Goal: Task Accomplishment & Management: Use online tool/utility

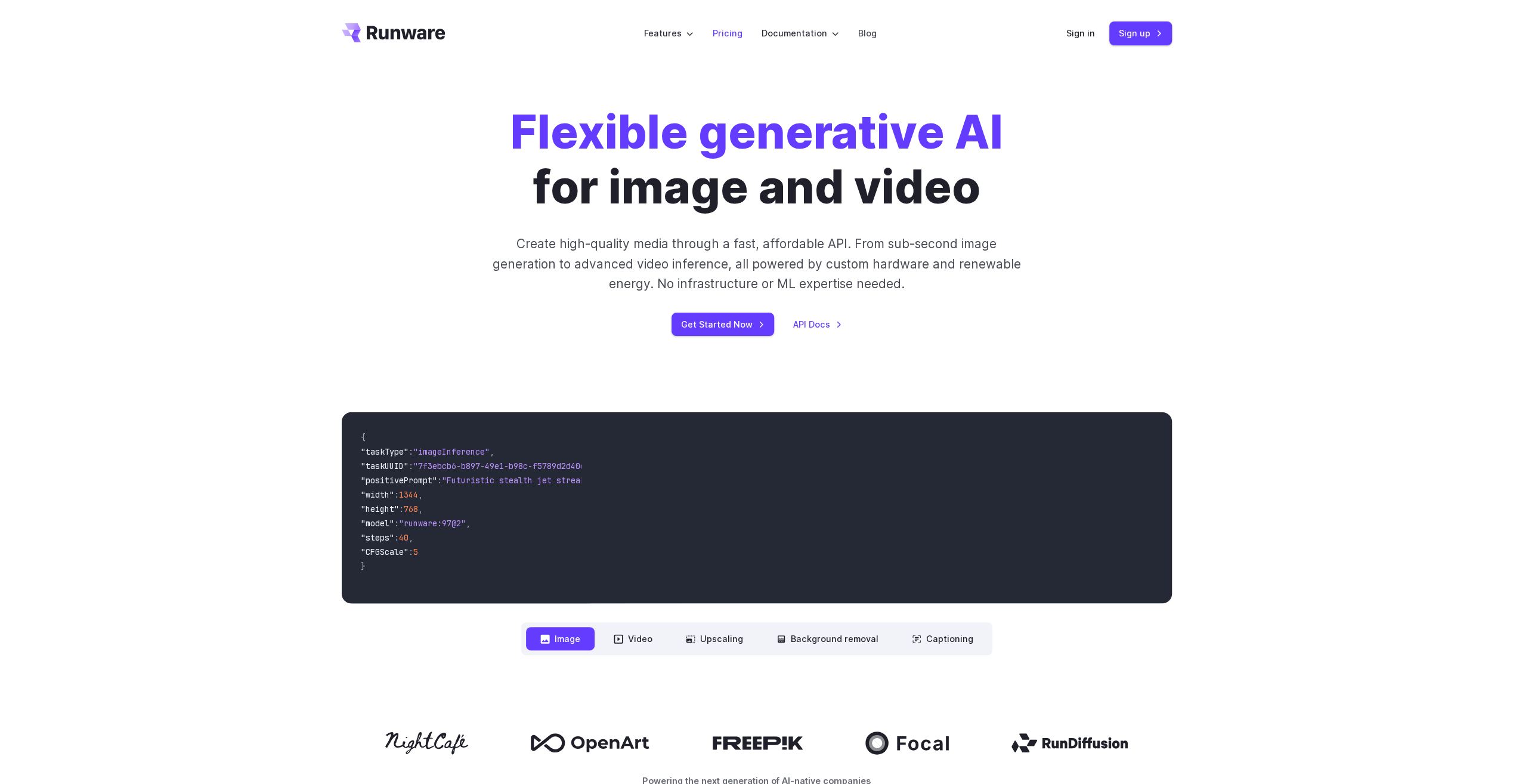
click at [720, 41] on li "Pricing" at bounding box center [728, 33] width 49 height 33
click at [717, 36] on link "Pricing" at bounding box center [727, 33] width 30 height 14
click at [722, 36] on link "Pricing" at bounding box center [727, 33] width 30 height 14
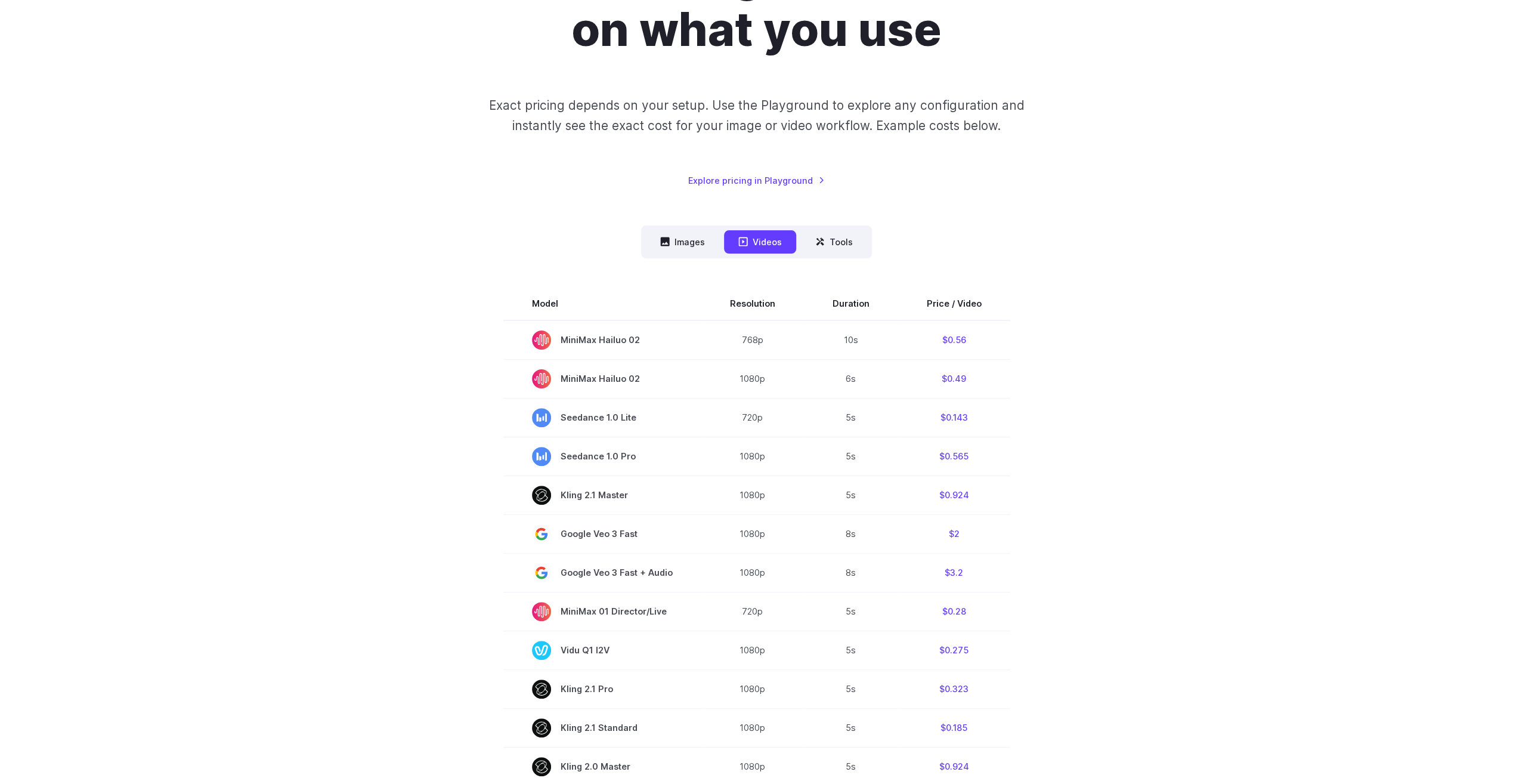
scroll to position [179, 0]
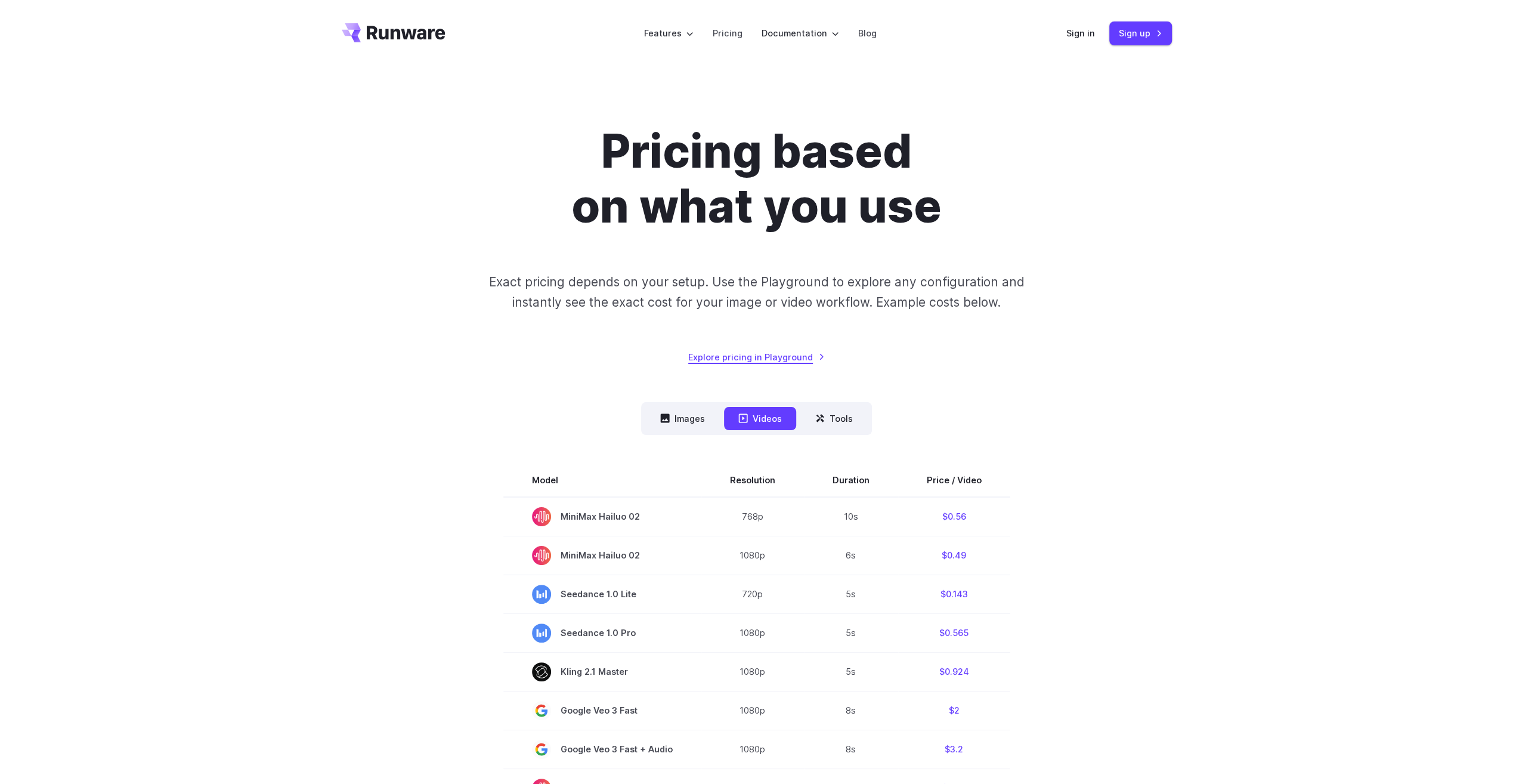
click at [818, 349] on div "Pricing based on what you use Exact pricing depends on your setup. Use the Play…" at bounding box center [756, 244] width 830 height 240
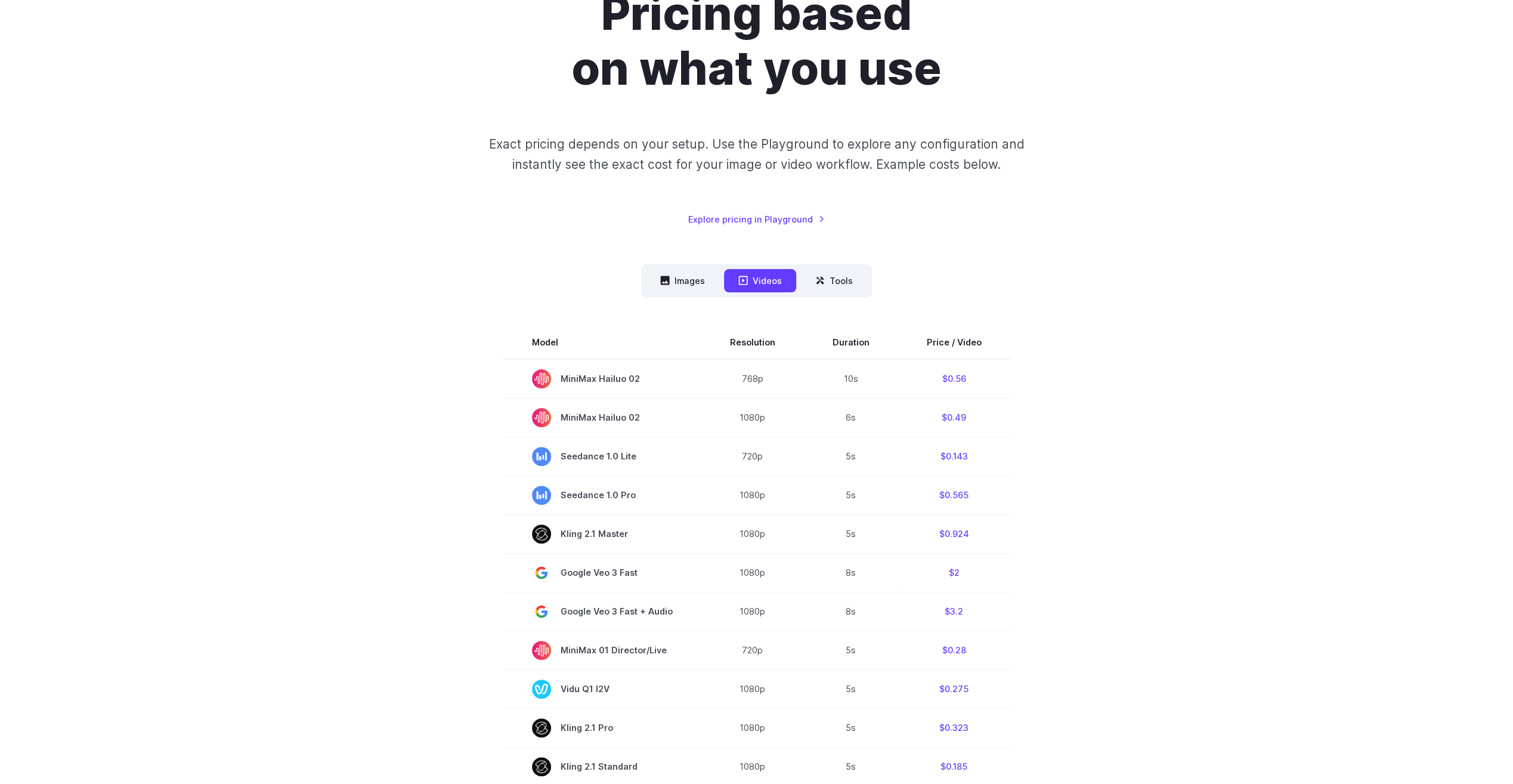
scroll to position [179, 0]
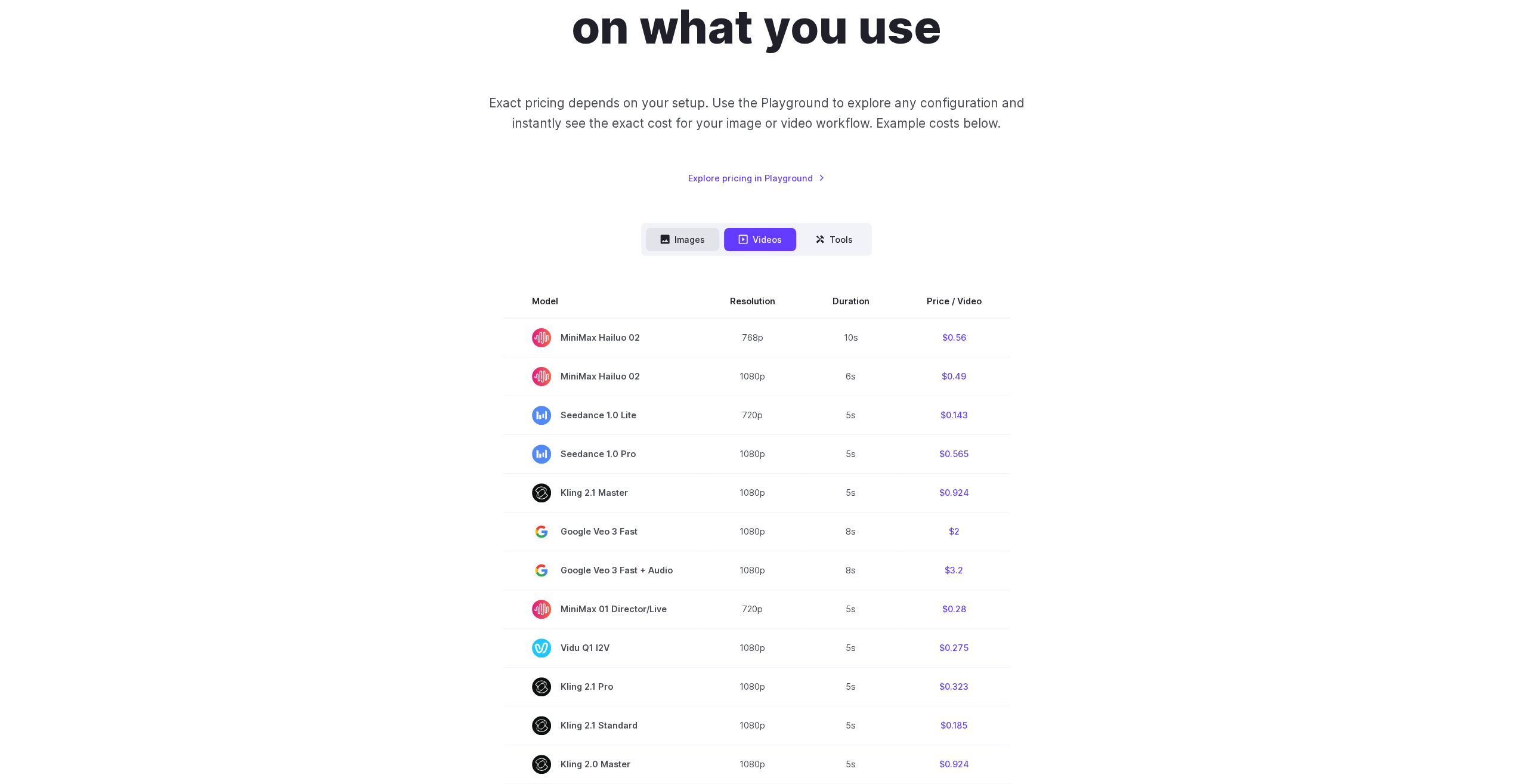
click at [688, 241] on button "Images" at bounding box center [683, 239] width 74 height 23
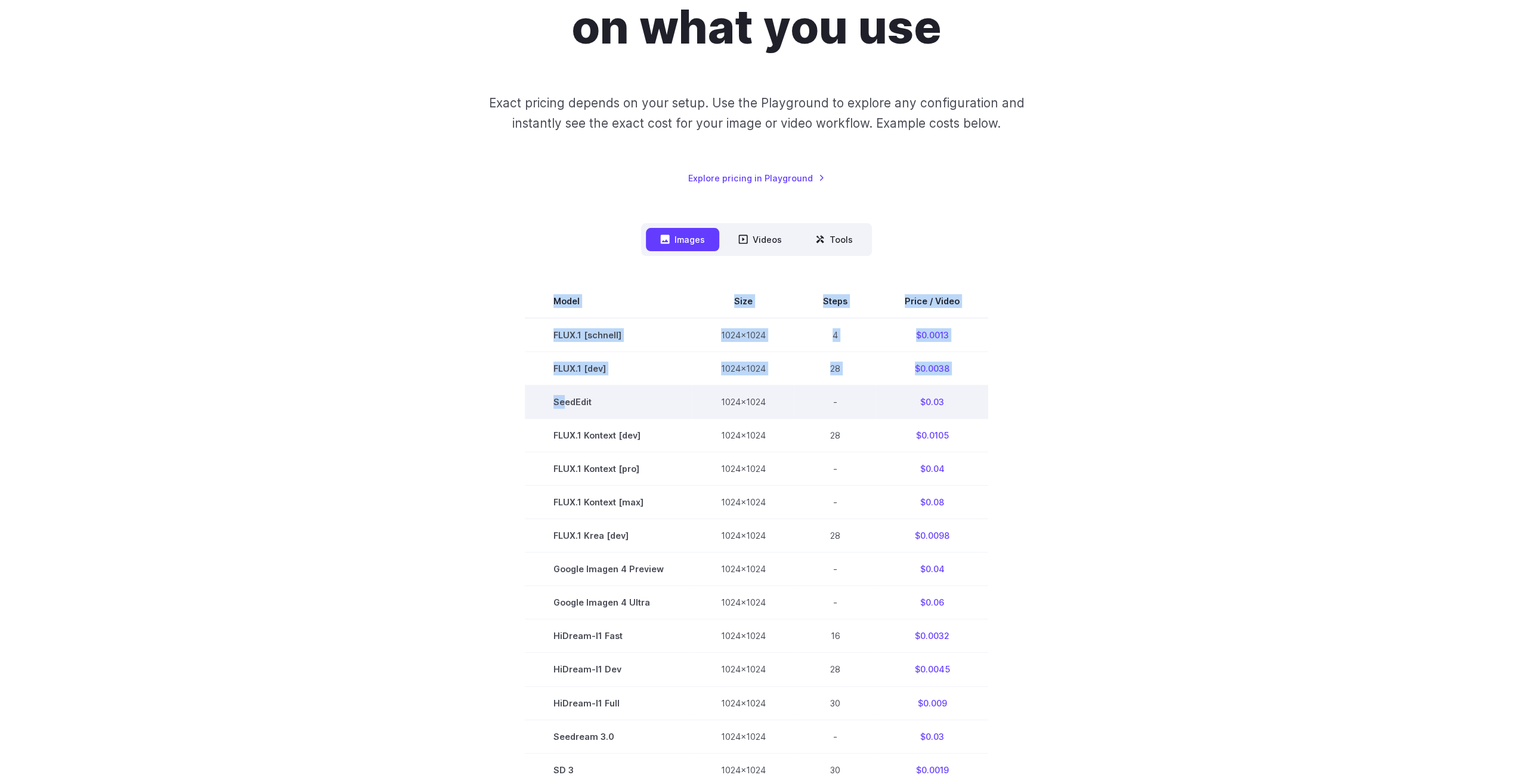
drag, startPoint x: 523, startPoint y: 343, endPoint x: 566, endPoint y: 399, distance: 70.6
click at [566, 396] on section "Model Size Steps Price / Video FLUX.1 [schnell] 1024x1024 4 $0.0013 FLUX.1 [dev…" at bounding box center [756, 569] width 830 height 569
drag, startPoint x: 566, startPoint y: 399, endPoint x: 332, endPoint y: 426, distance: 235.6
click at [332, 426] on div "Pricing based on what you use Exact pricing depends on your setup. Use the Play…" at bounding box center [756, 425] width 859 height 961
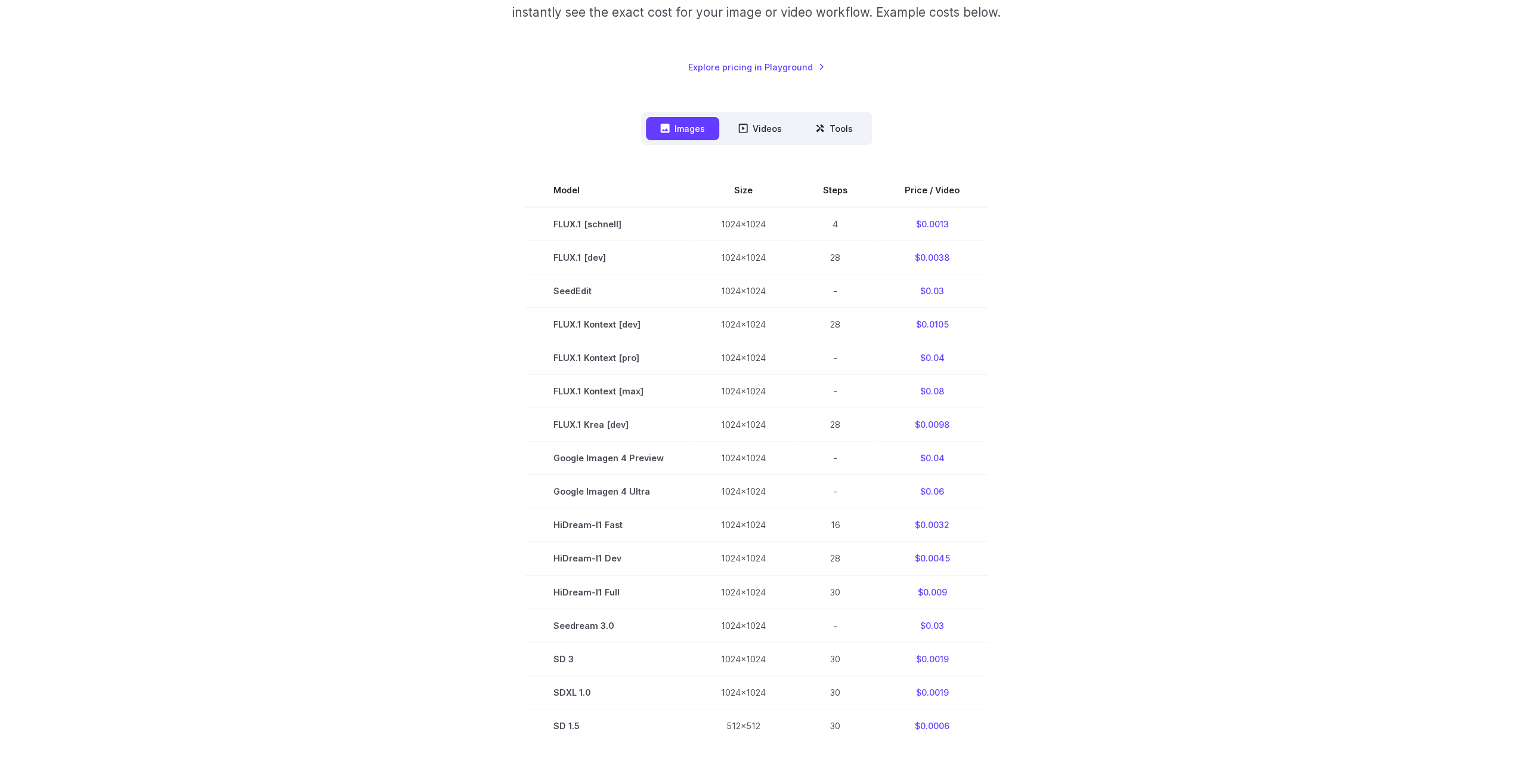
scroll to position [60, 0]
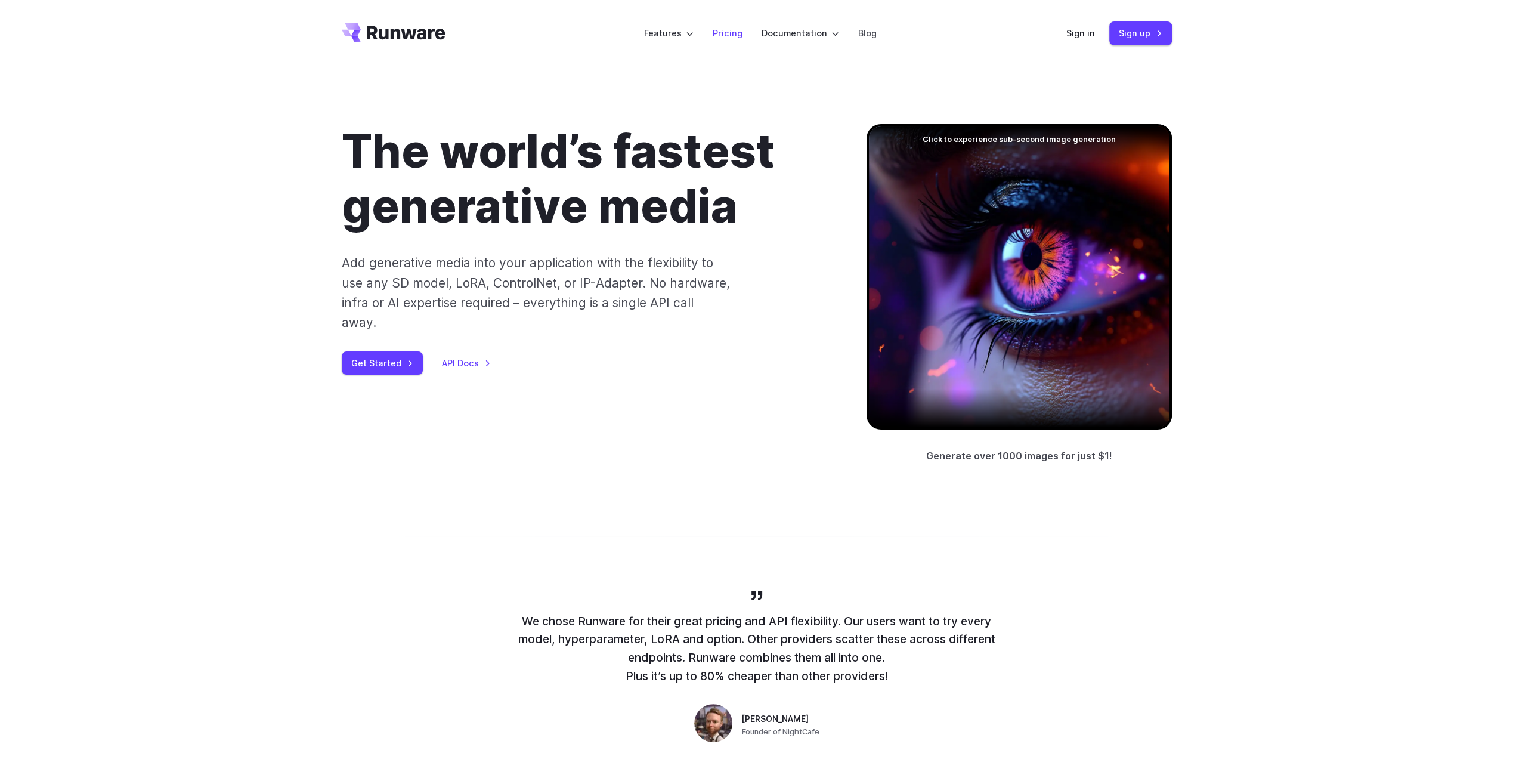
click at [727, 34] on link "Pricing" at bounding box center [727, 33] width 30 height 14
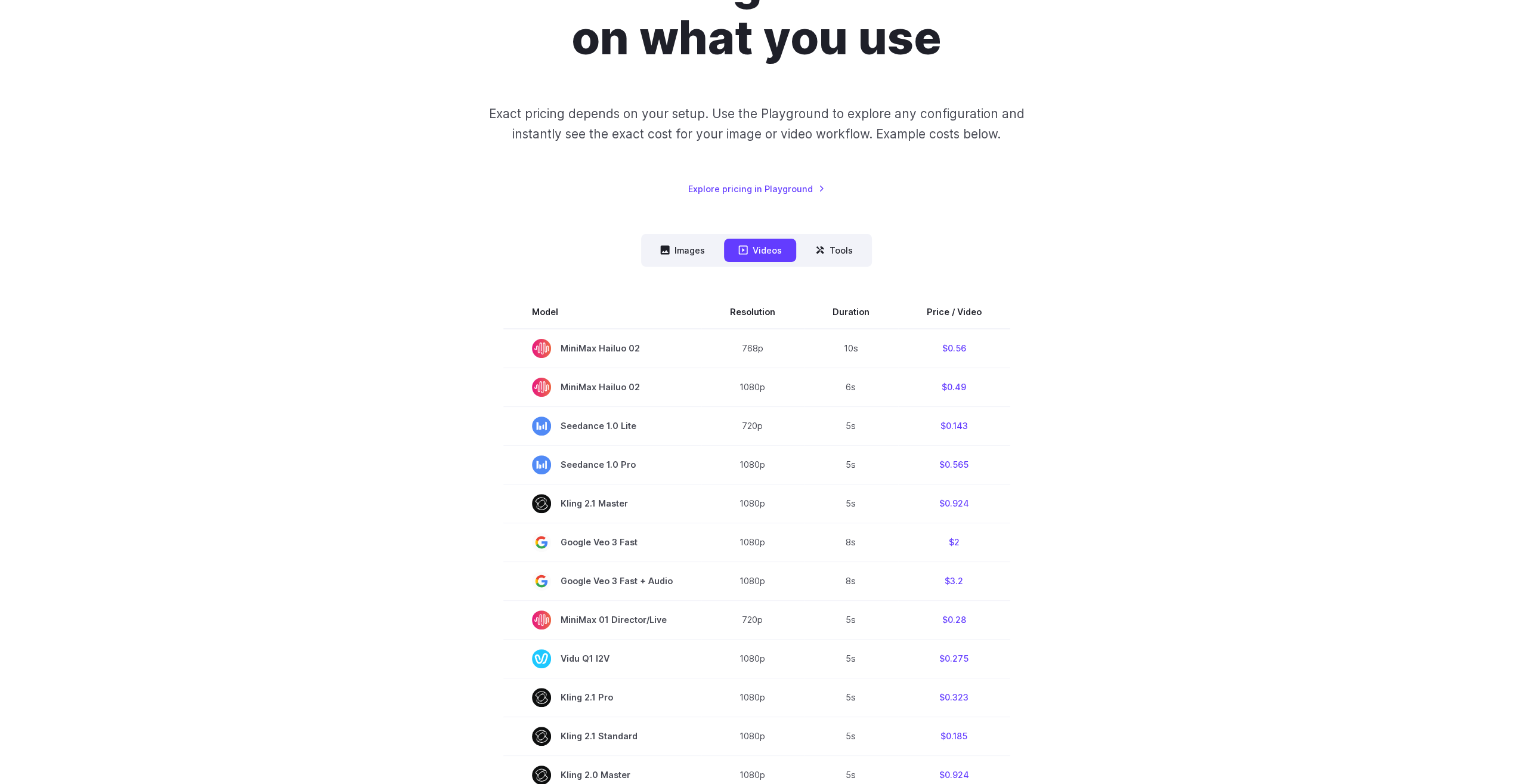
scroll to position [179, 0]
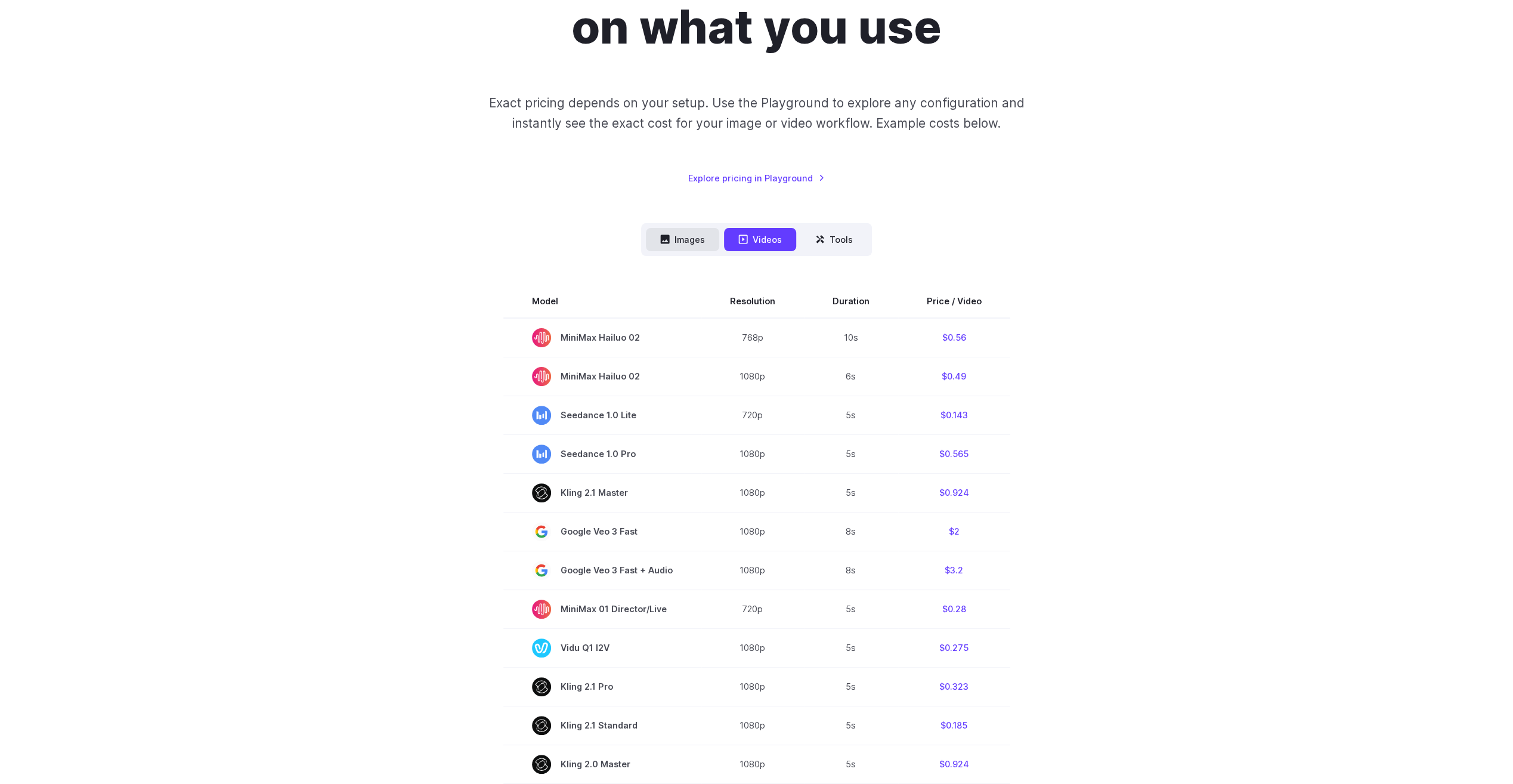
click at [698, 242] on button "Images" at bounding box center [683, 239] width 74 height 23
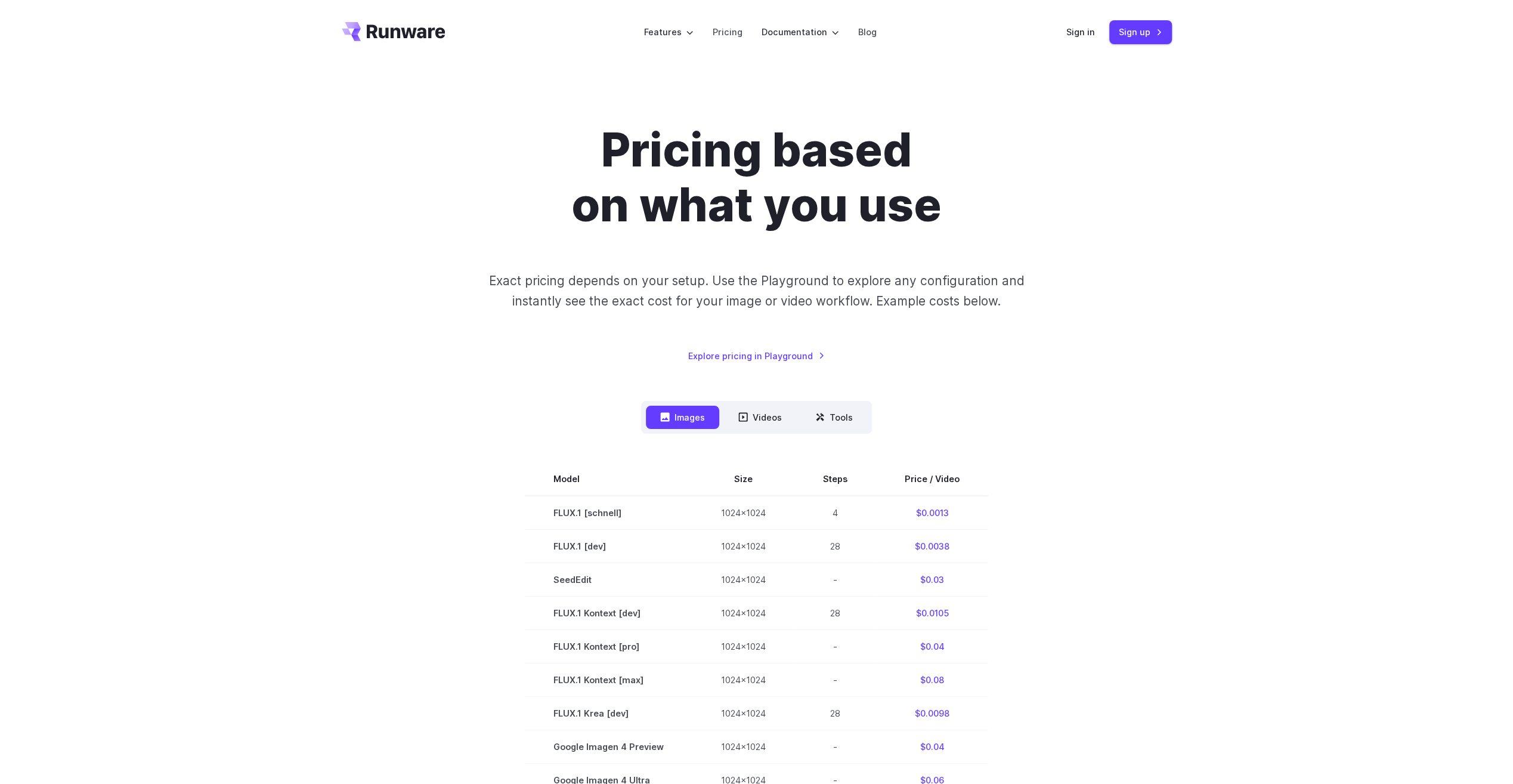
scroll to position [0, 0]
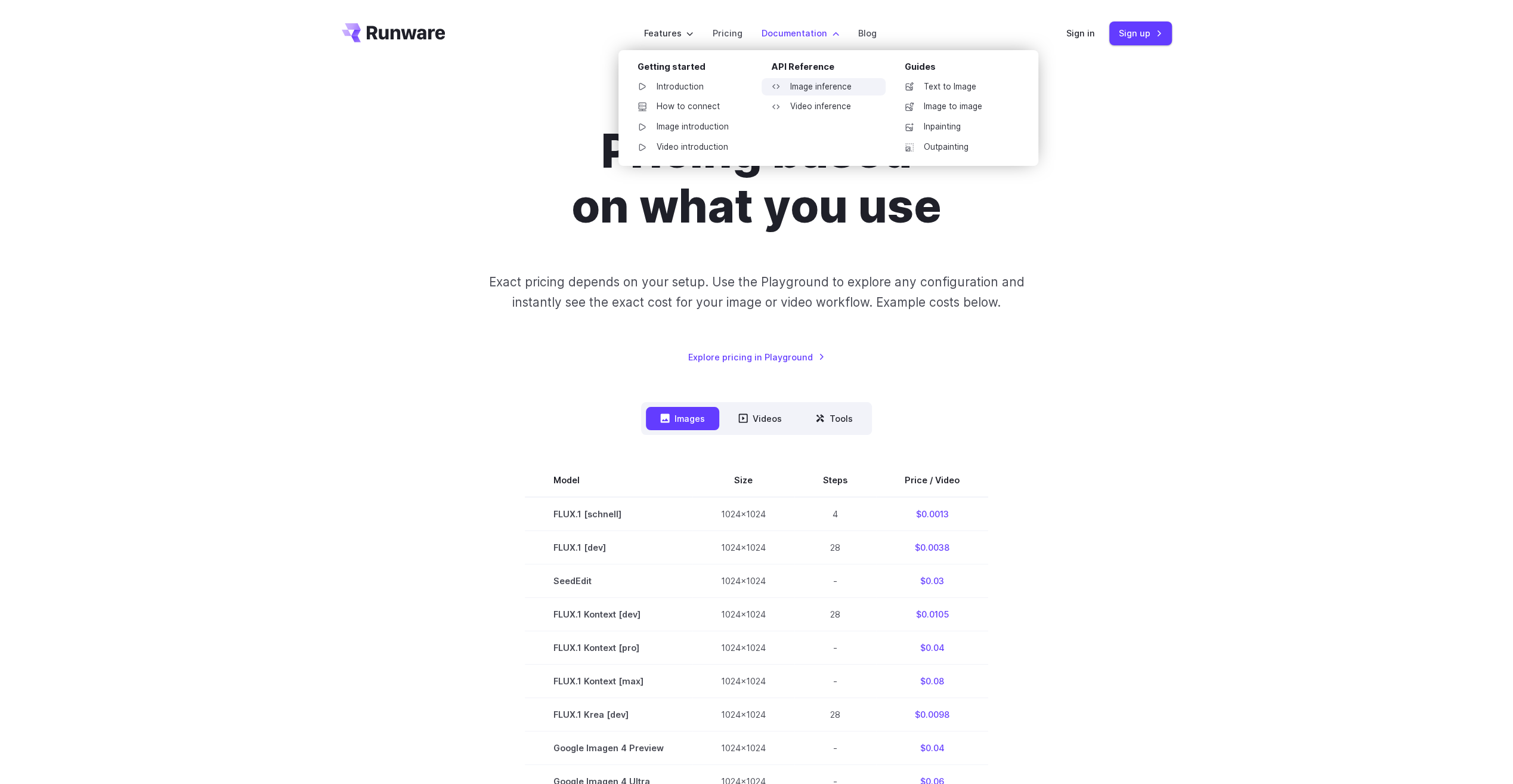
click at [825, 87] on link "Image inference" at bounding box center [824, 87] width 124 height 18
click at [703, 129] on link "Image introduction" at bounding box center [690, 126] width 124 height 18
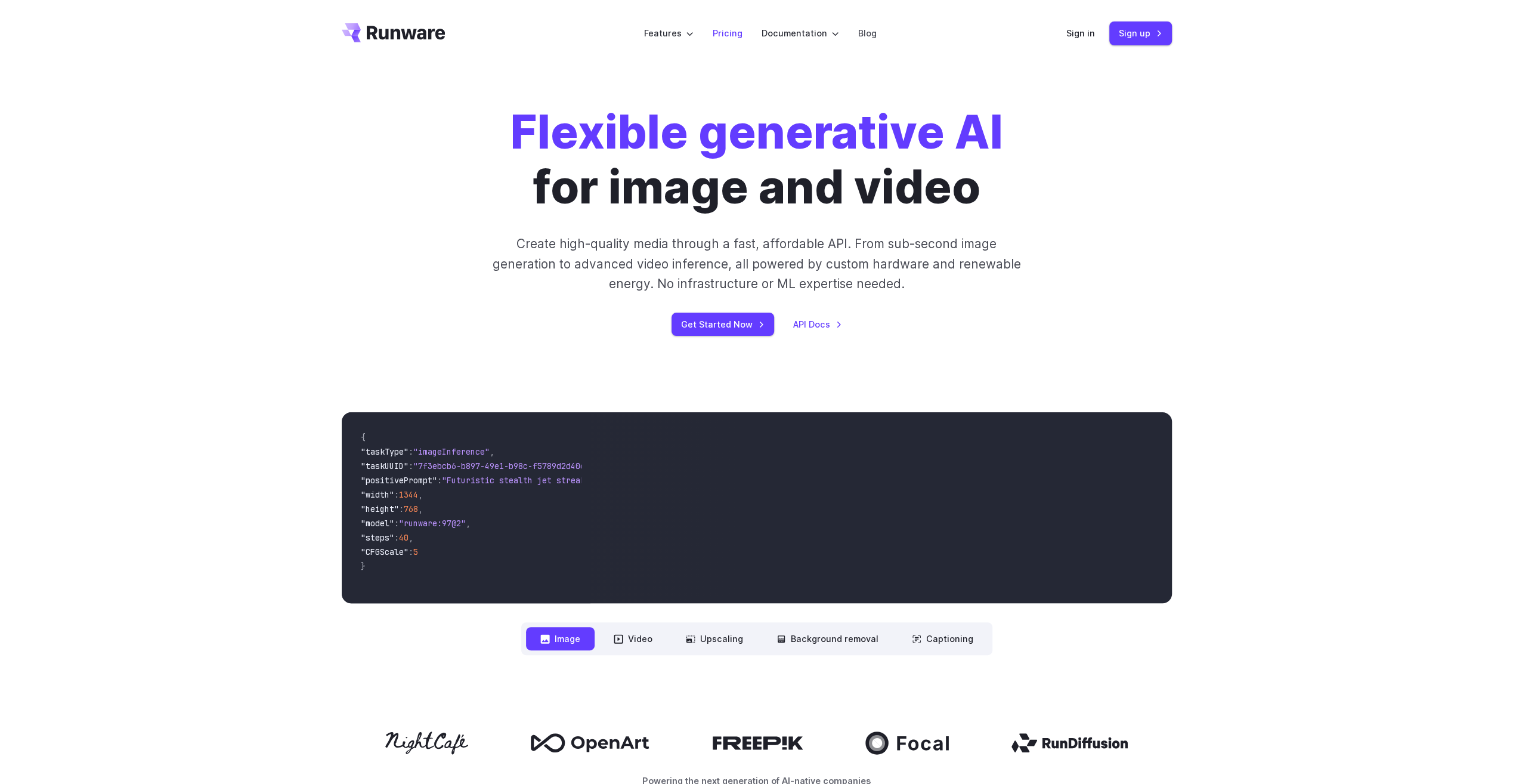
click at [736, 29] on link "Pricing" at bounding box center [727, 33] width 30 height 14
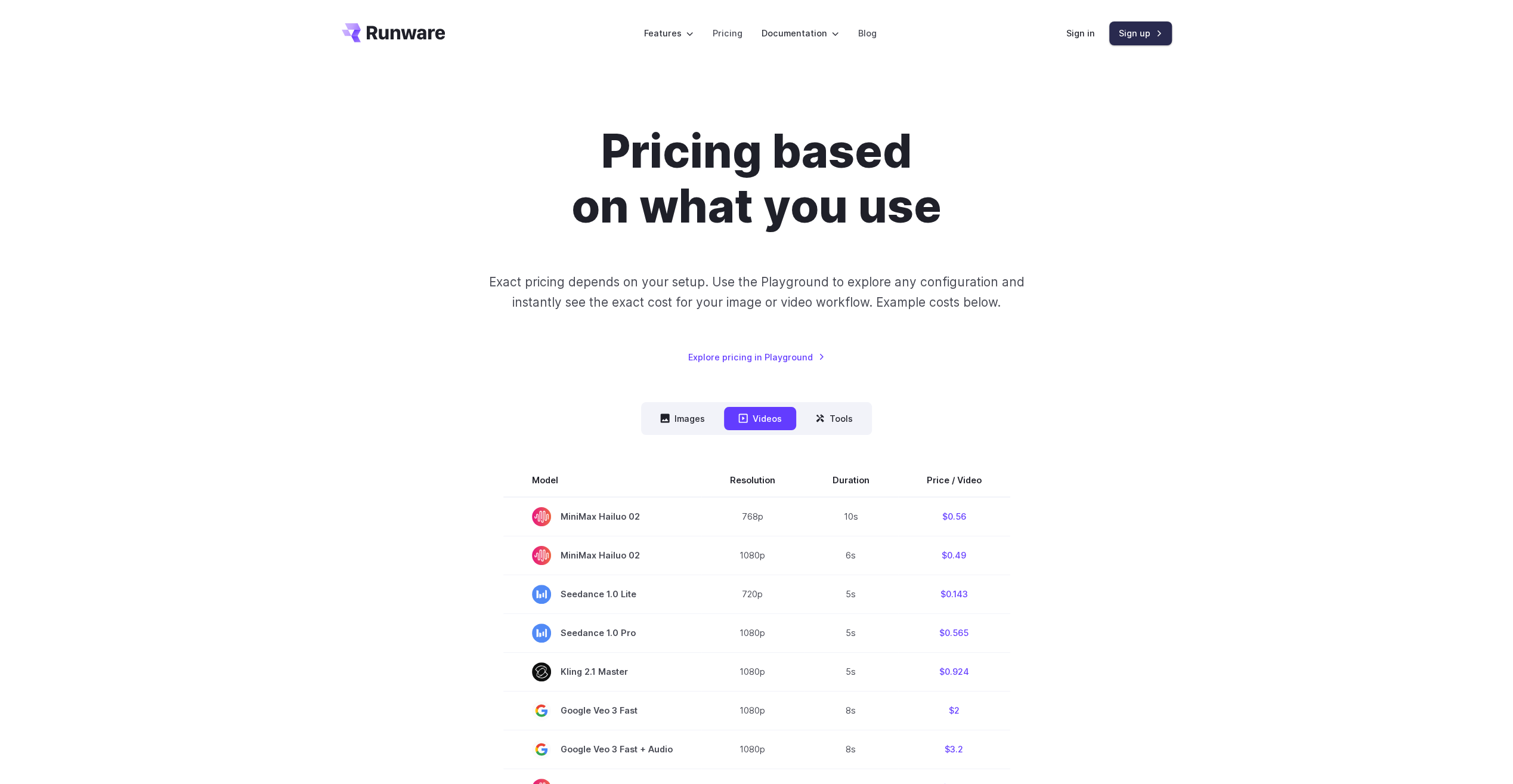
click at [1155, 31] on link "Sign up" at bounding box center [1141, 33] width 63 height 23
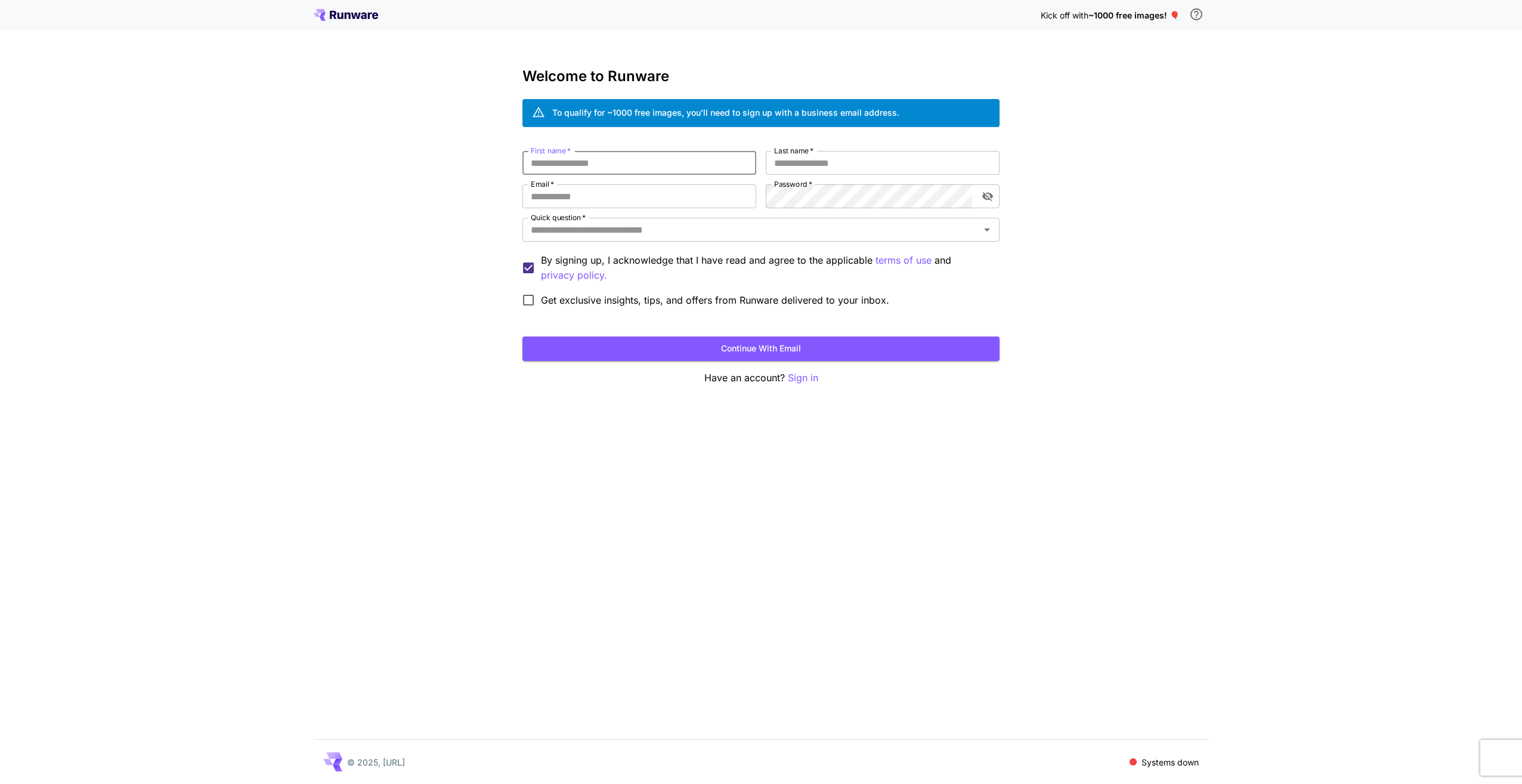
click at [605, 164] on input "First name   *" at bounding box center [639, 162] width 234 height 24
type input "*****"
click at [809, 172] on input "Last name   *" at bounding box center [882, 162] width 234 height 24
type input "***"
click at [648, 195] on input "Email   *" at bounding box center [639, 195] width 234 height 24
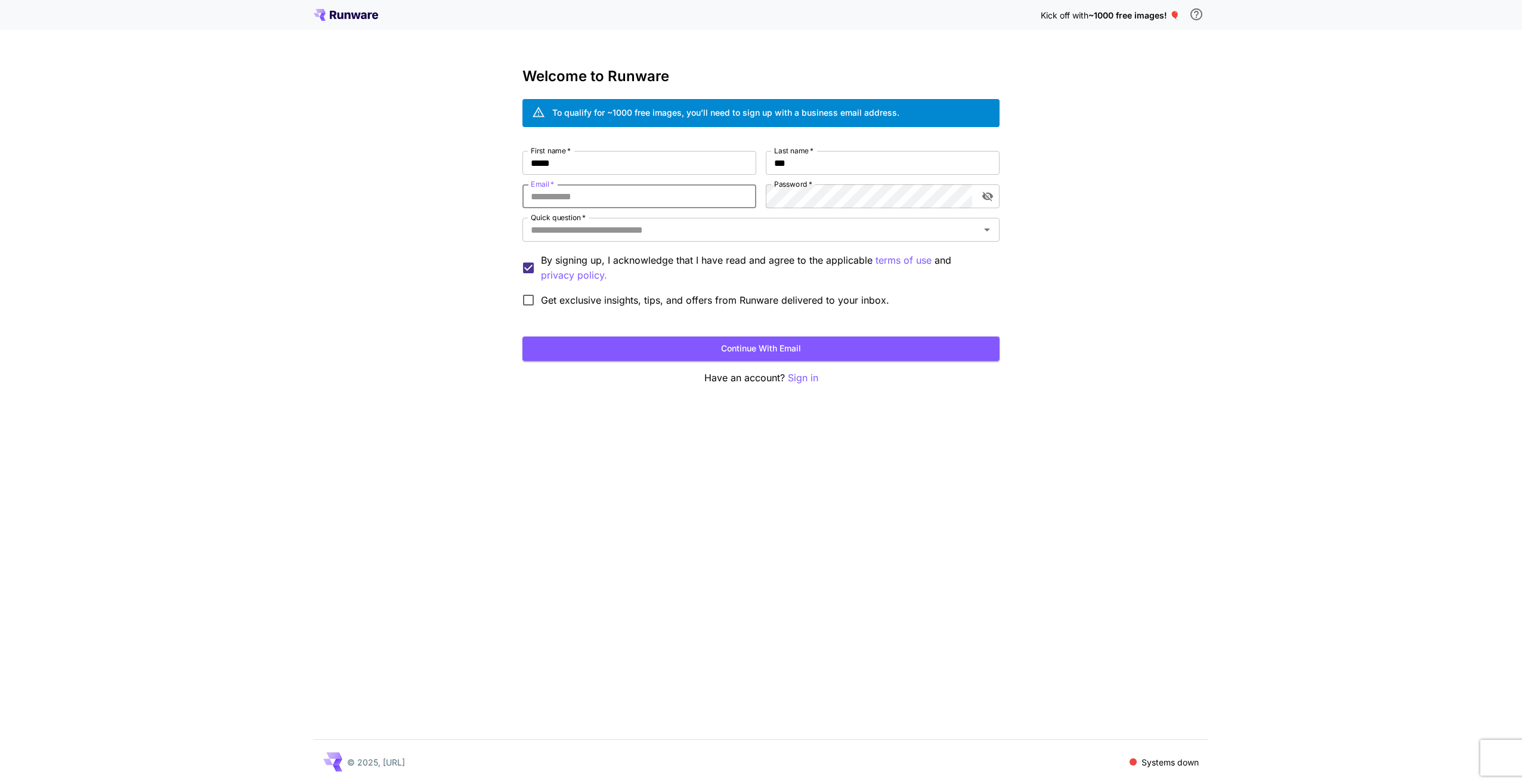
type input "**********"
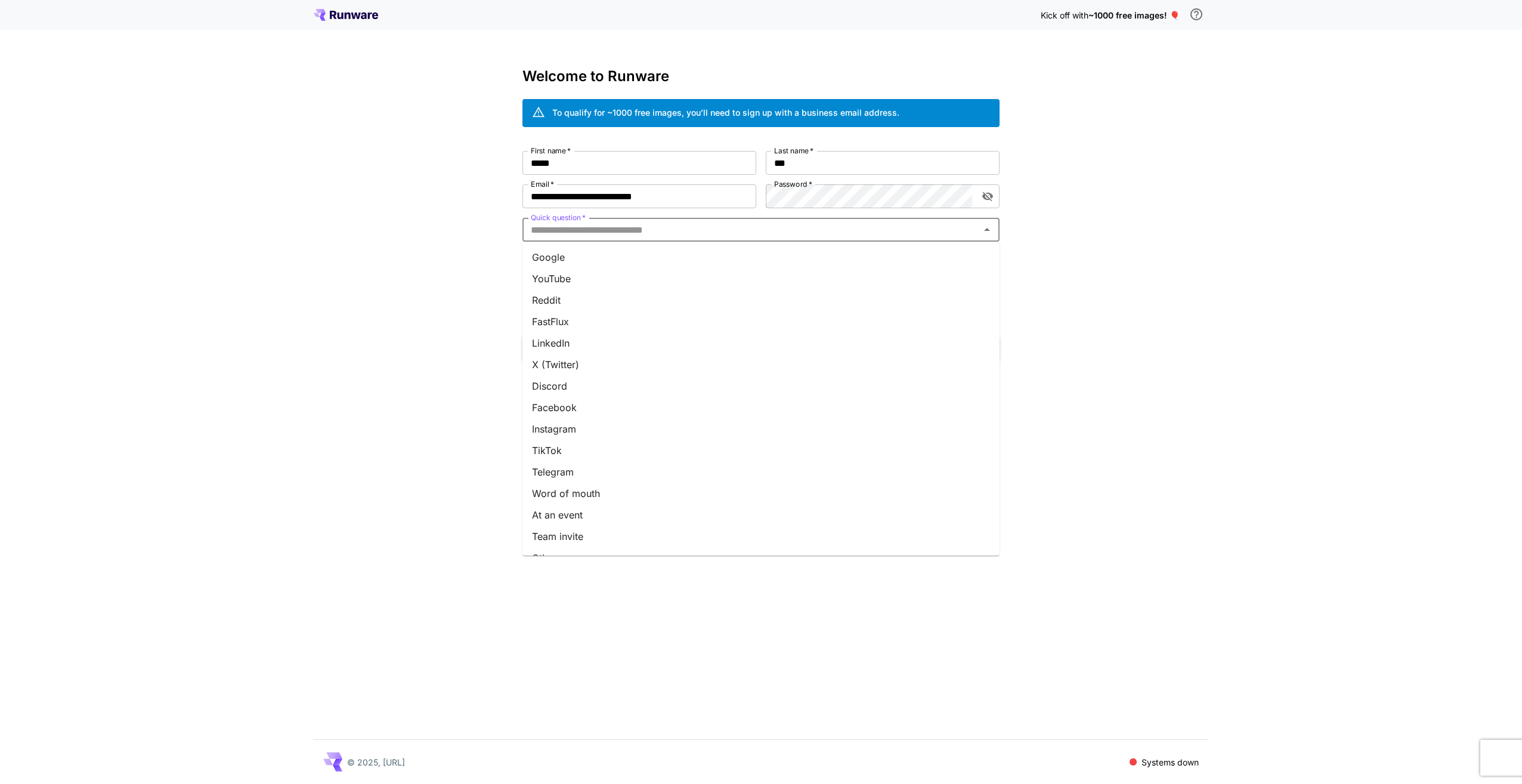
click at [677, 235] on input "Quick question   *" at bounding box center [751, 230] width 451 height 17
click at [654, 251] on li "Google" at bounding box center [761, 257] width 477 height 21
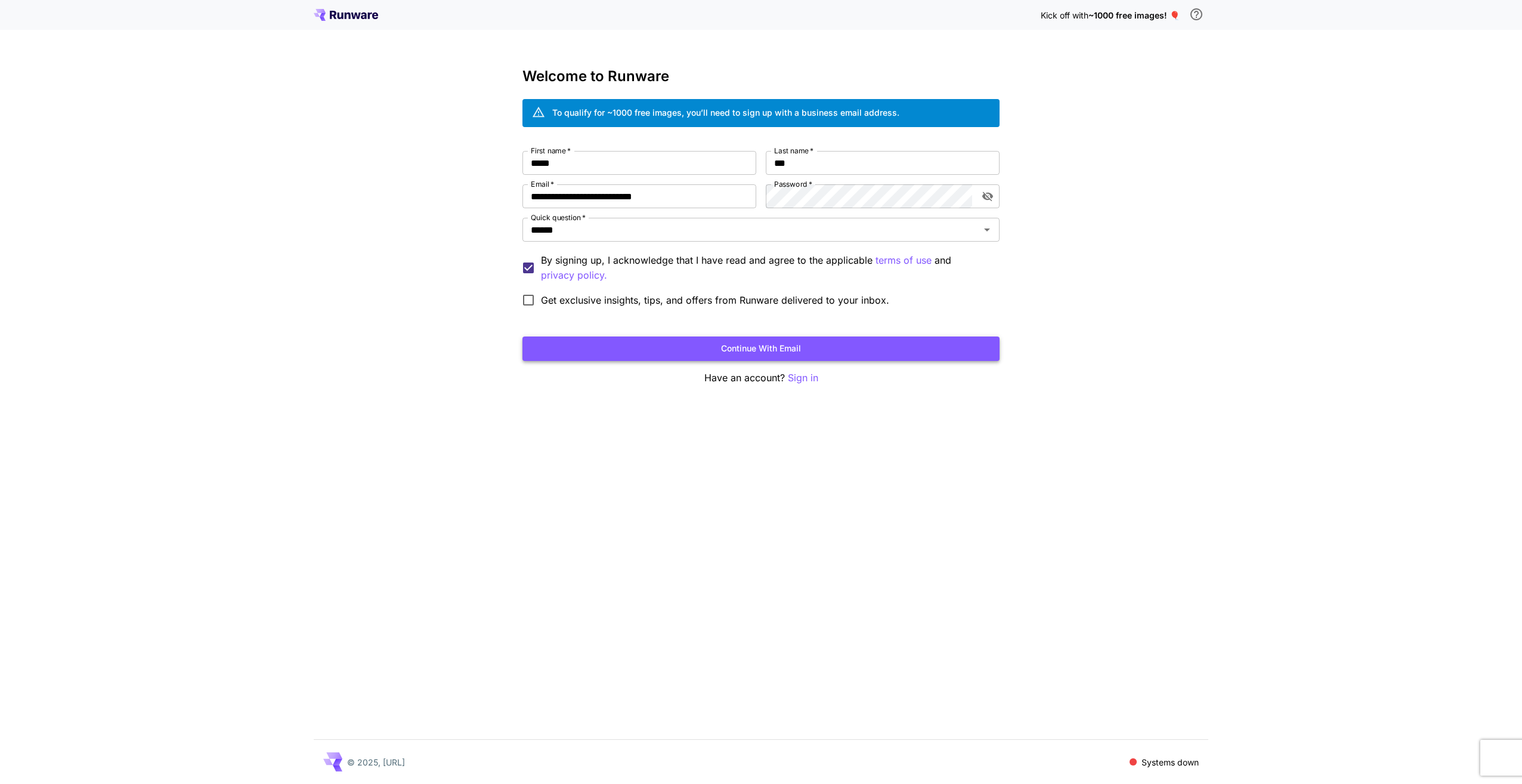
click at [722, 347] on button "Continue with email" at bounding box center [761, 349] width 477 height 25
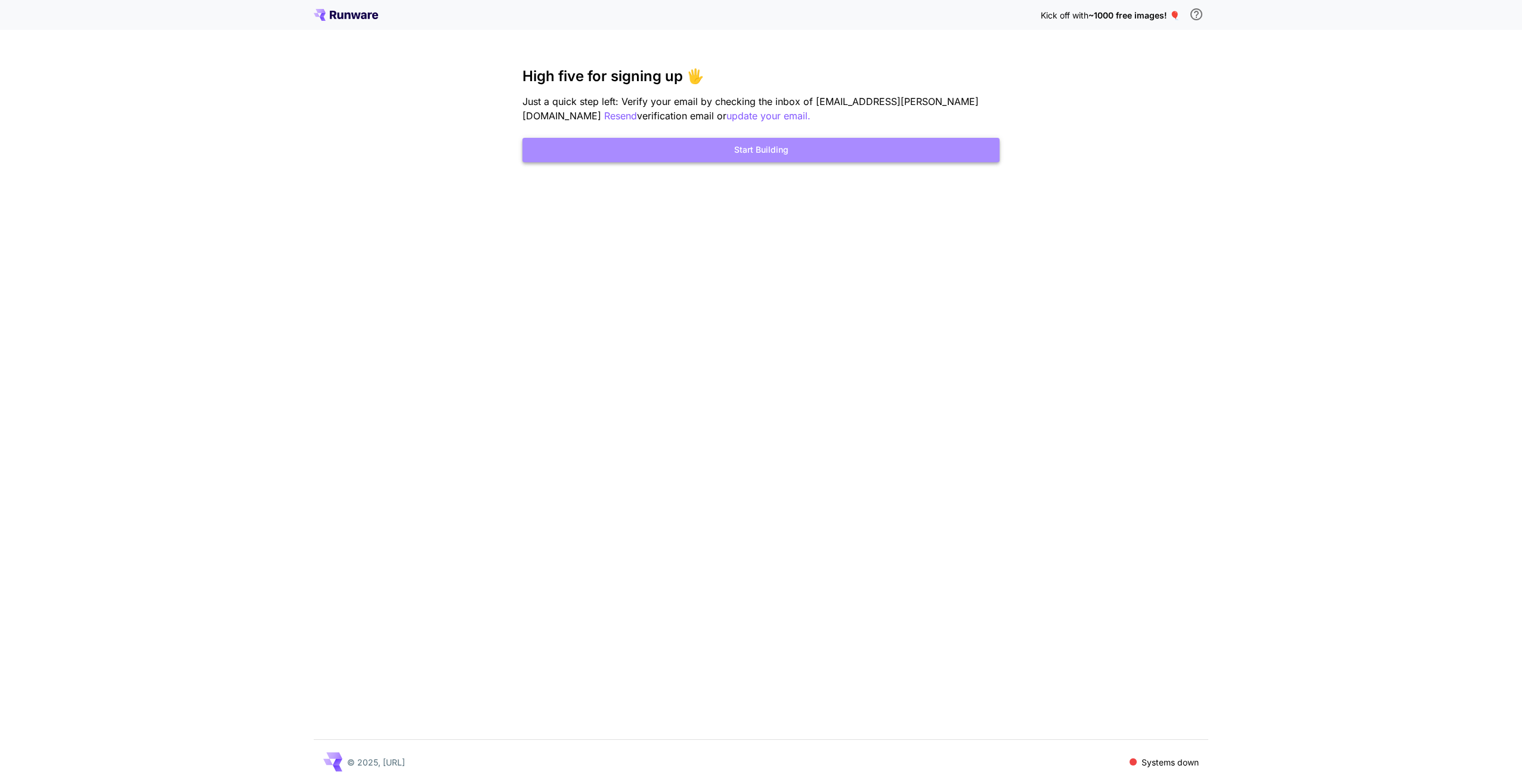
click at [692, 148] on button "Start Building" at bounding box center [761, 150] width 477 height 25
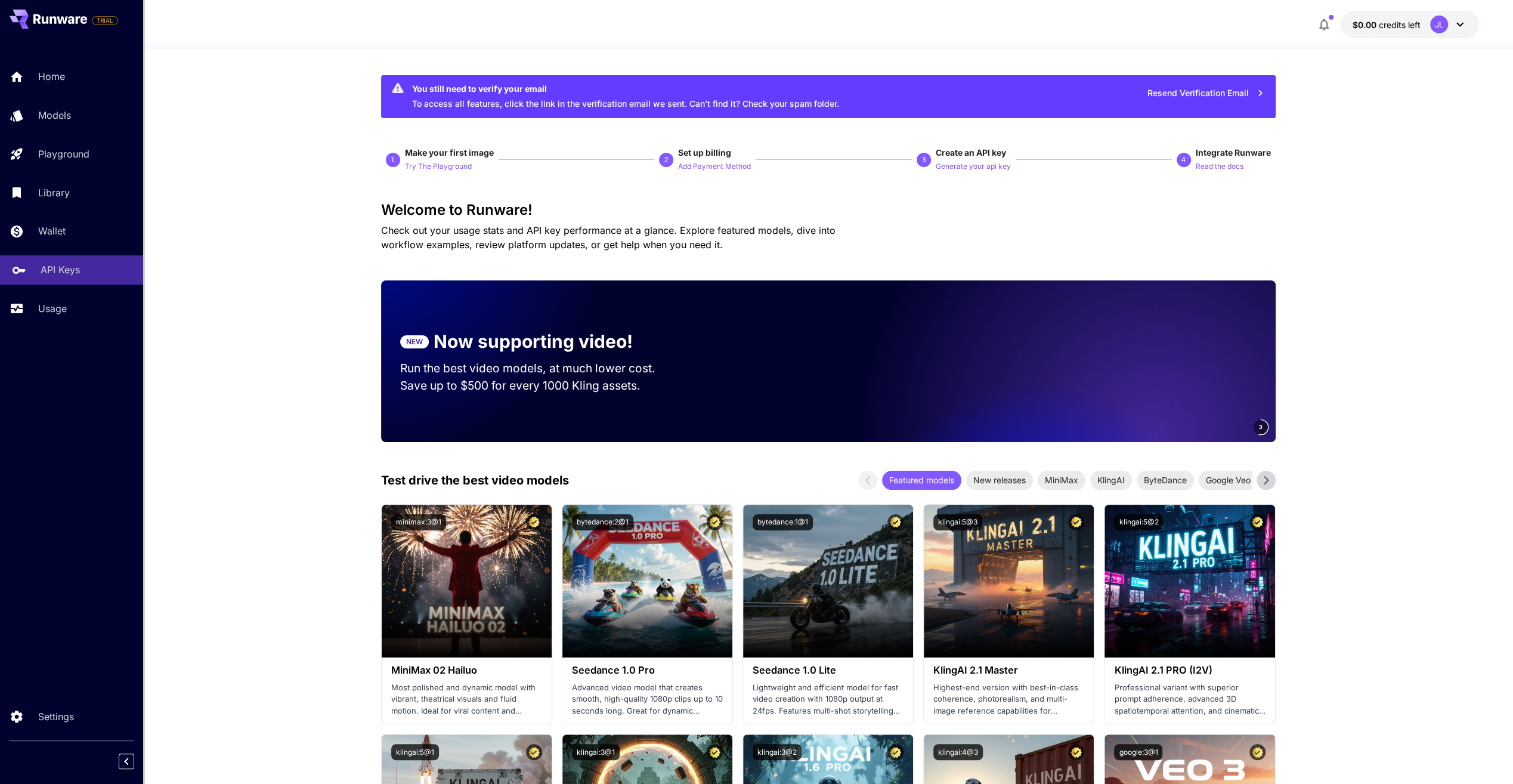
click at [57, 267] on p "API Keys" at bounding box center [60, 269] width 39 height 15
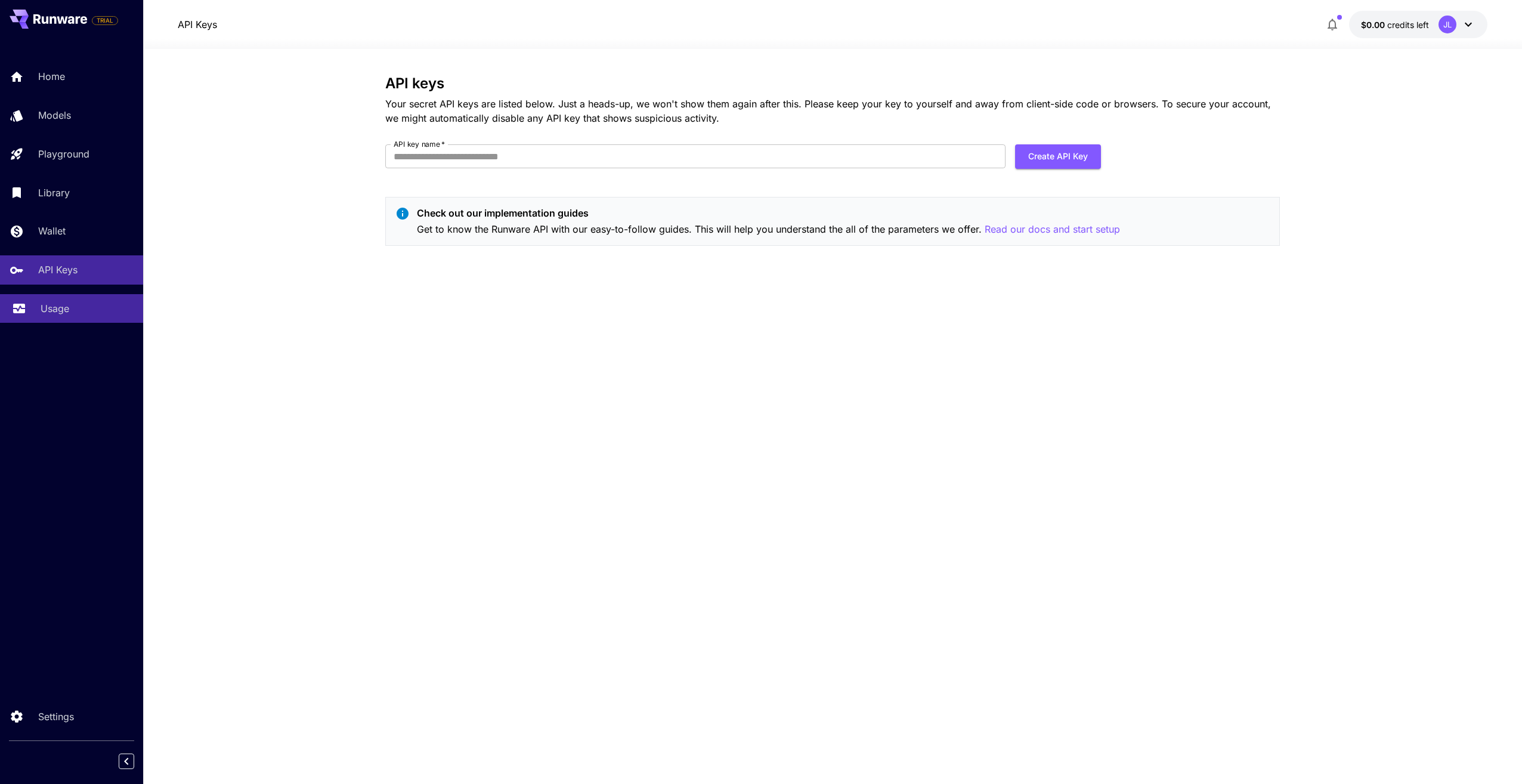
click at [72, 316] on div "Usage" at bounding box center [87, 308] width 93 height 15
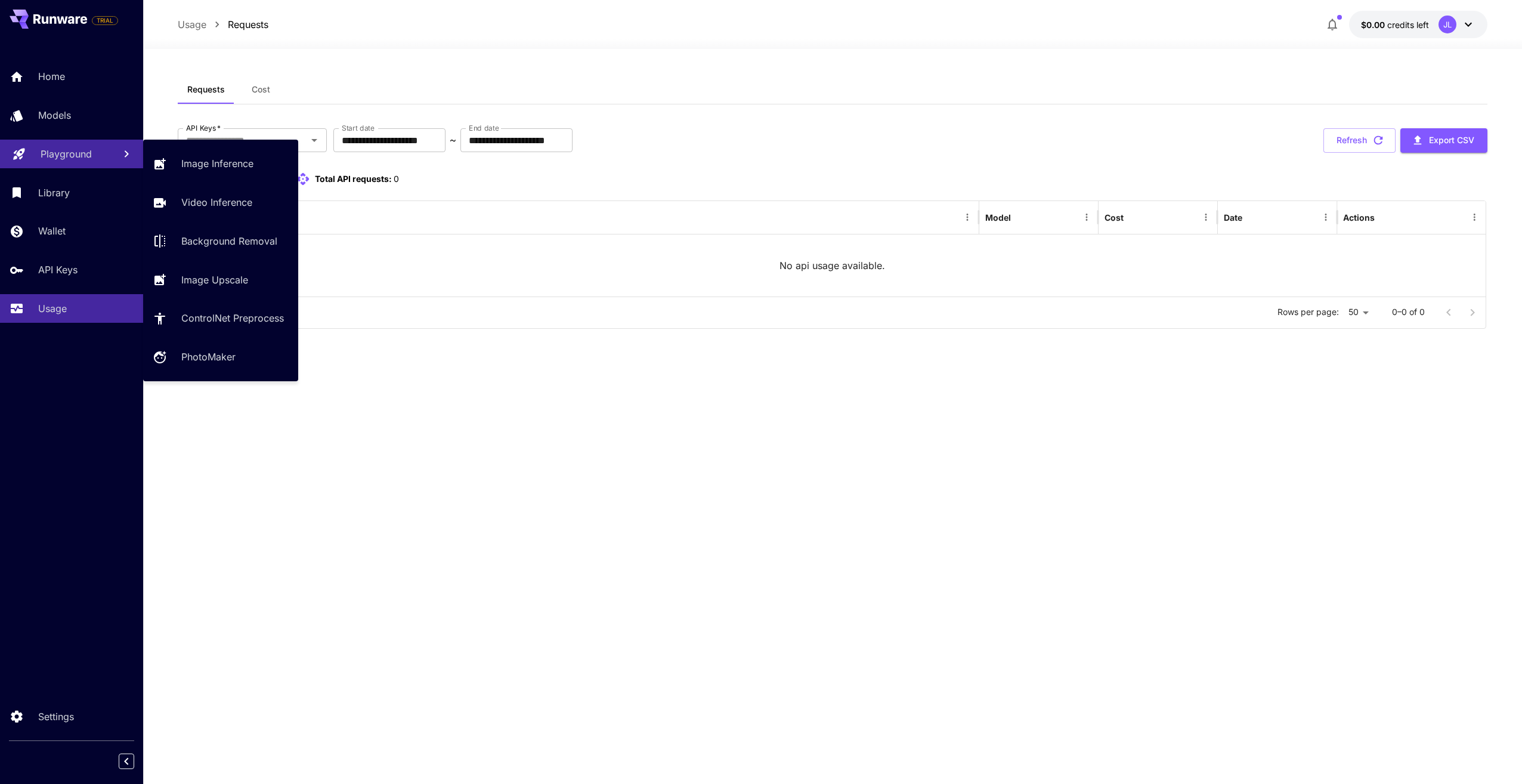
click at [90, 159] on p "Playground" at bounding box center [66, 153] width 51 height 15
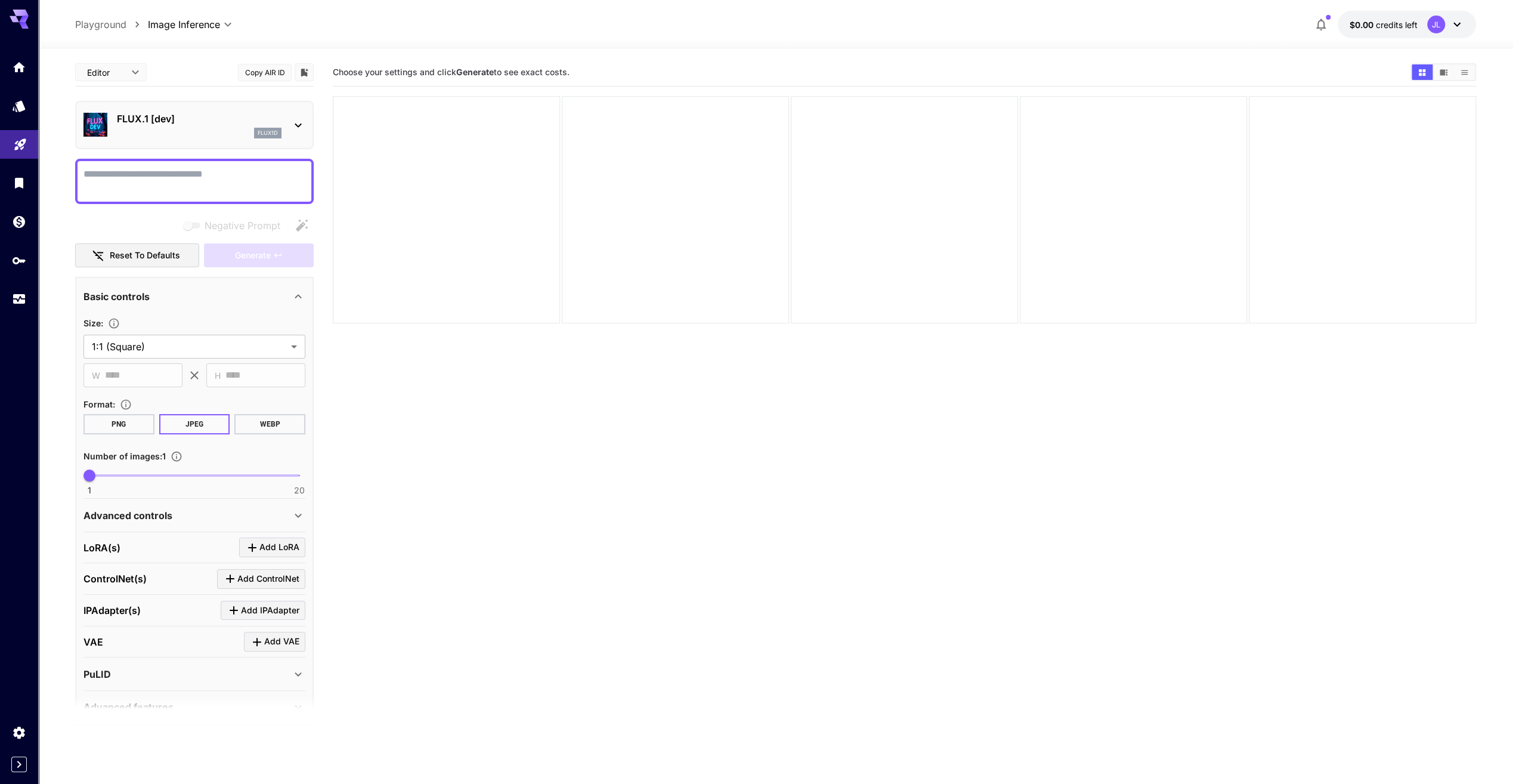
click at [1461, 25] on icon at bounding box center [1457, 25] width 15 height 15
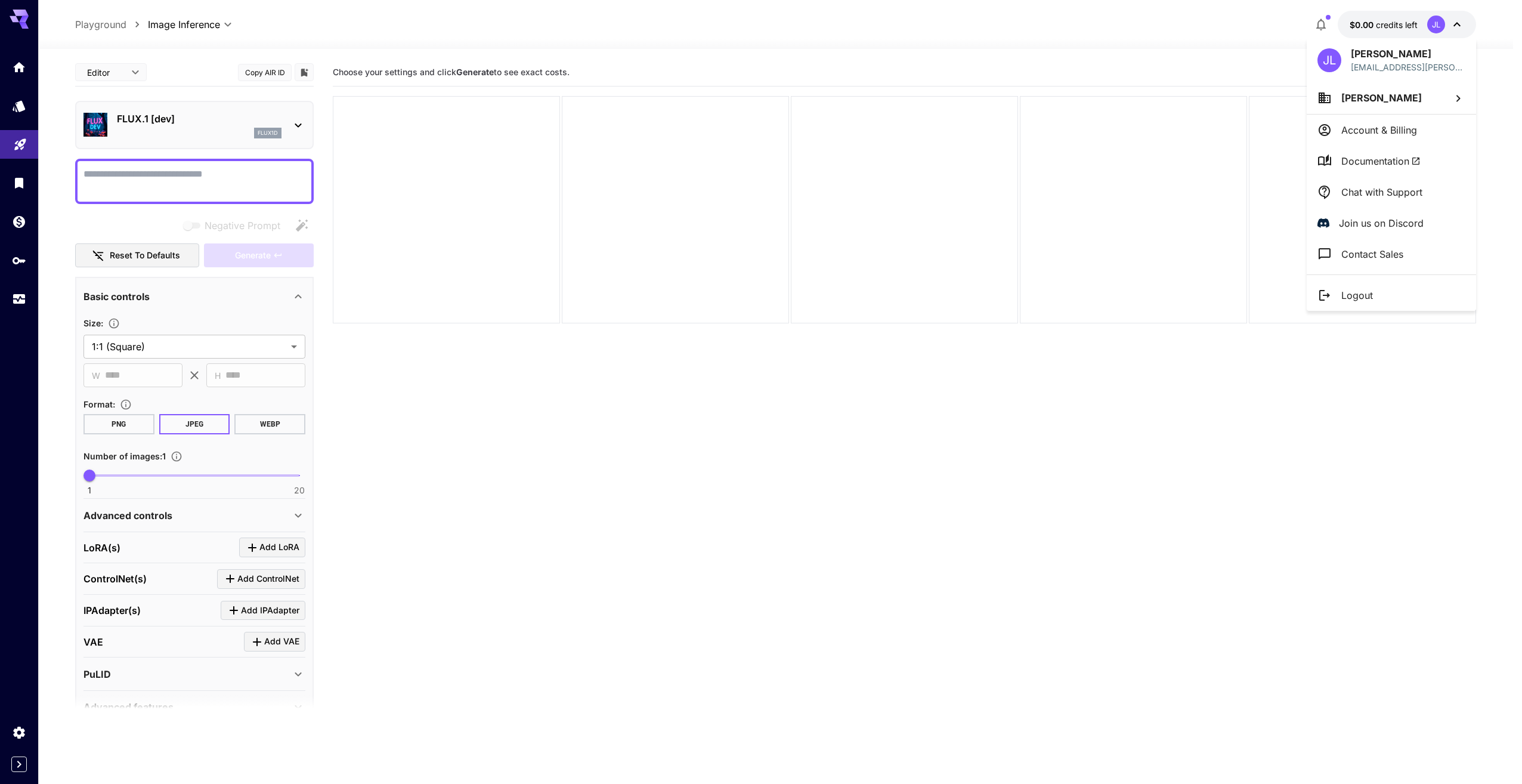
click at [1022, 175] on div at bounding box center [761, 392] width 1522 height 784
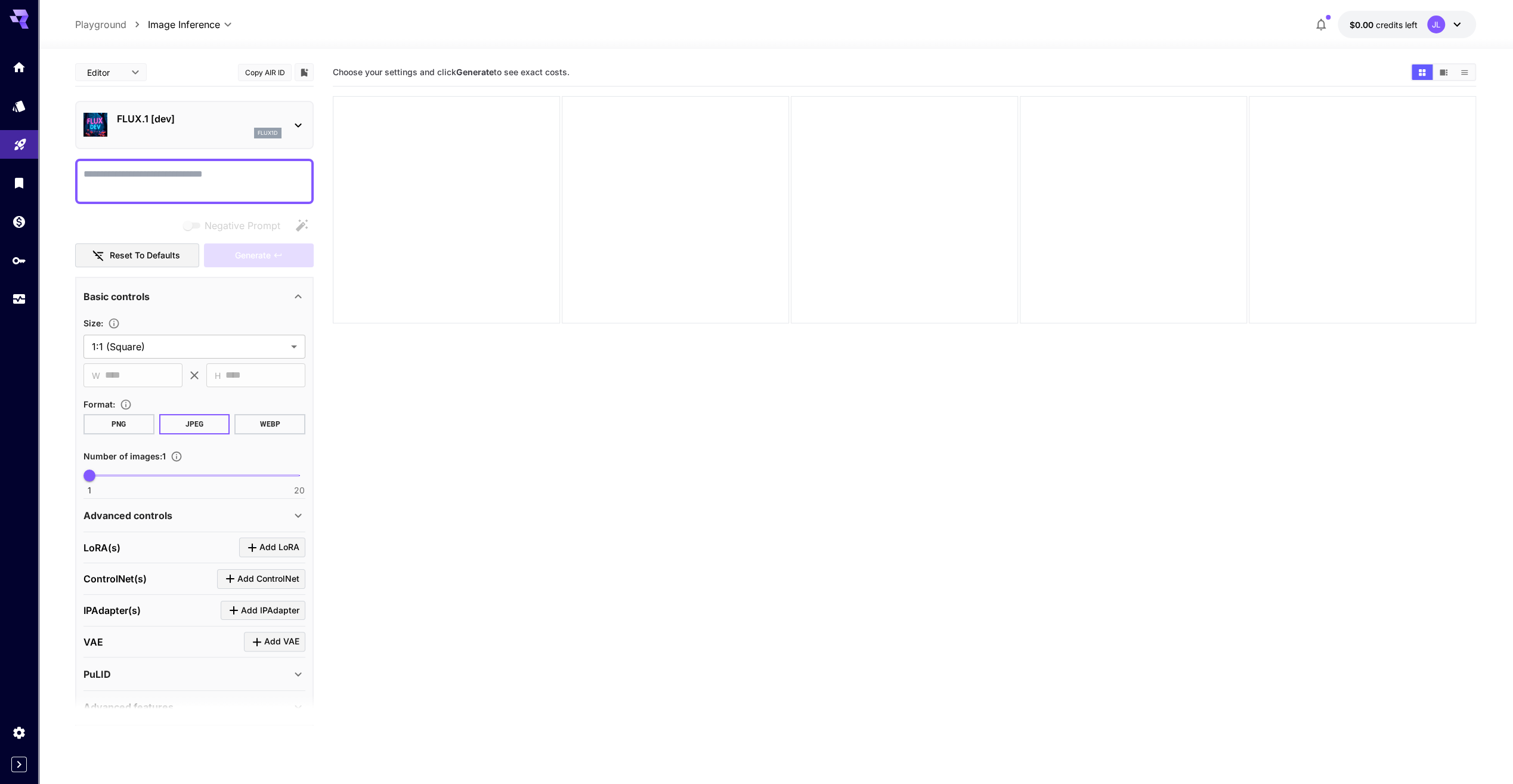
click at [23, 18] on icon at bounding box center [24, 19] width 9 height 7
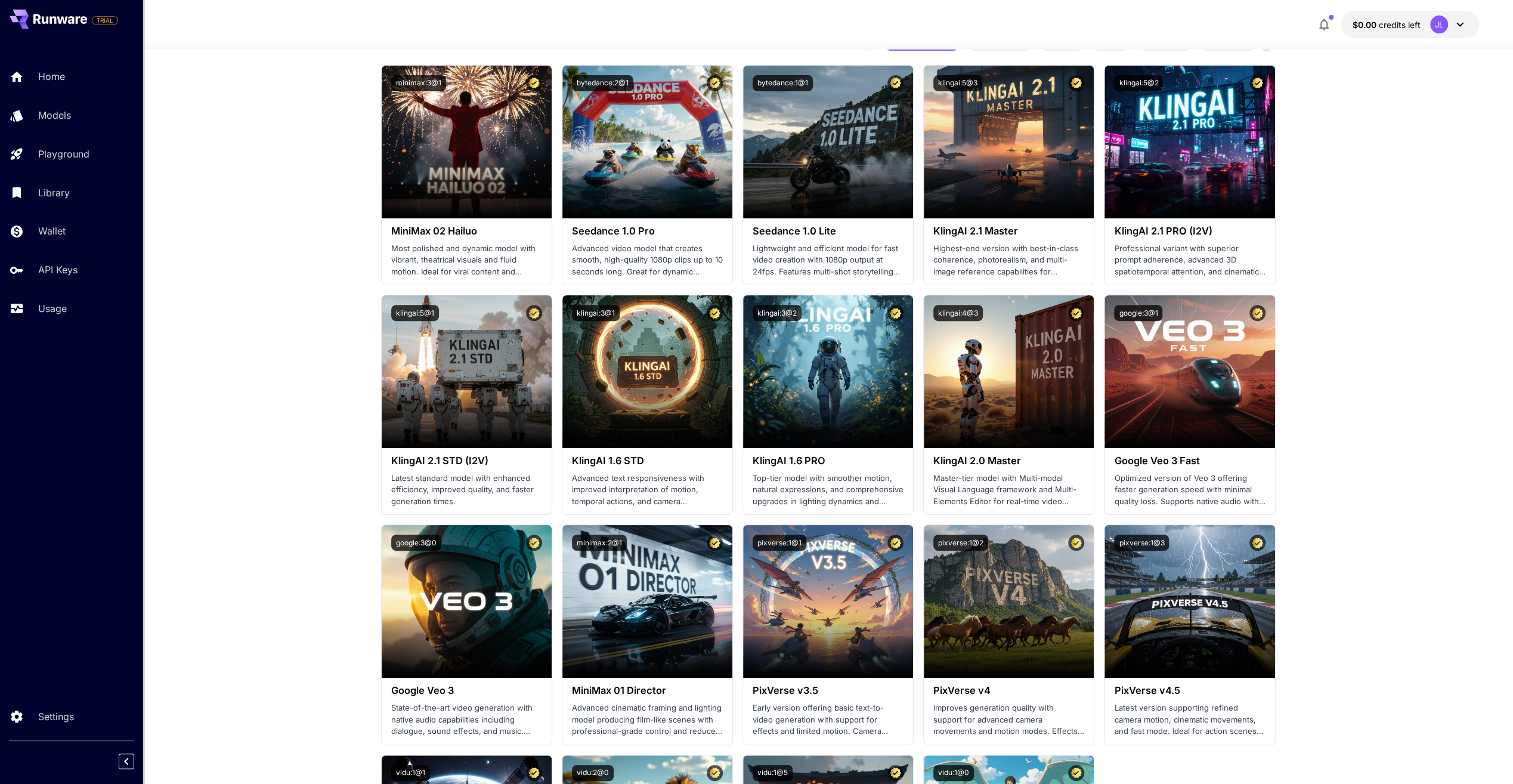
scroll to position [536, 0]
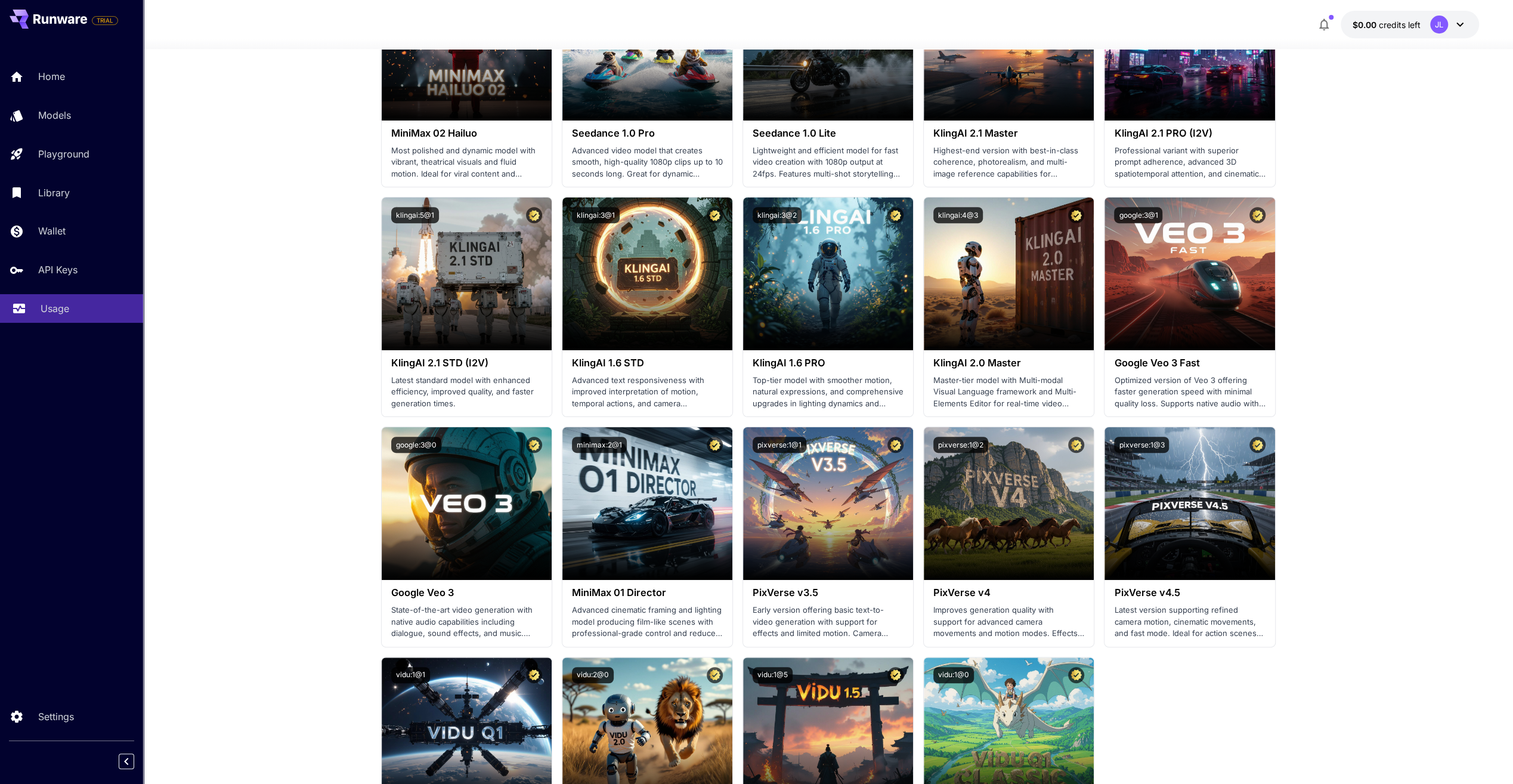
click at [57, 305] on p "Usage" at bounding box center [54, 308] width 28 height 15
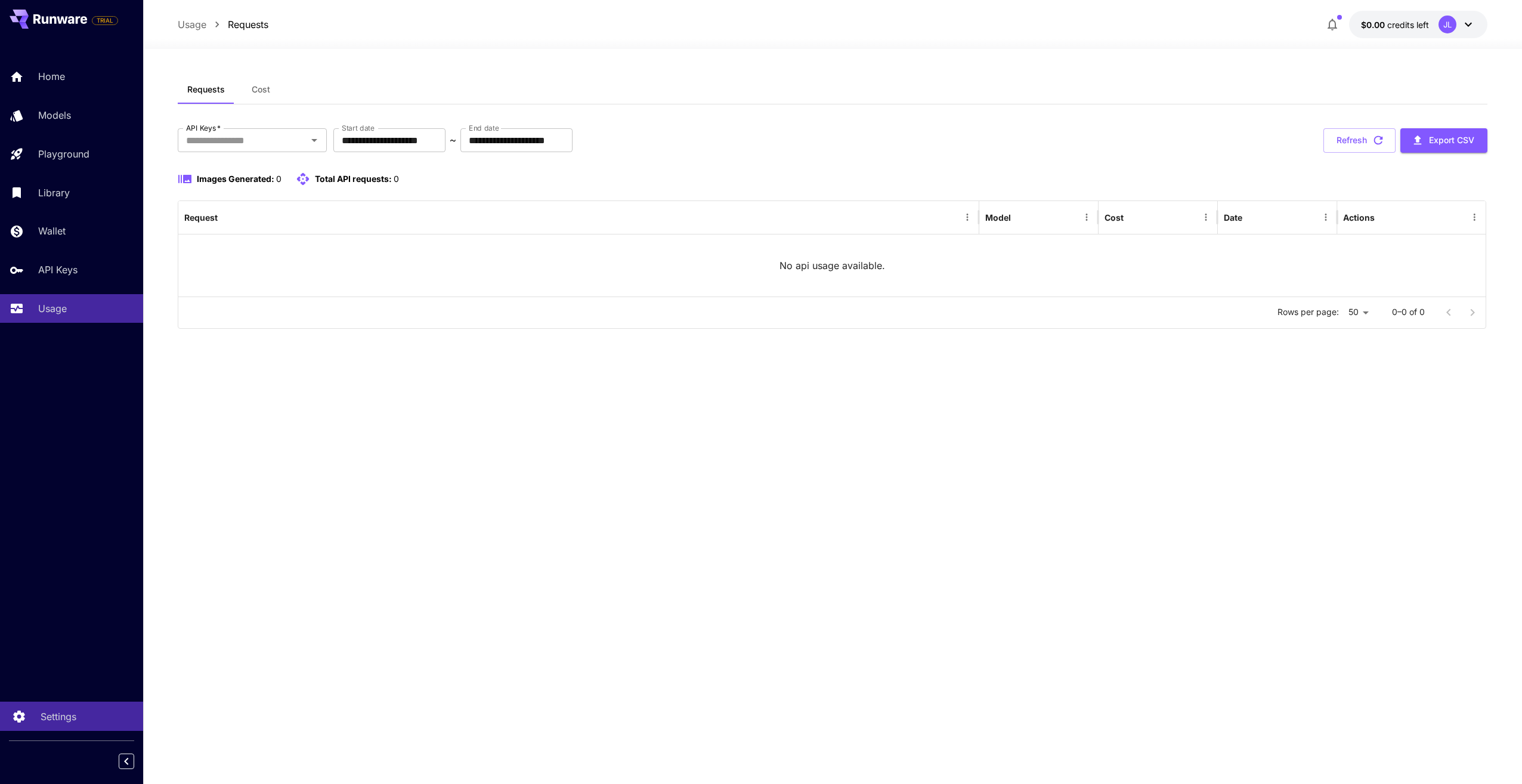
click at [42, 710] on p "Settings" at bounding box center [58, 716] width 36 height 15
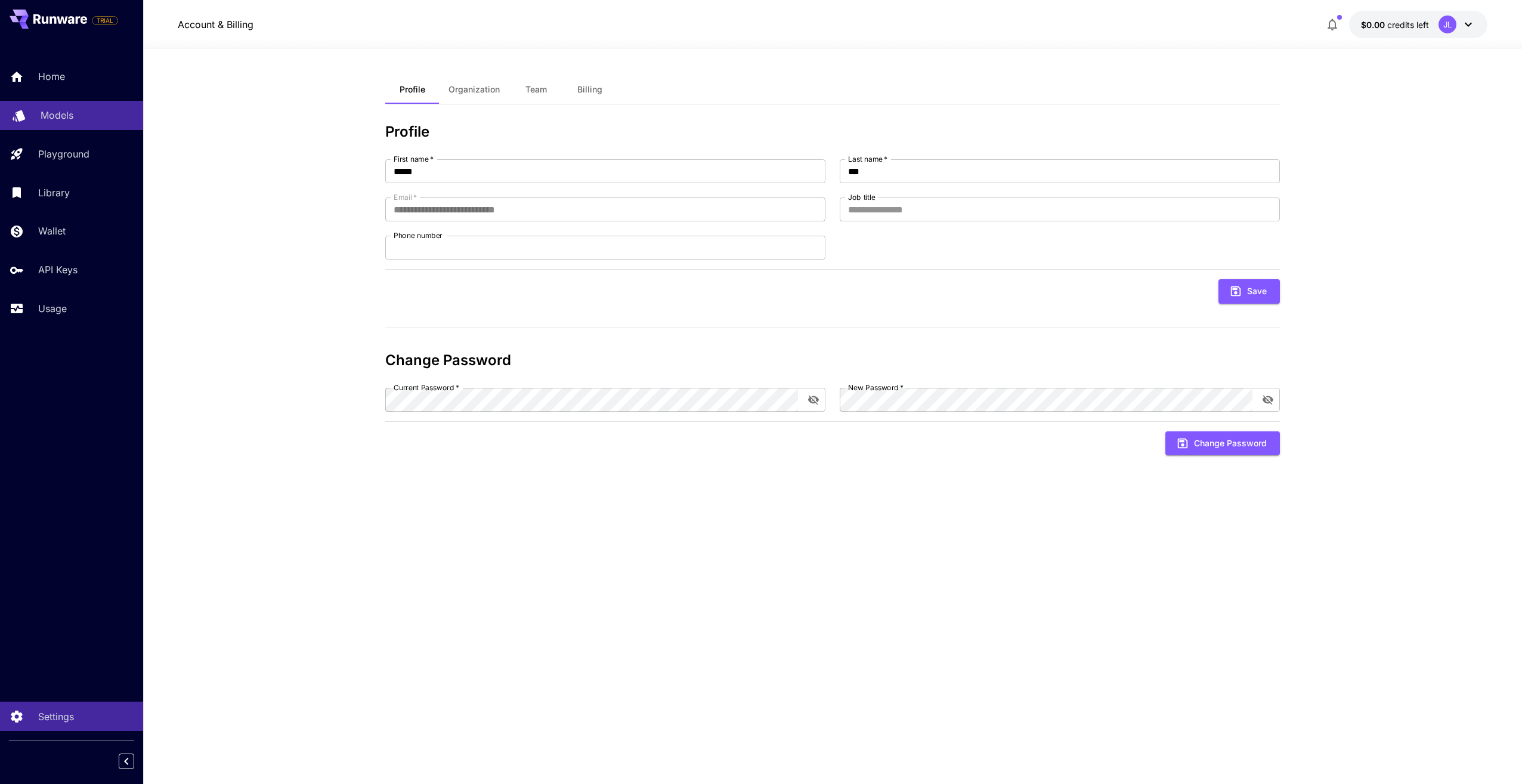
click at [67, 122] on p "Models" at bounding box center [57, 115] width 33 height 15
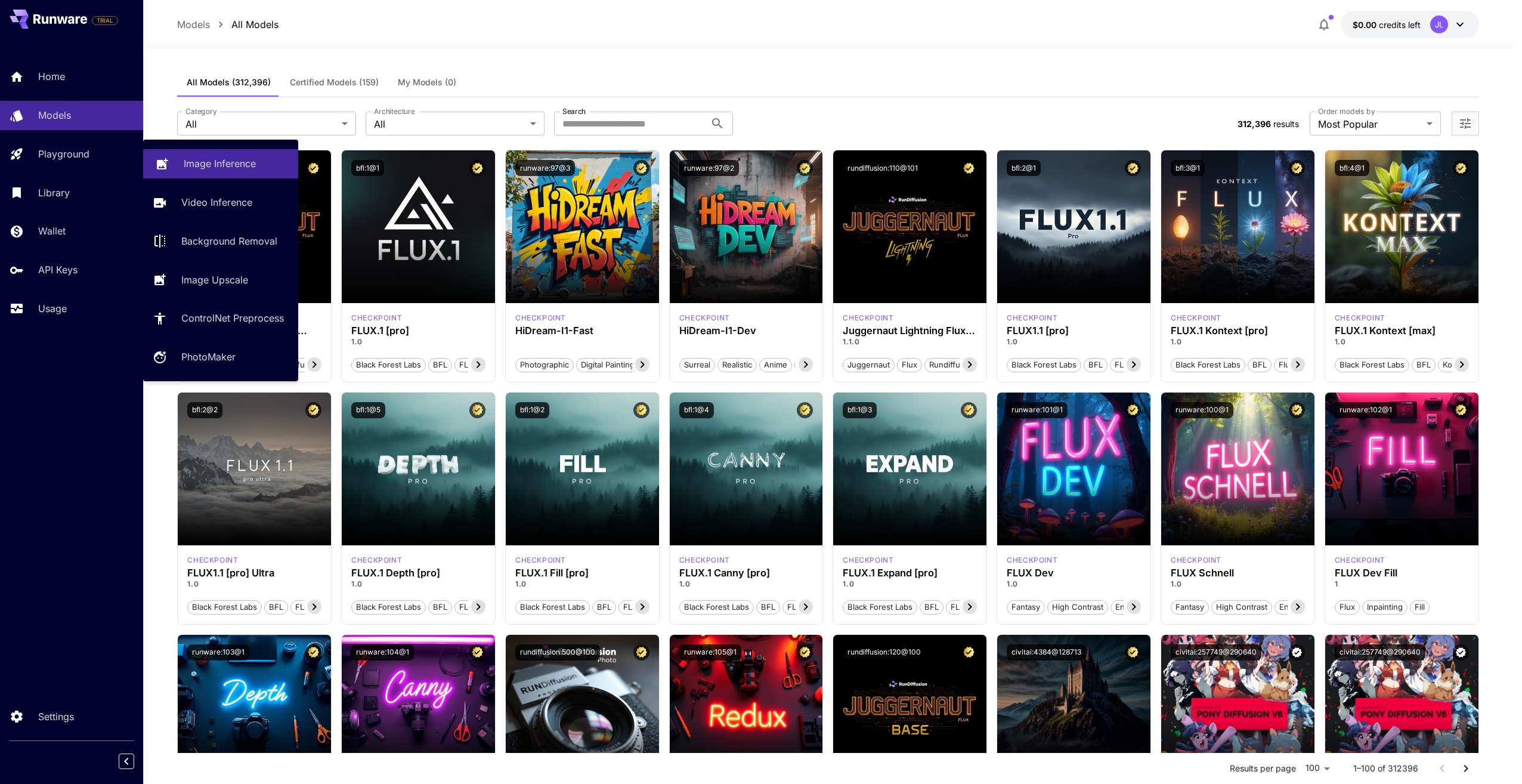
click at [194, 159] on p "Image Inference" at bounding box center [220, 163] width 72 height 15
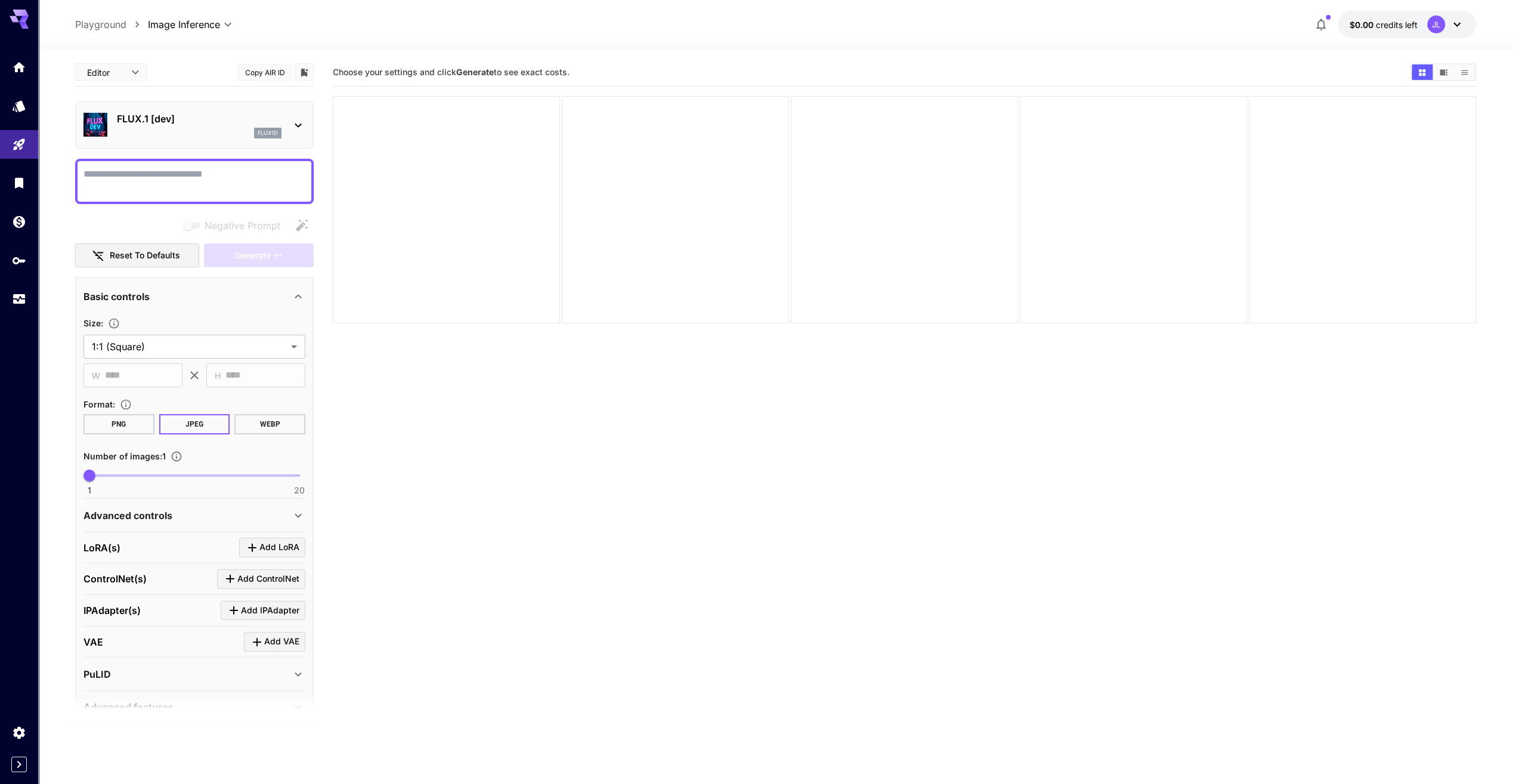
click at [208, 171] on textarea "Negative Prompt" at bounding box center [195, 181] width 222 height 28
click at [267, 265] on button "Generate" at bounding box center [258, 256] width 110 height 25
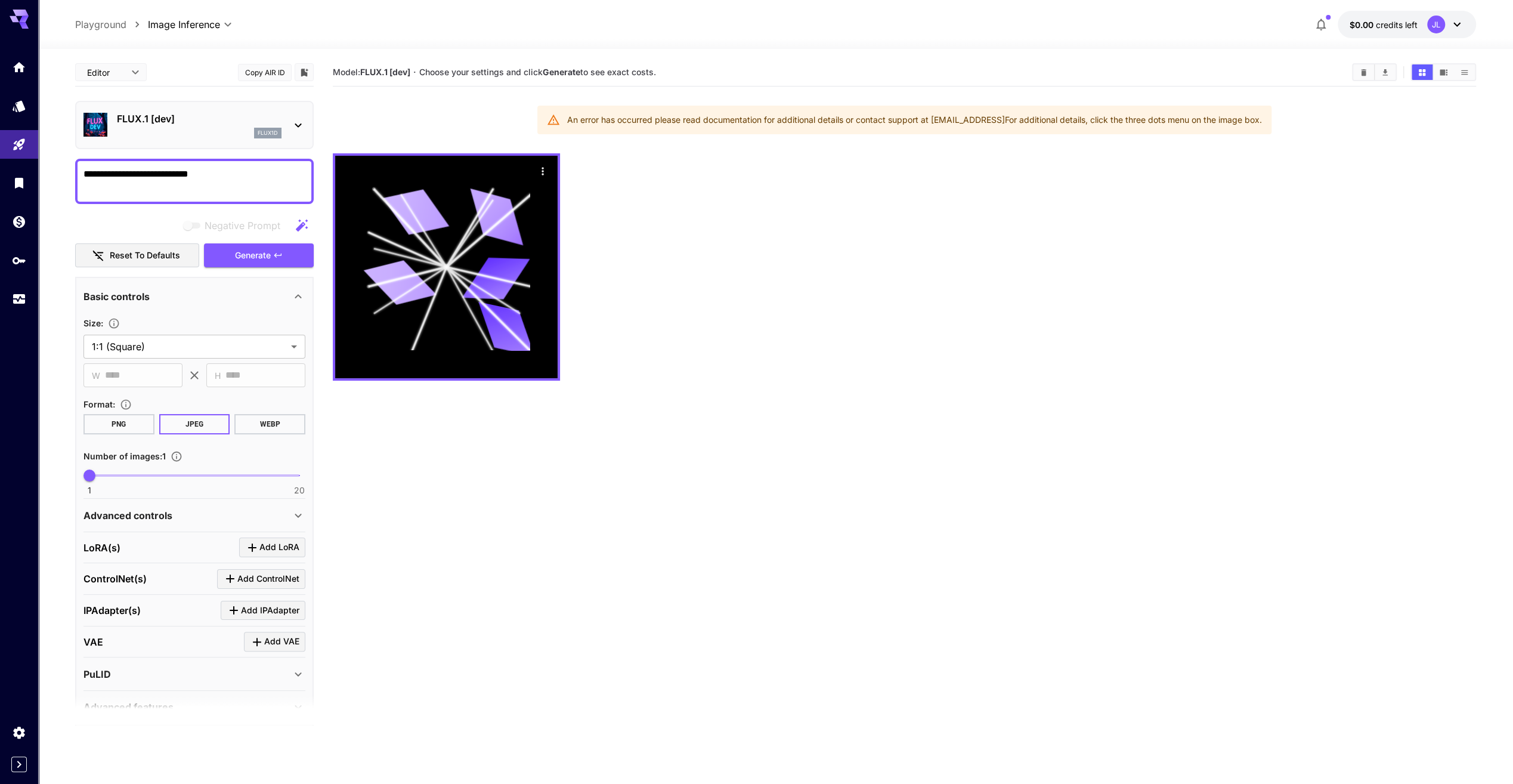
drag, startPoint x: 128, startPoint y: 174, endPoint x: 0, endPoint y: 168, distance: 128.1
click at [0, 168] on html "**********" at bounding box center [756, 439] width 1513 height 878
type textarea "**********"
click at [297, 125] on icon at bounding box center [297, 125] width 7 height 4
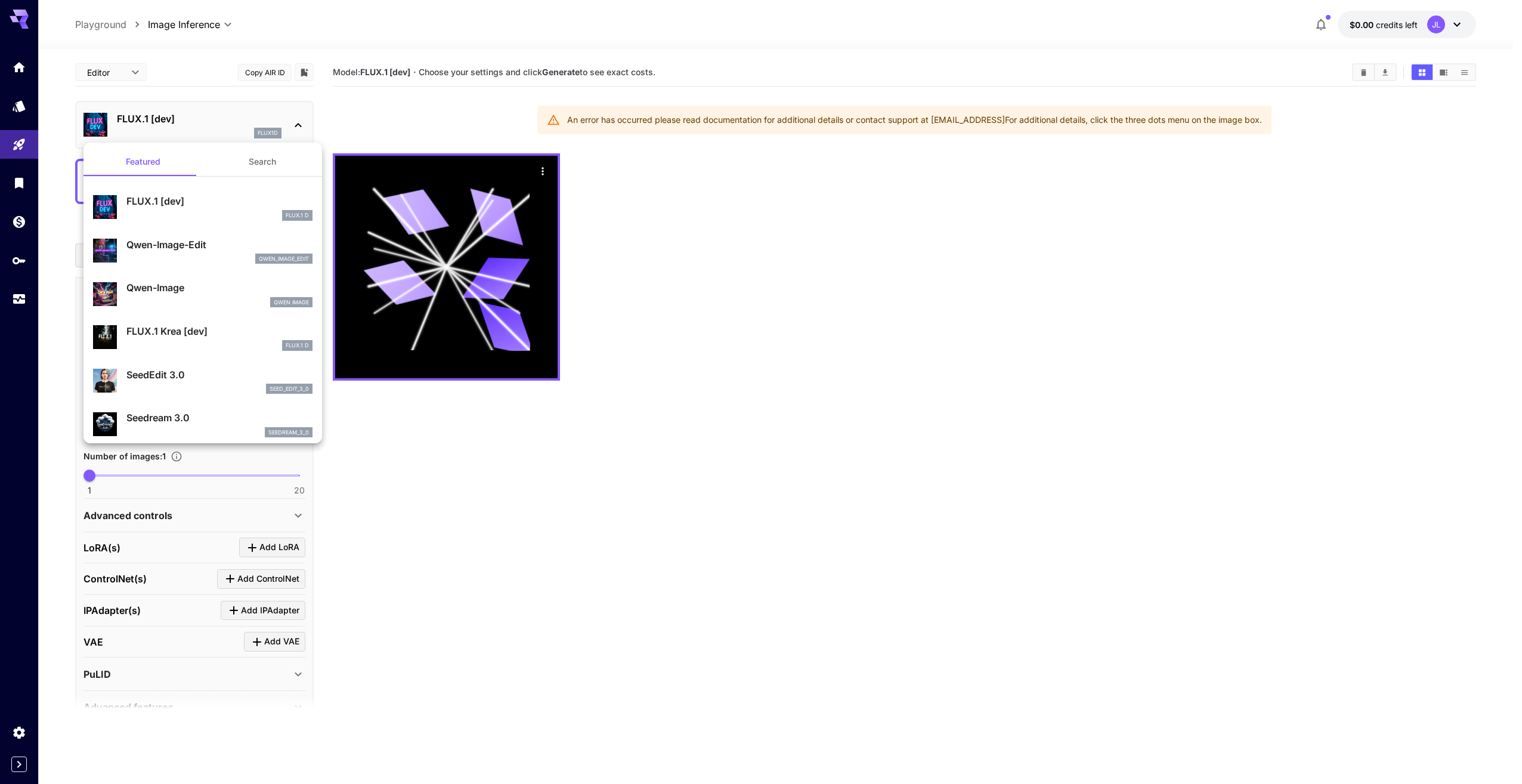
click at [192, 255] on div "qwen_image_edit" at bounding box center [219, 259] width 186 height 11
type input "*"
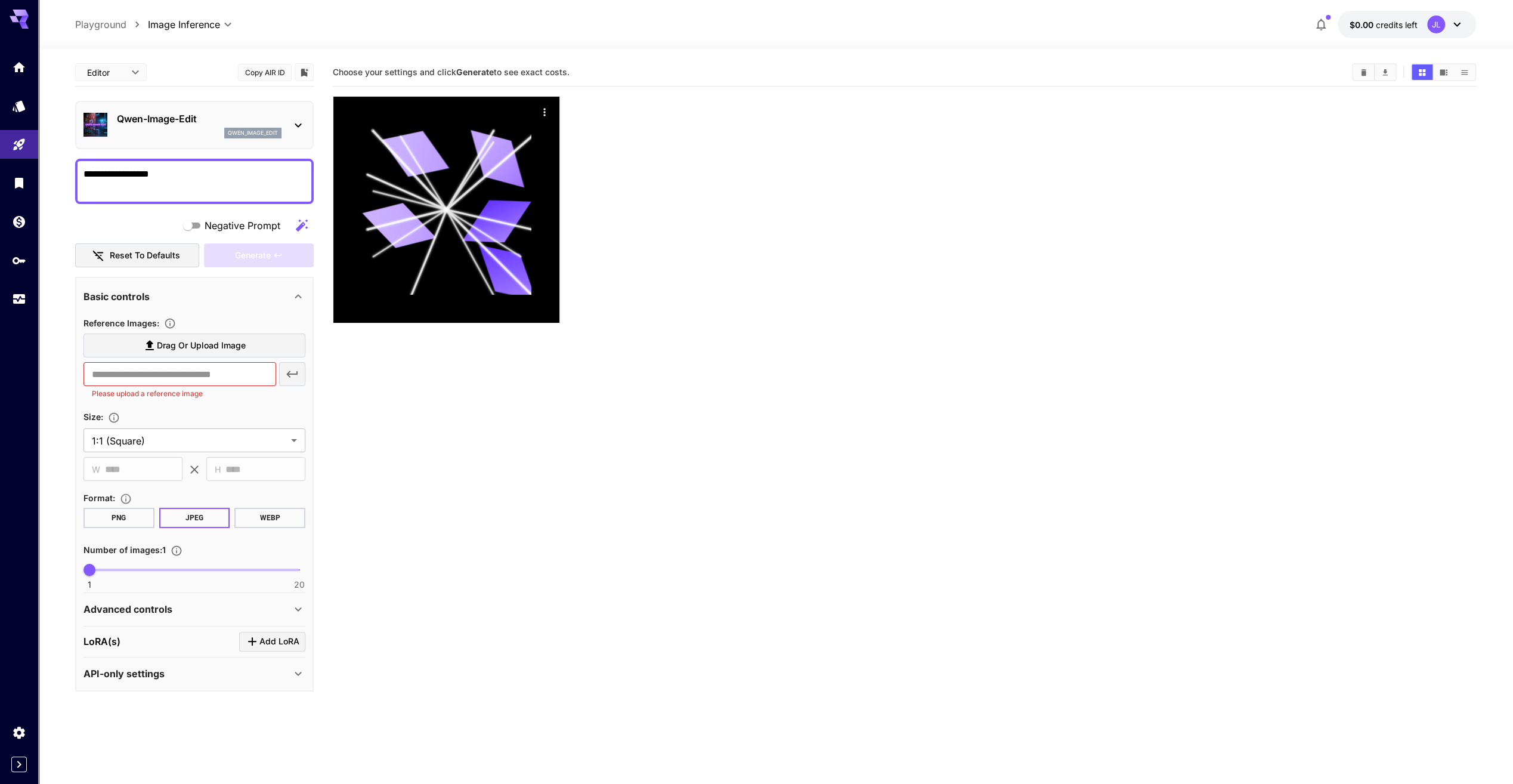
click at [219, 182] on textarea "**********" at bounding box center [195, 181] width 222 height 28
click at [284, 125] on div "Qwen-Image-Edit qwen_image_edit" at bounding box center [195, 124] width 222 height 36
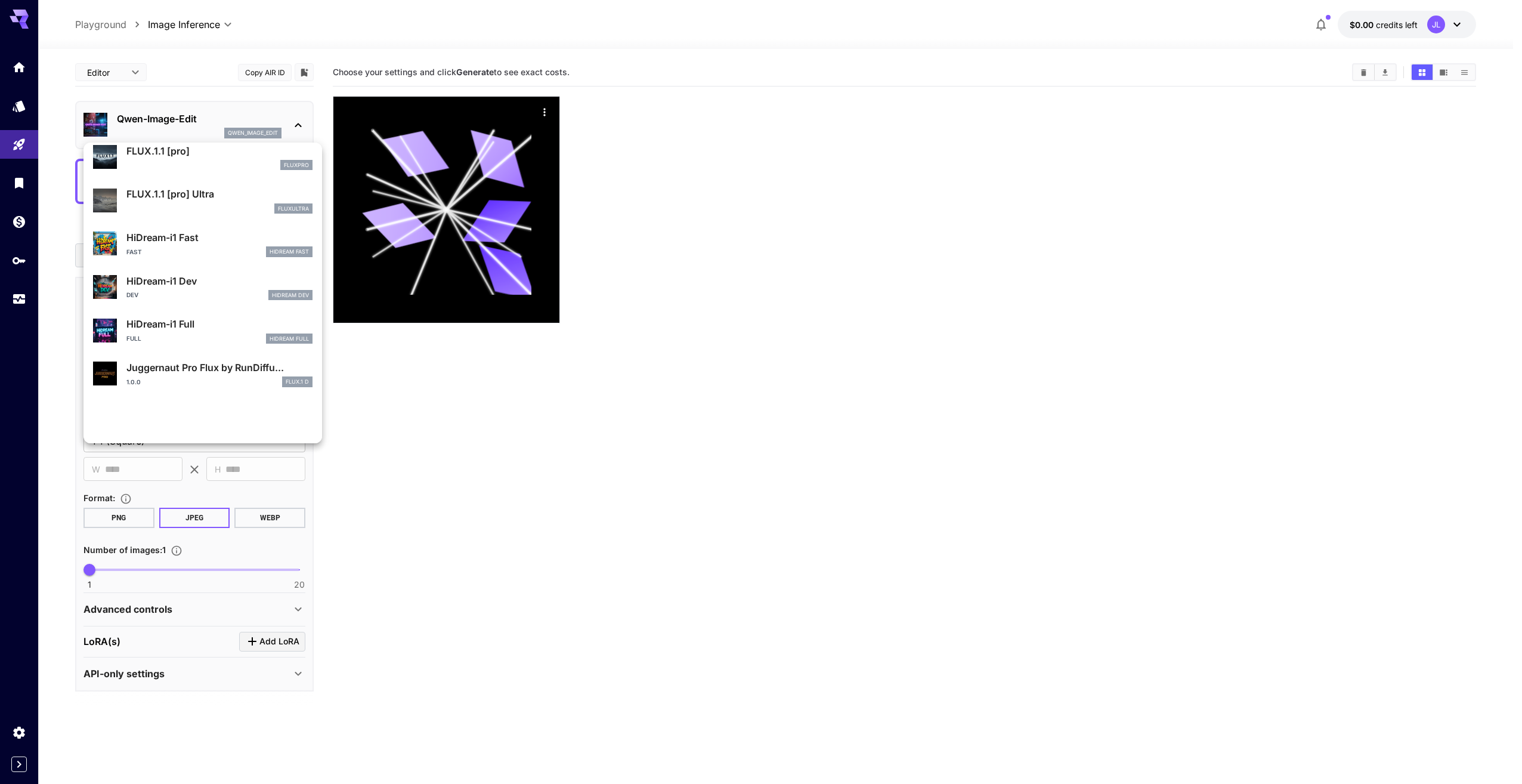
scroll to position [834, 0]
click at [169, 332] on div "HiDream-i1 Full Full HiDream Full" at bounding box center [219, 330] width 186 height 27
type input "**"
type input "***"
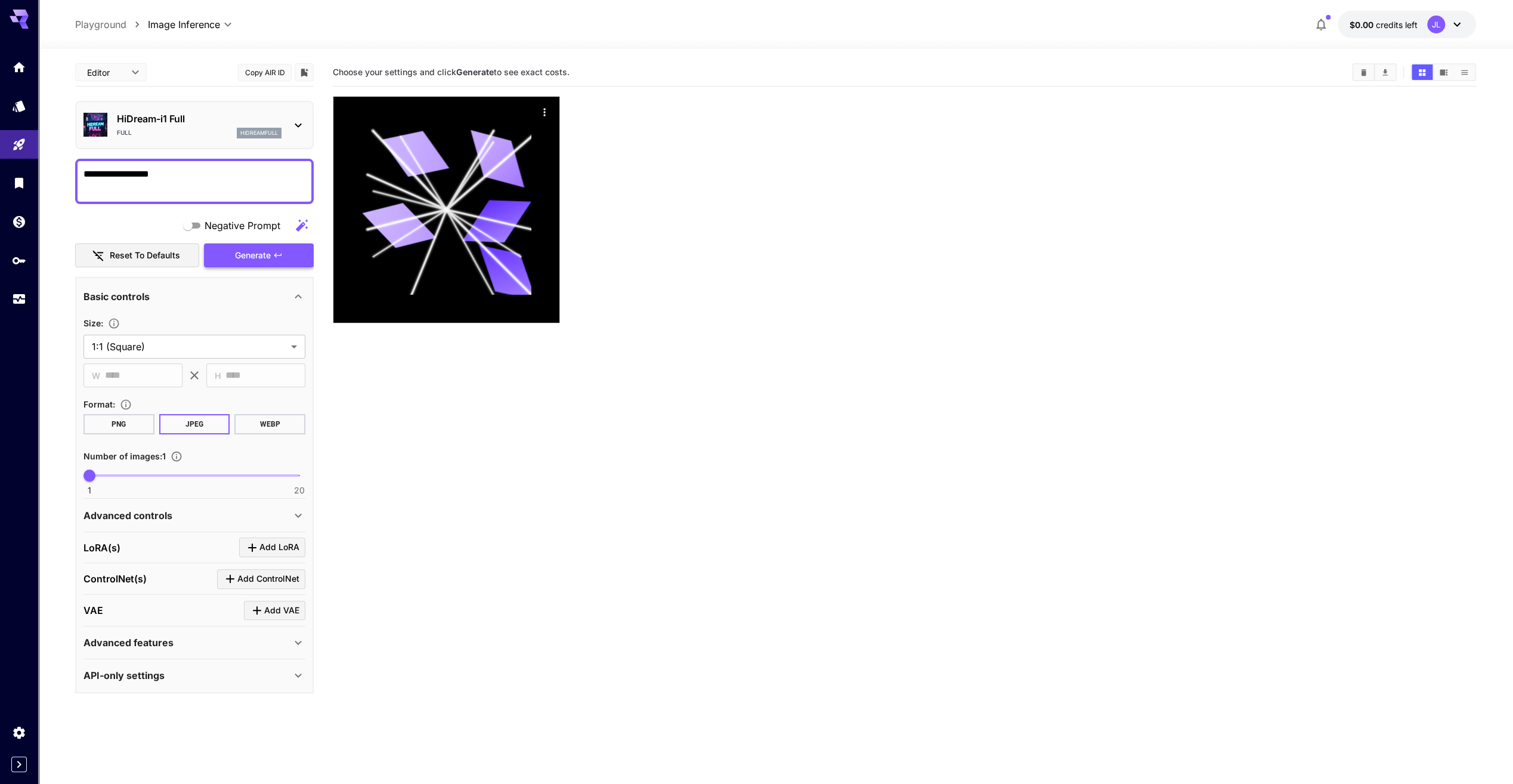
click at [251, 261] on span "Generate" at bounding box center [253, 255] width 36 height 15
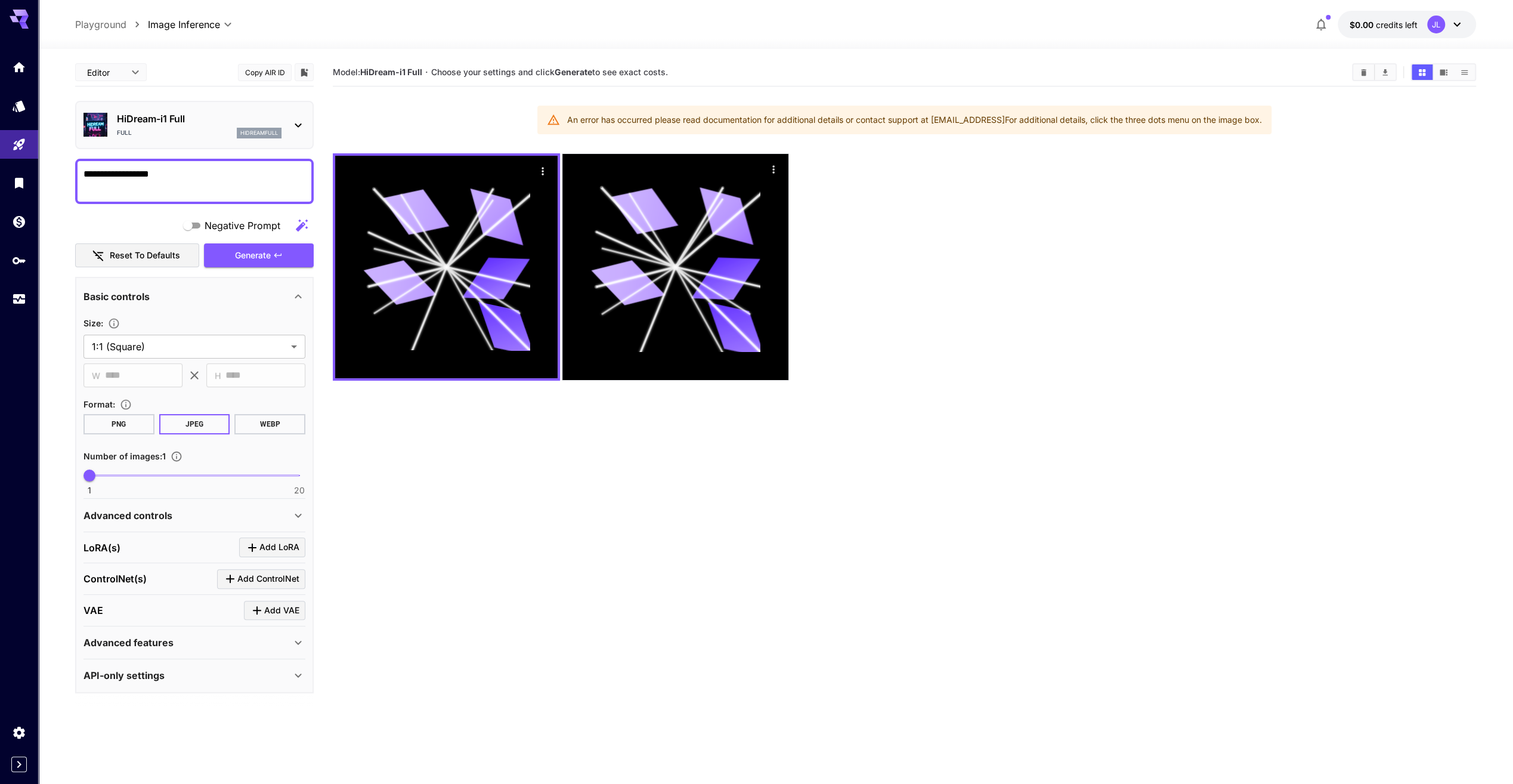
click at [177, 179] on textarea "**********" at bounding box center [195, 181] width 222 height 28
click at [411, 472] on section "Model: HiDream-i1 Full · Choose your settings and click Generate to see exact c…" at bounding box center [904, 450] width 1144 height 784
click at [185, 182] on textarea "Negative Prompt" at bounding box center [195, 181] width 222 height 28
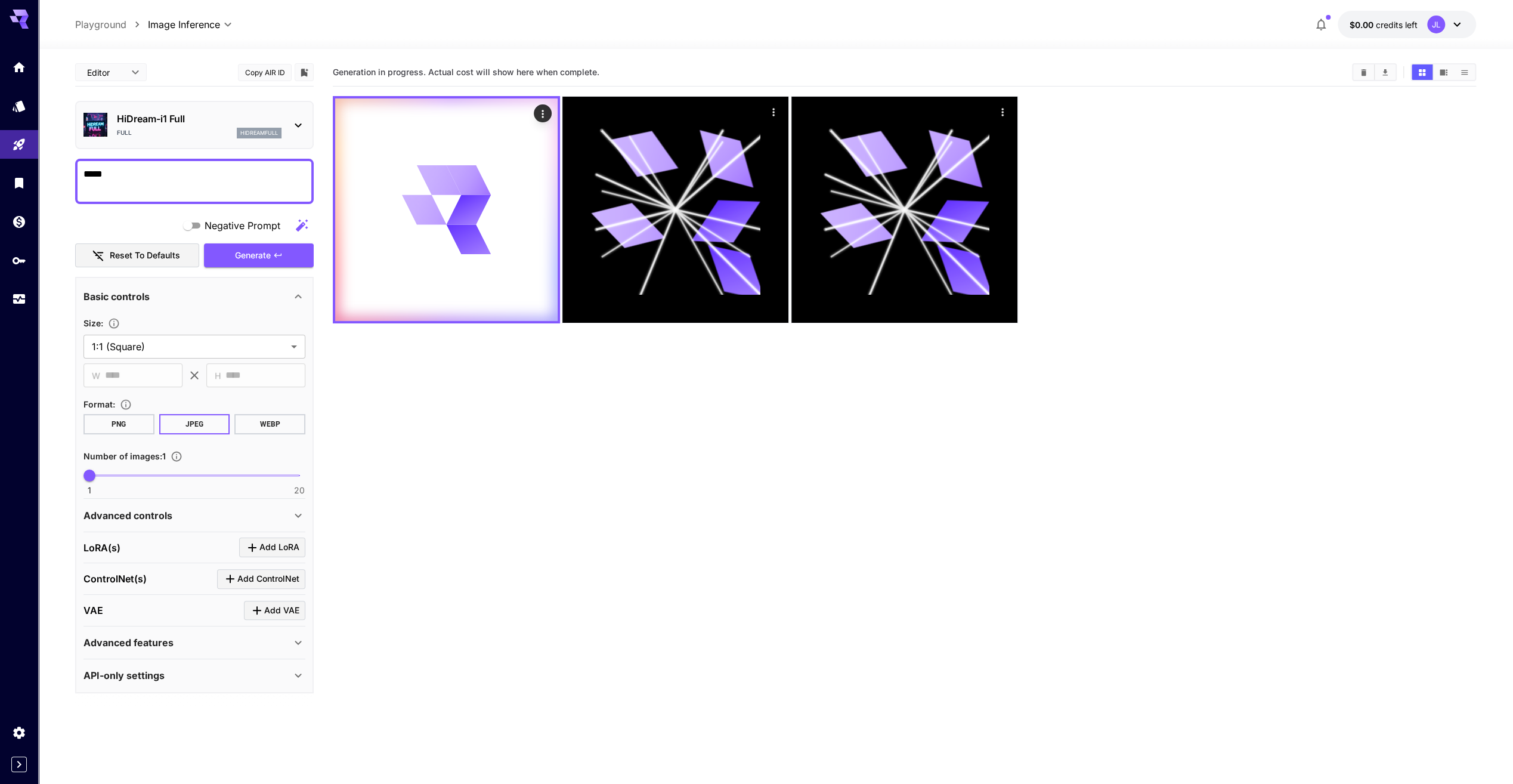
click at [300, 124] on icon at bounding box center [297, 125] width 7 height 4
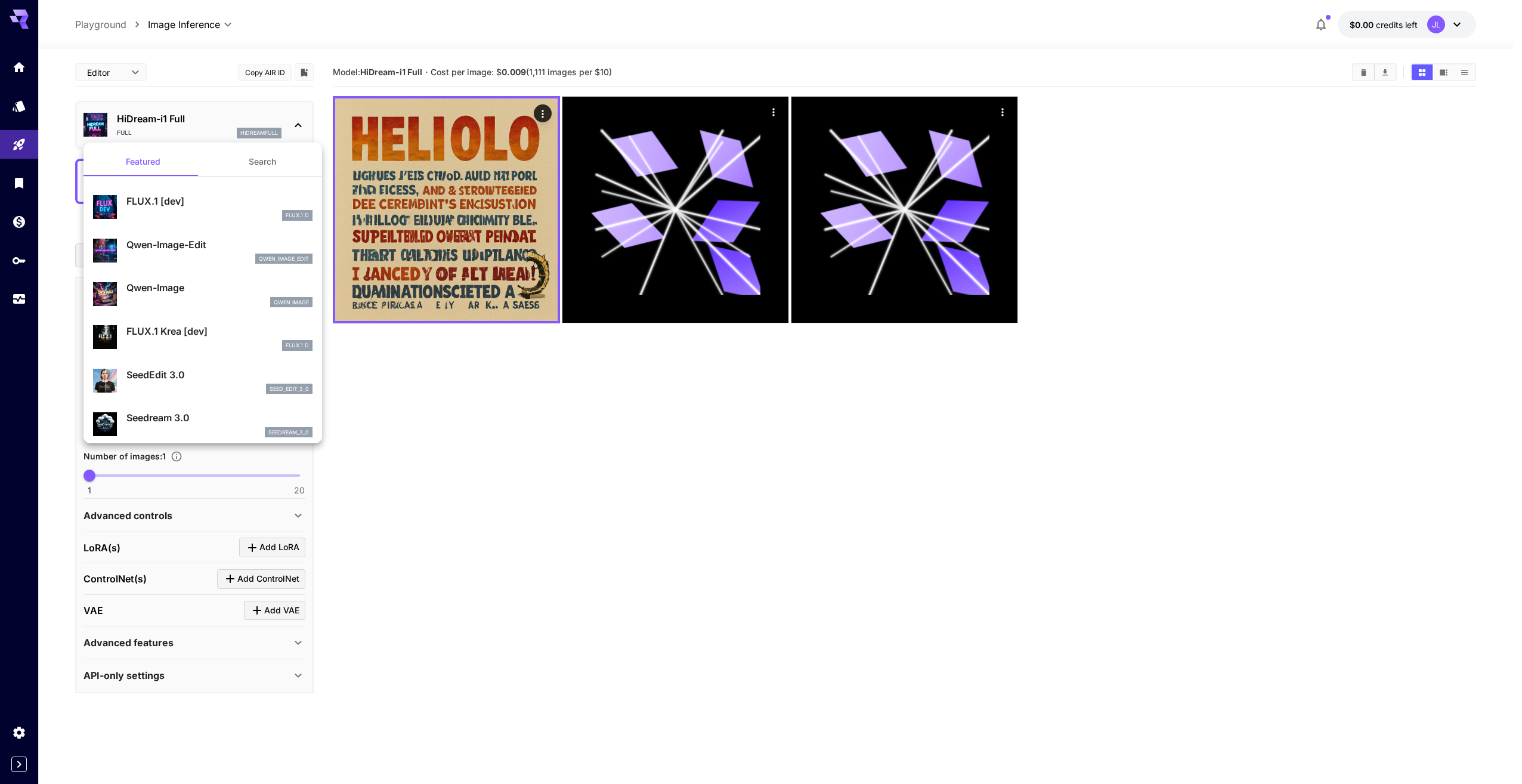
click at [454, 513] on div at bounding box center [761, 392] width 1522 height 784
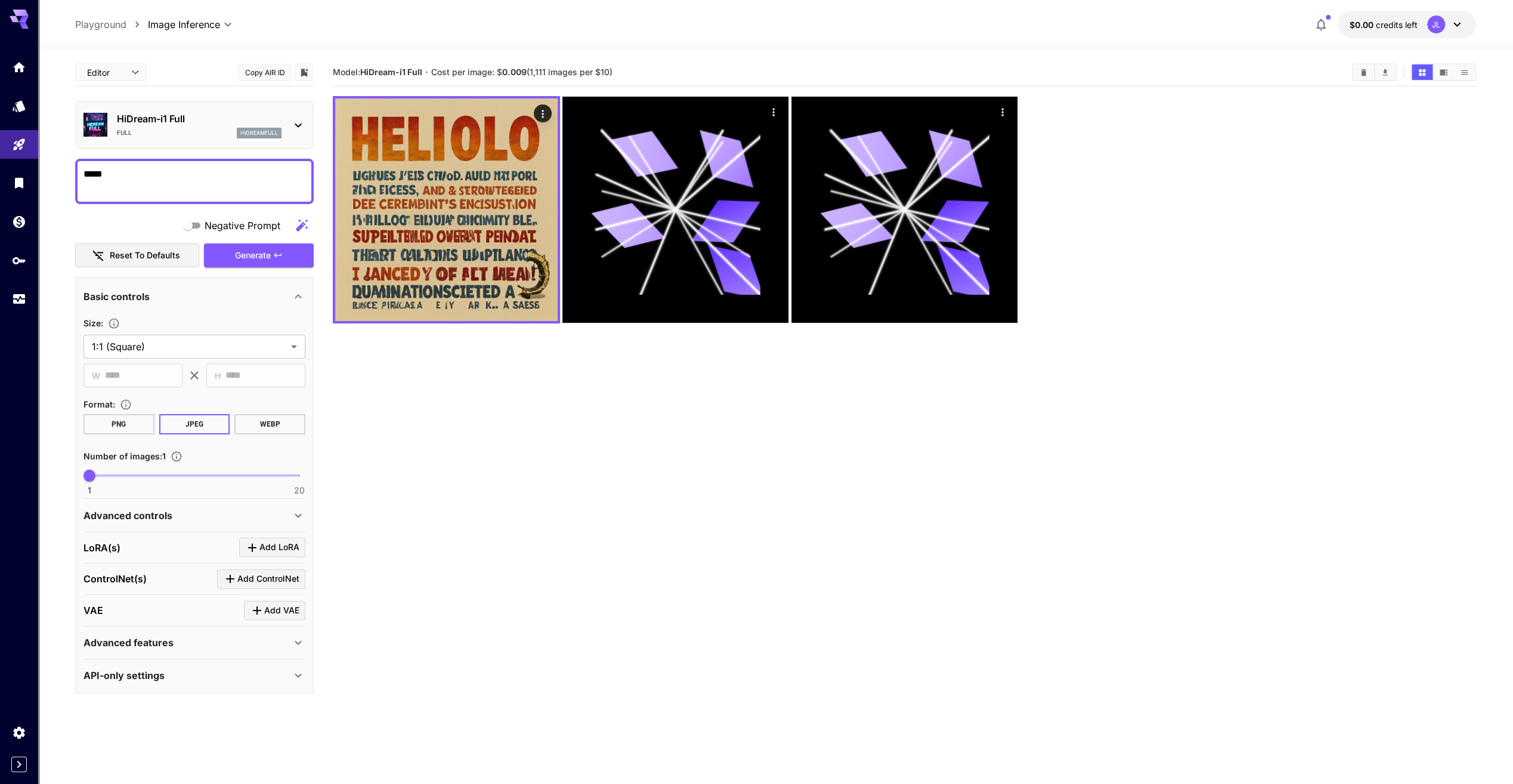
click at [186, 172] on textarea "*****" at bounding box center [195, 181] width 222 height 28
type textarea "**********"
click at [246, 262] on button "Generate" at bounding box center [258, 256] width 110 height 25
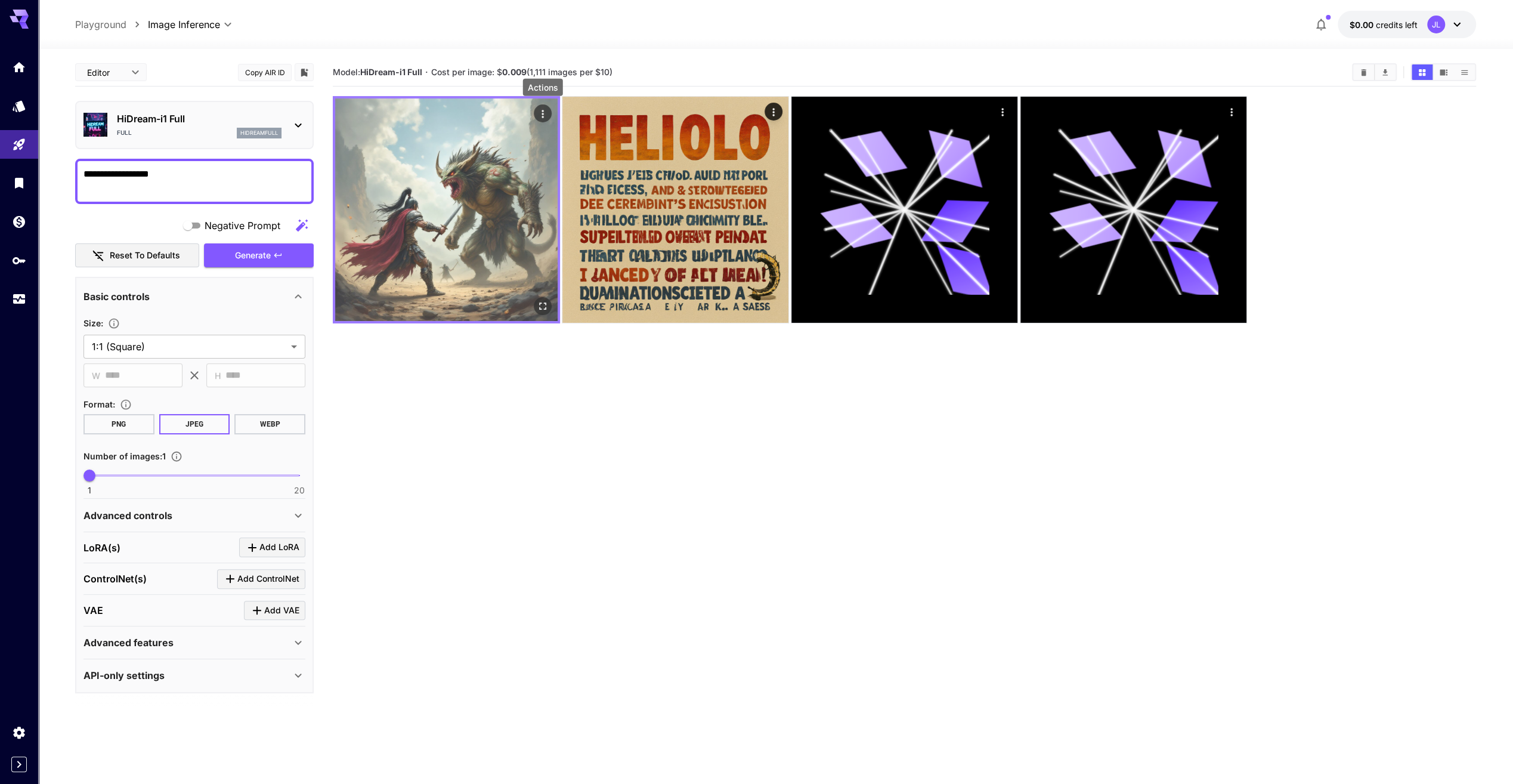
click at [545, 117] on icon "Actions" at bounding box center [543, 114] width 12 height 12
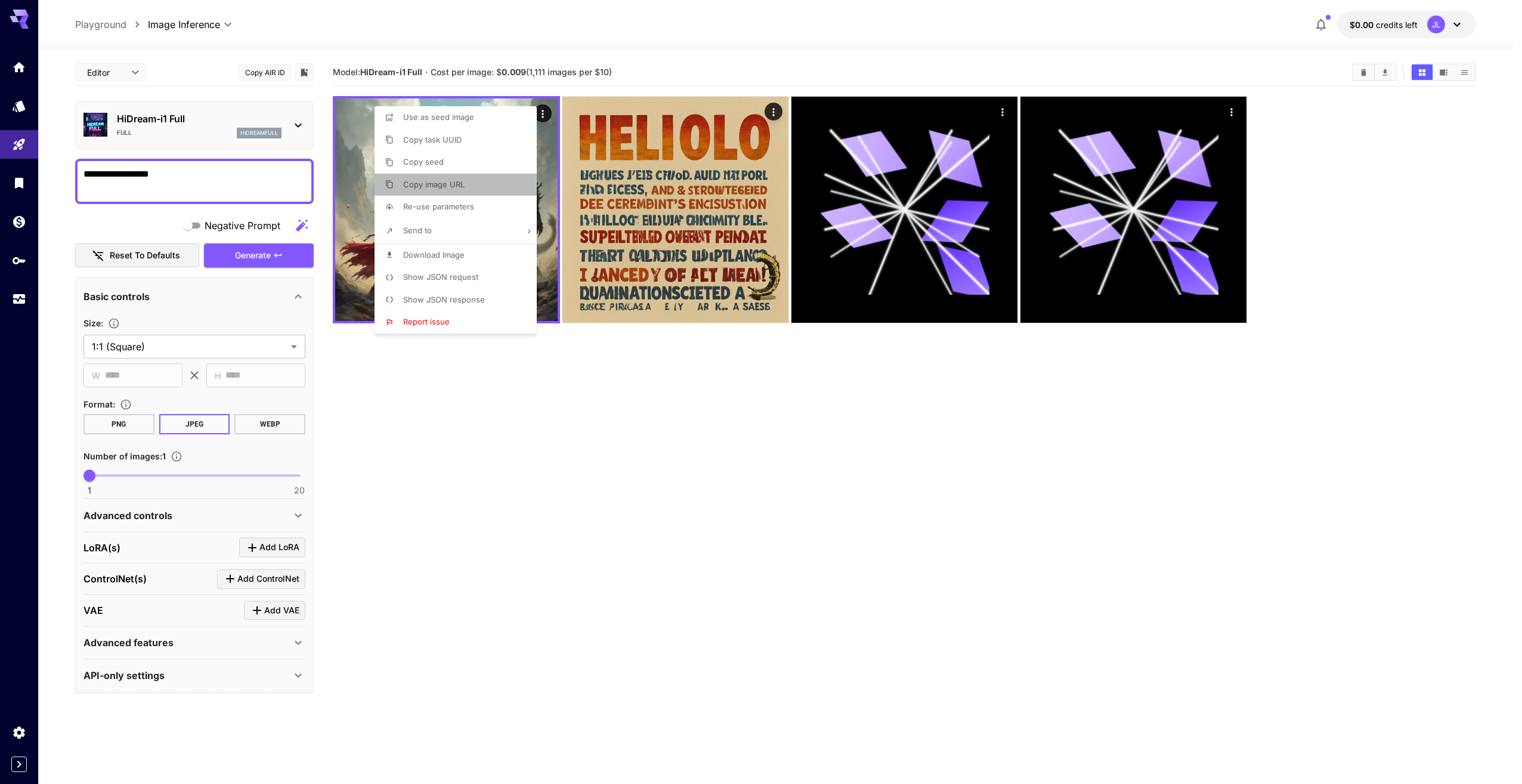
click at [469, 182] on li "Copy image URL" at bounding box center [459, 185] width 169 height 23
click at [1379, 399] on div at bounding box center [761, 392] width 1522 height 784
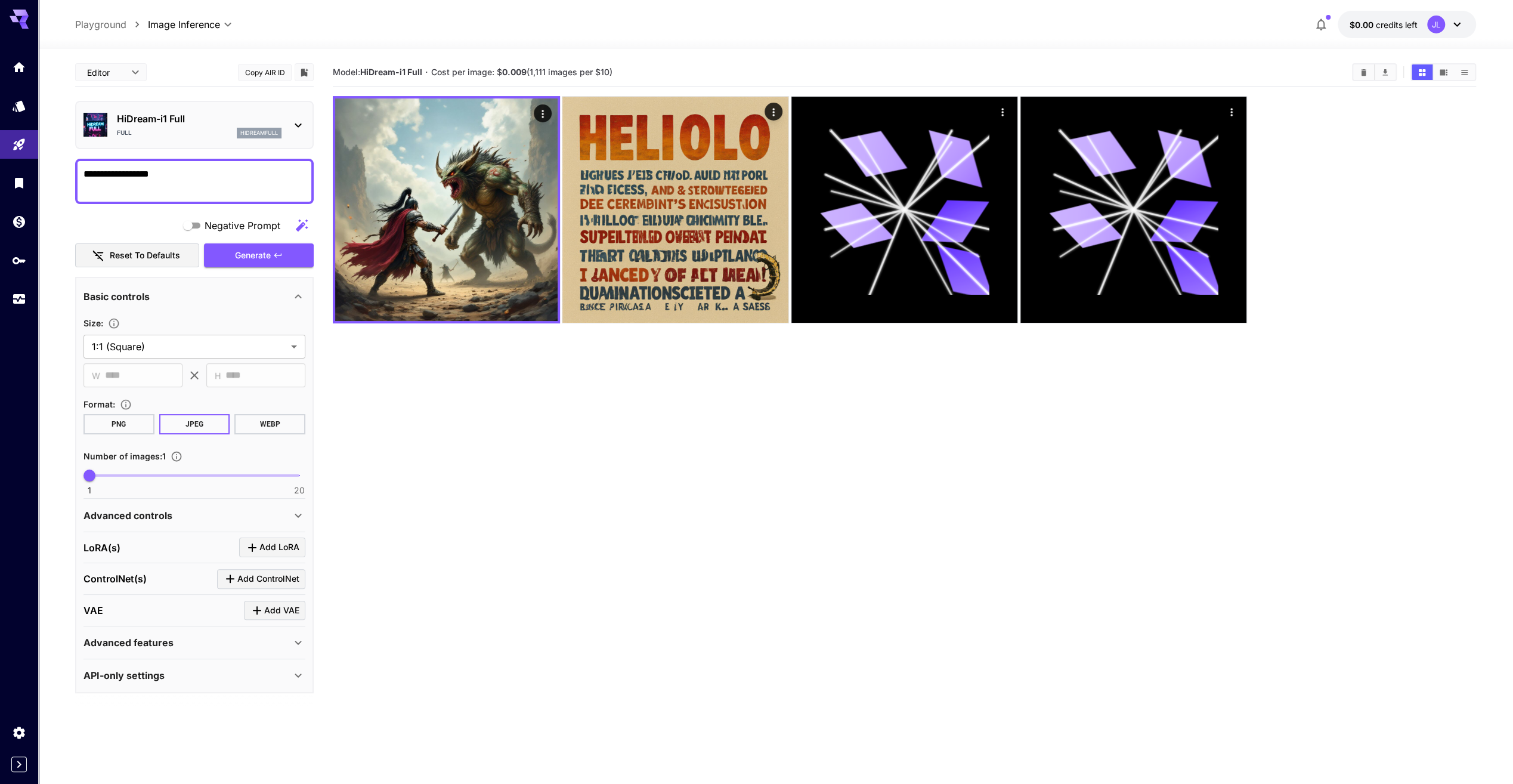
click at [1464, 25] on icon at bounding box center [1457, 25] width 15 height 15
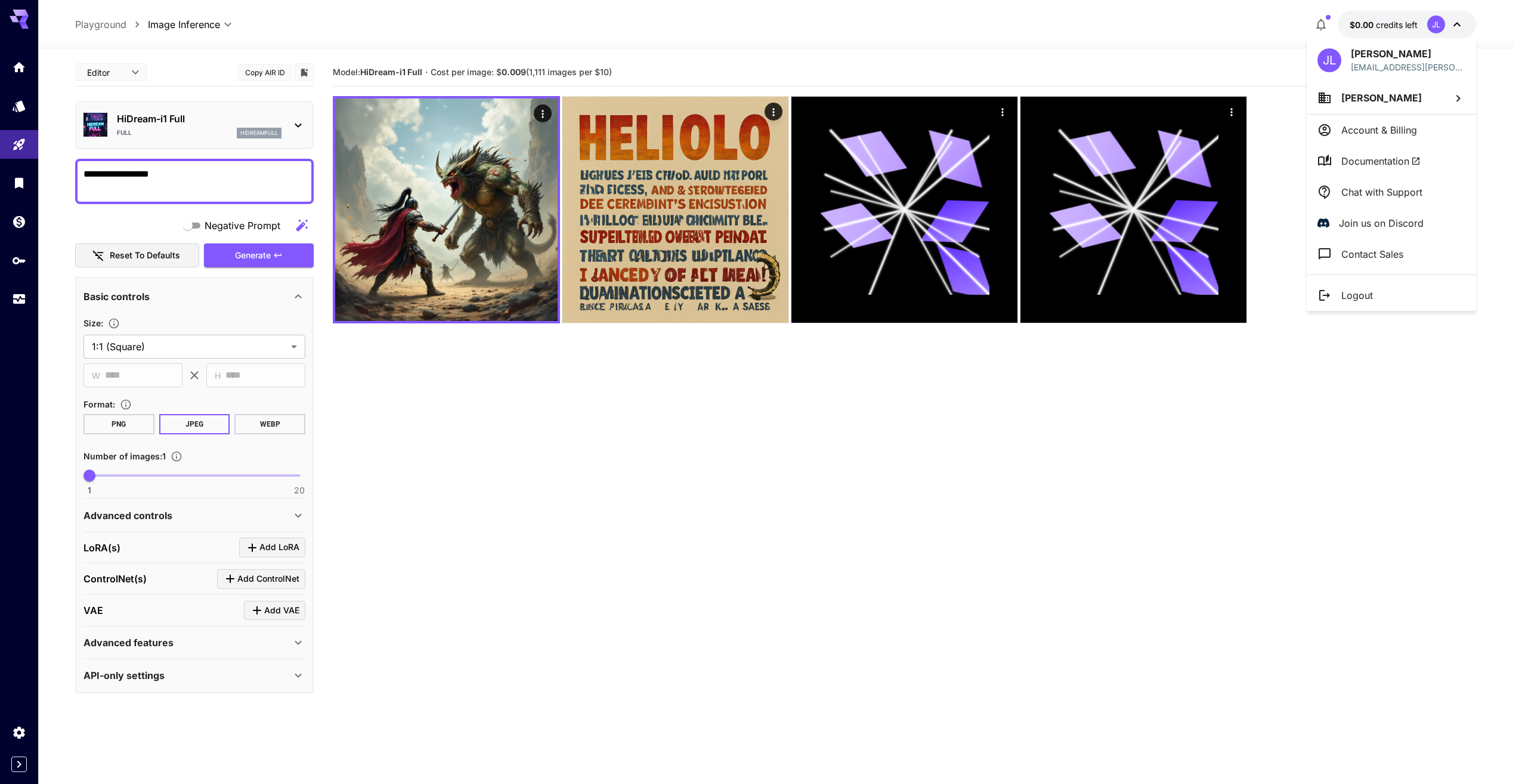
click at [1361, 250] on p "Contact Sales" at bounding box center [1372, 254] width 62 height 15
click at [1404, 99] on li "Jacky Lee" at bounding box center [1391, 98] width 169 height 32
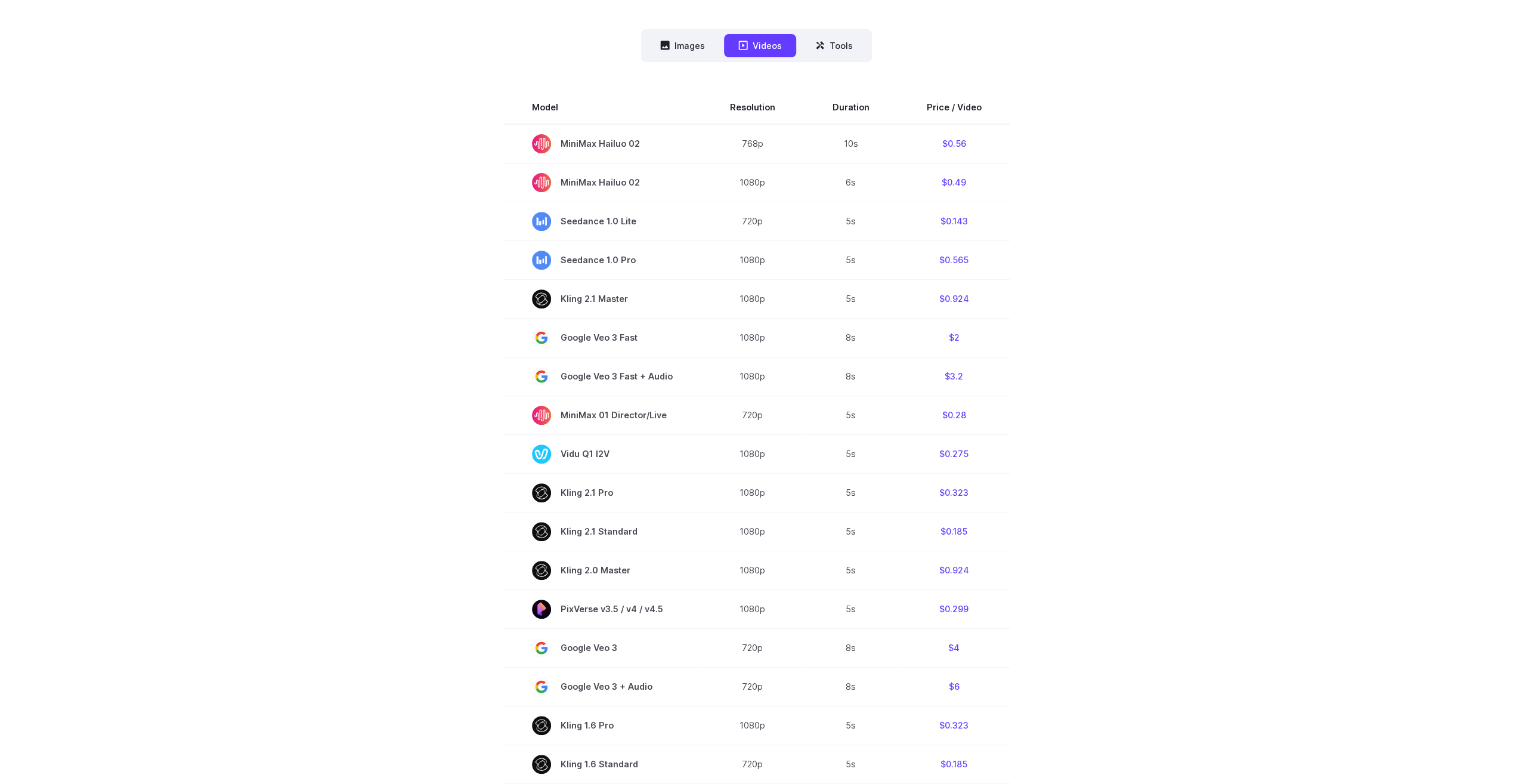
scroll to position [298, 0]
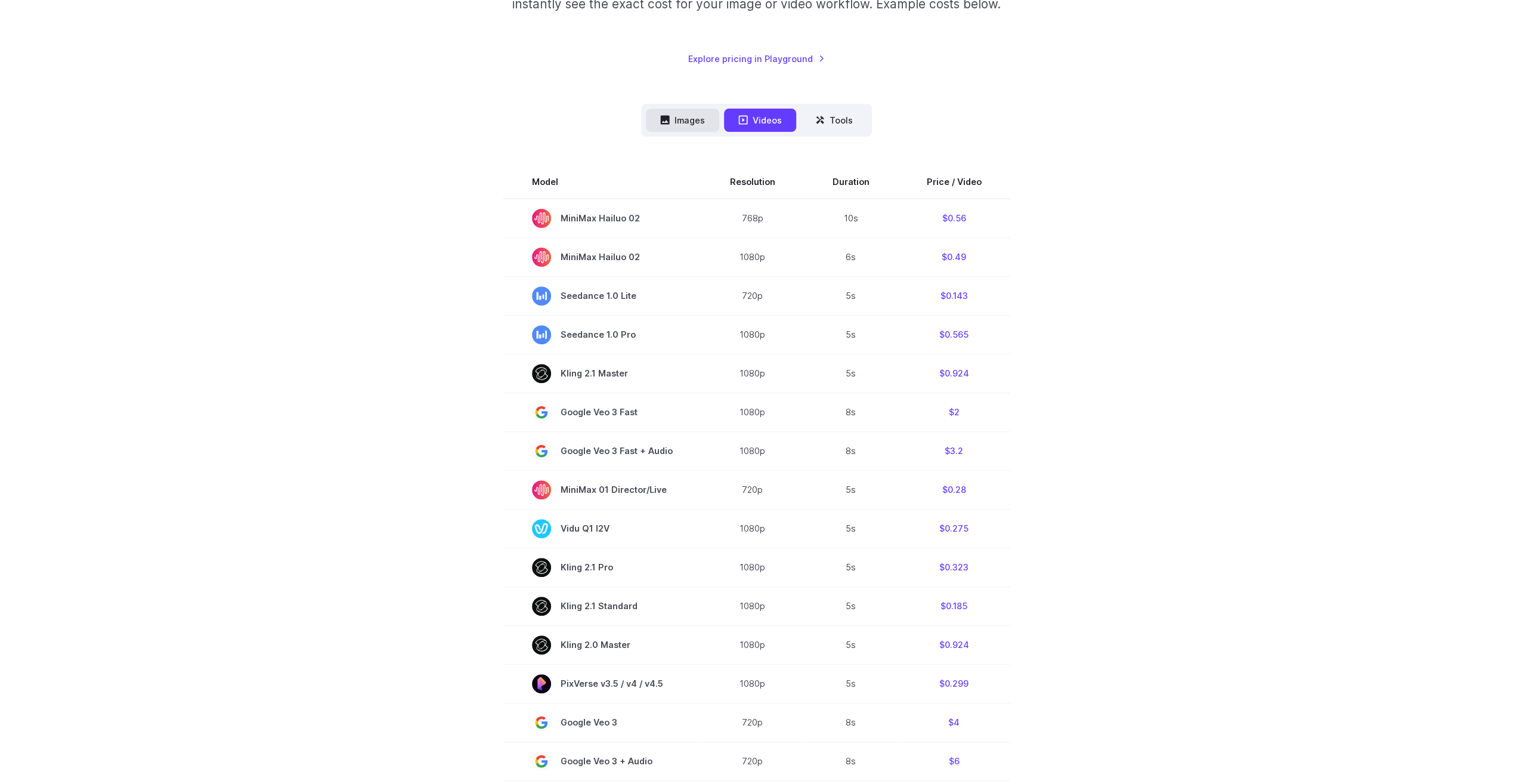
click at [661, 114] on button "Images" at bounding box center [683, 120] width 74 height 23
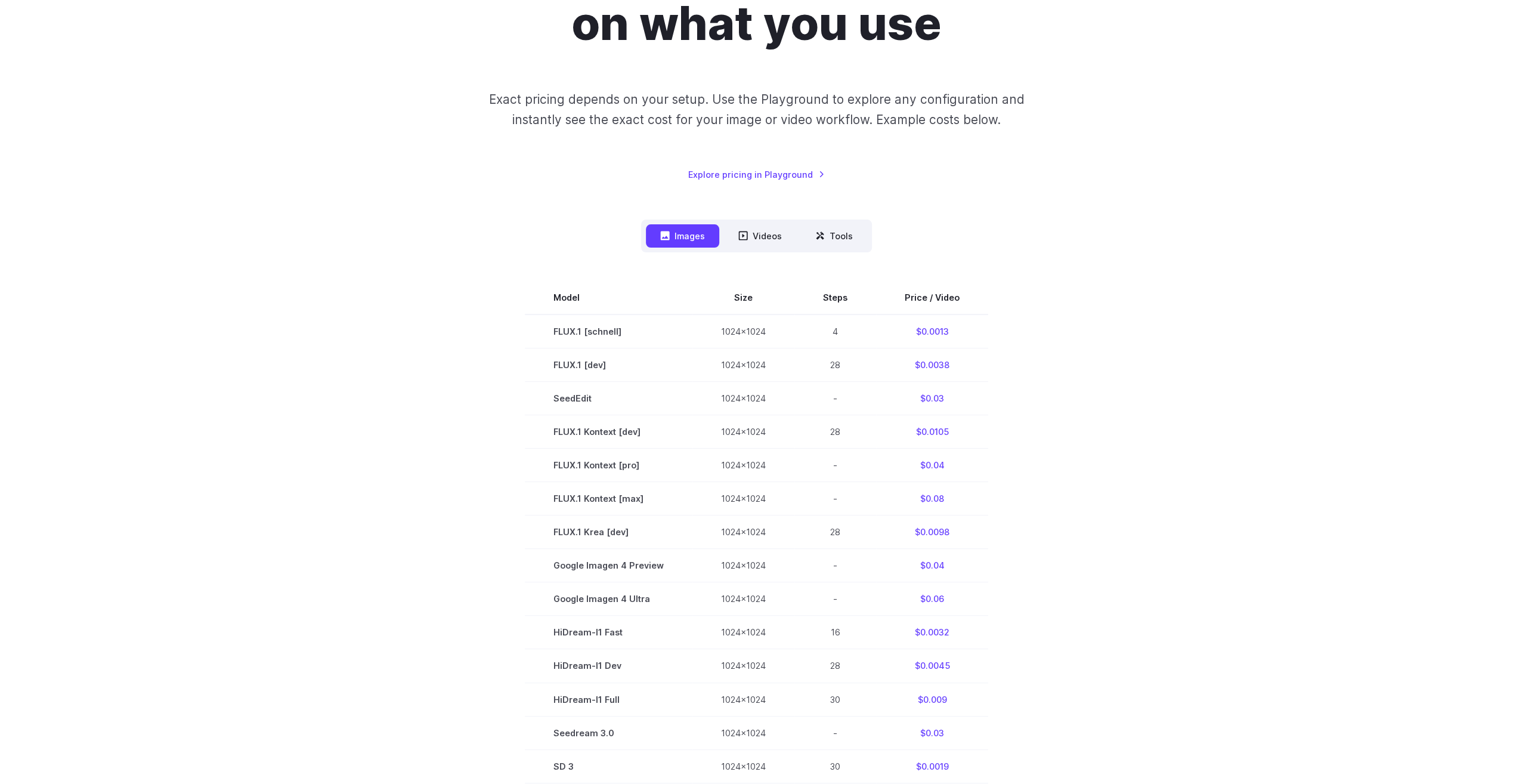
scroll to position [120, 0]
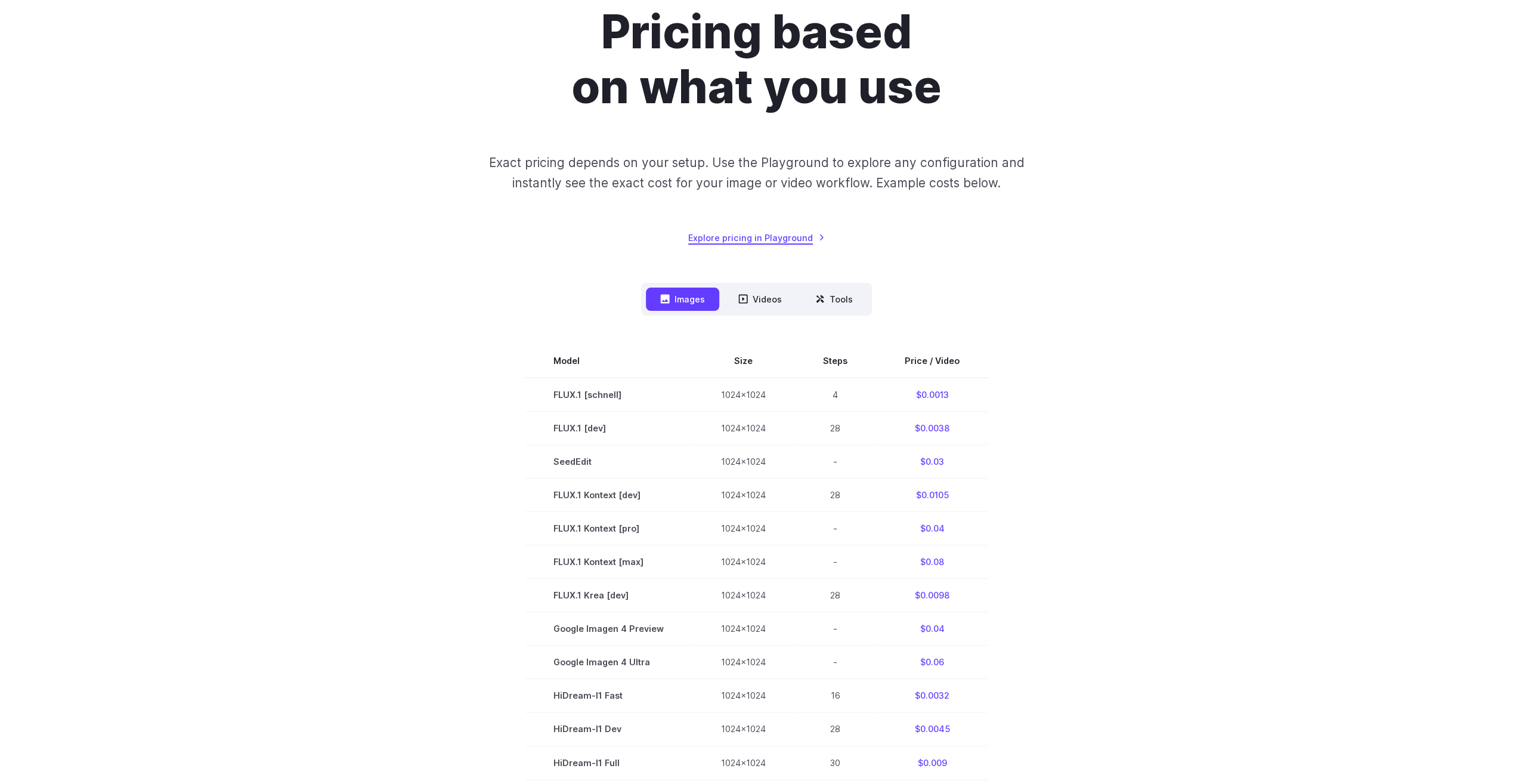
click at [780, 238] on link "Explore pricing in Playground" at bounding box center [756, 238] width 136 height 14
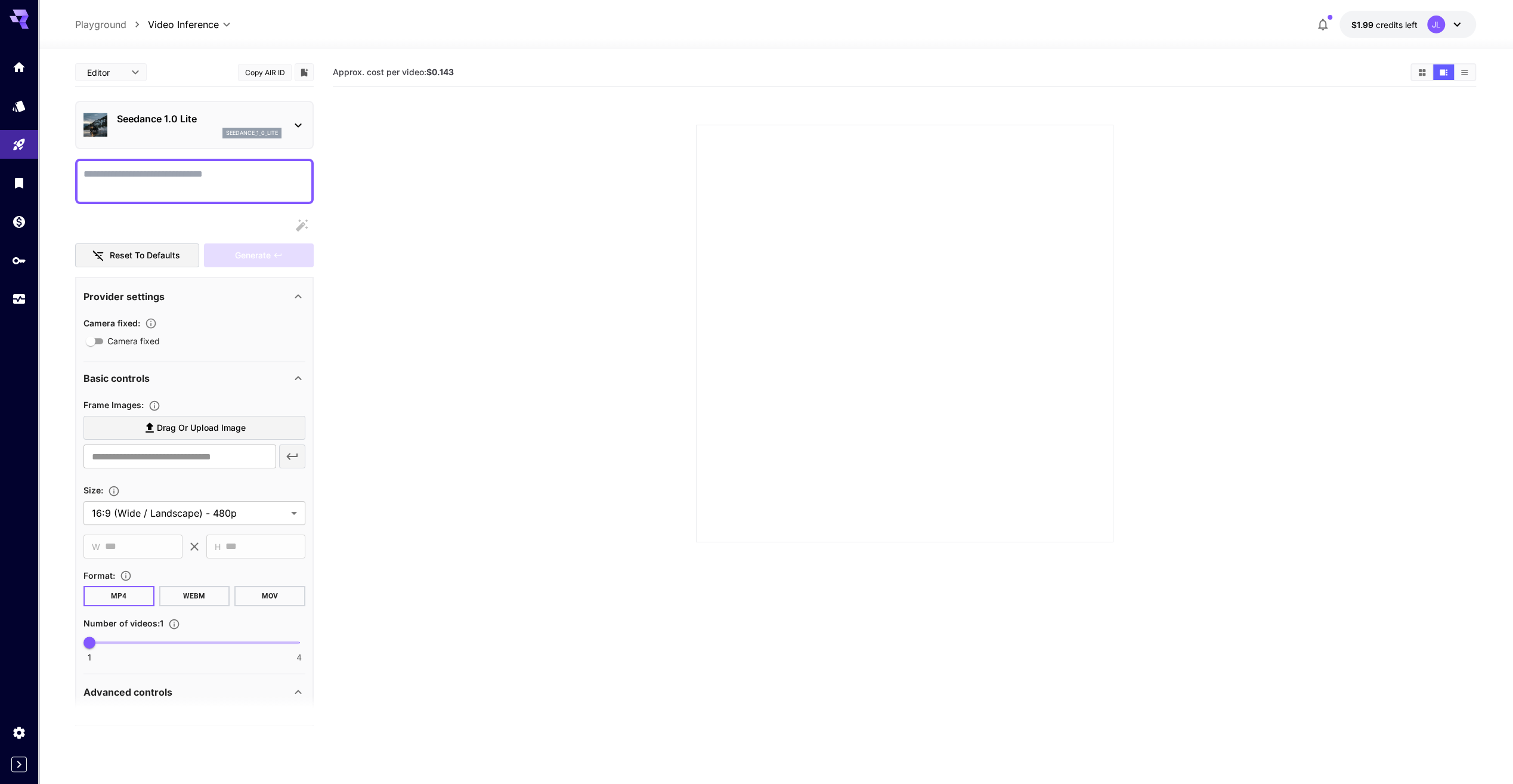
click at [299, 120] on icon at bounding box center [298, 125] width 15 height 15
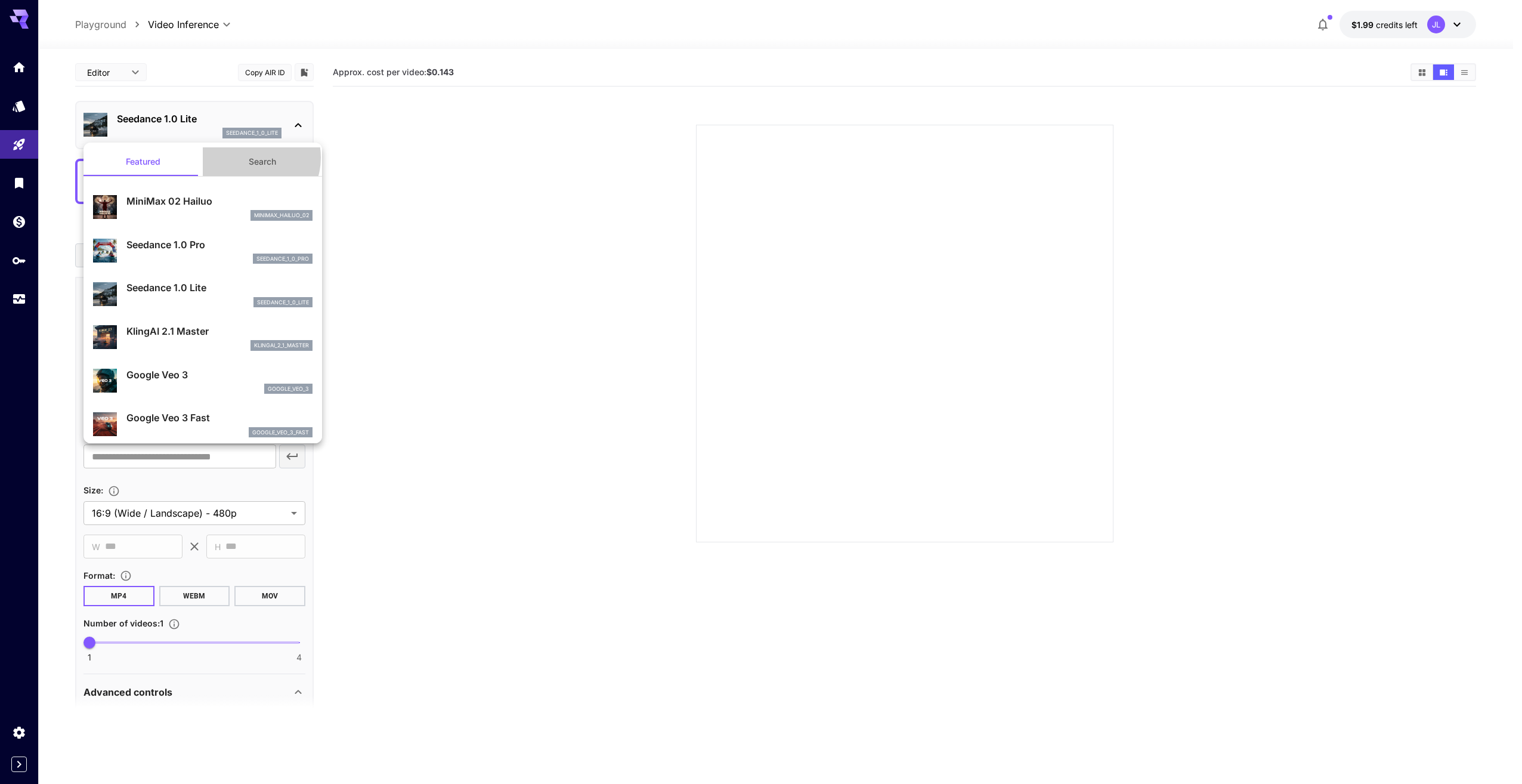
click at [247, 157] on button "Search" at bounding box center [263, 161] width 120 height 28
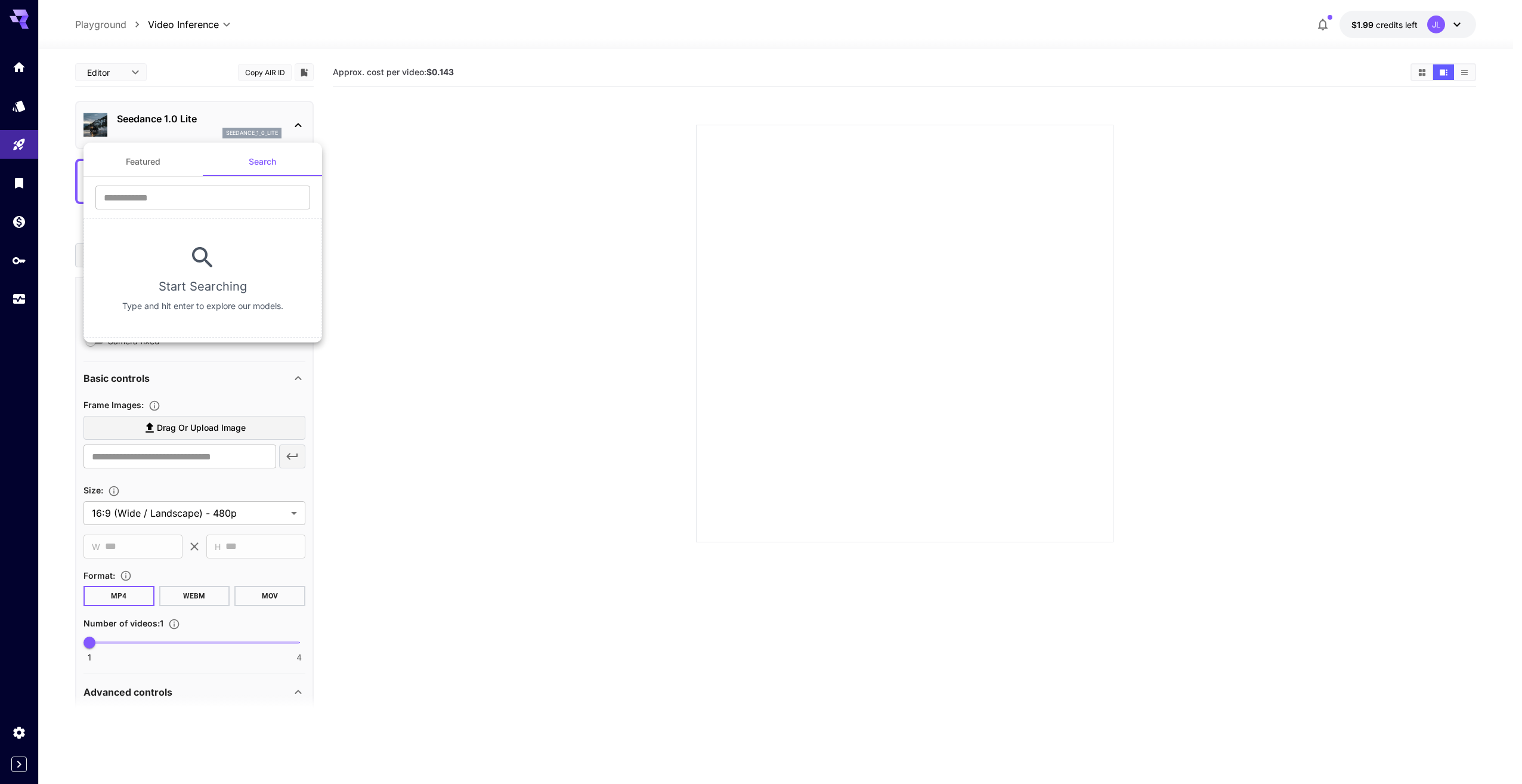
click at [169, 157] on button "Featured" at bounding box center [143, 161] width 120 height 28
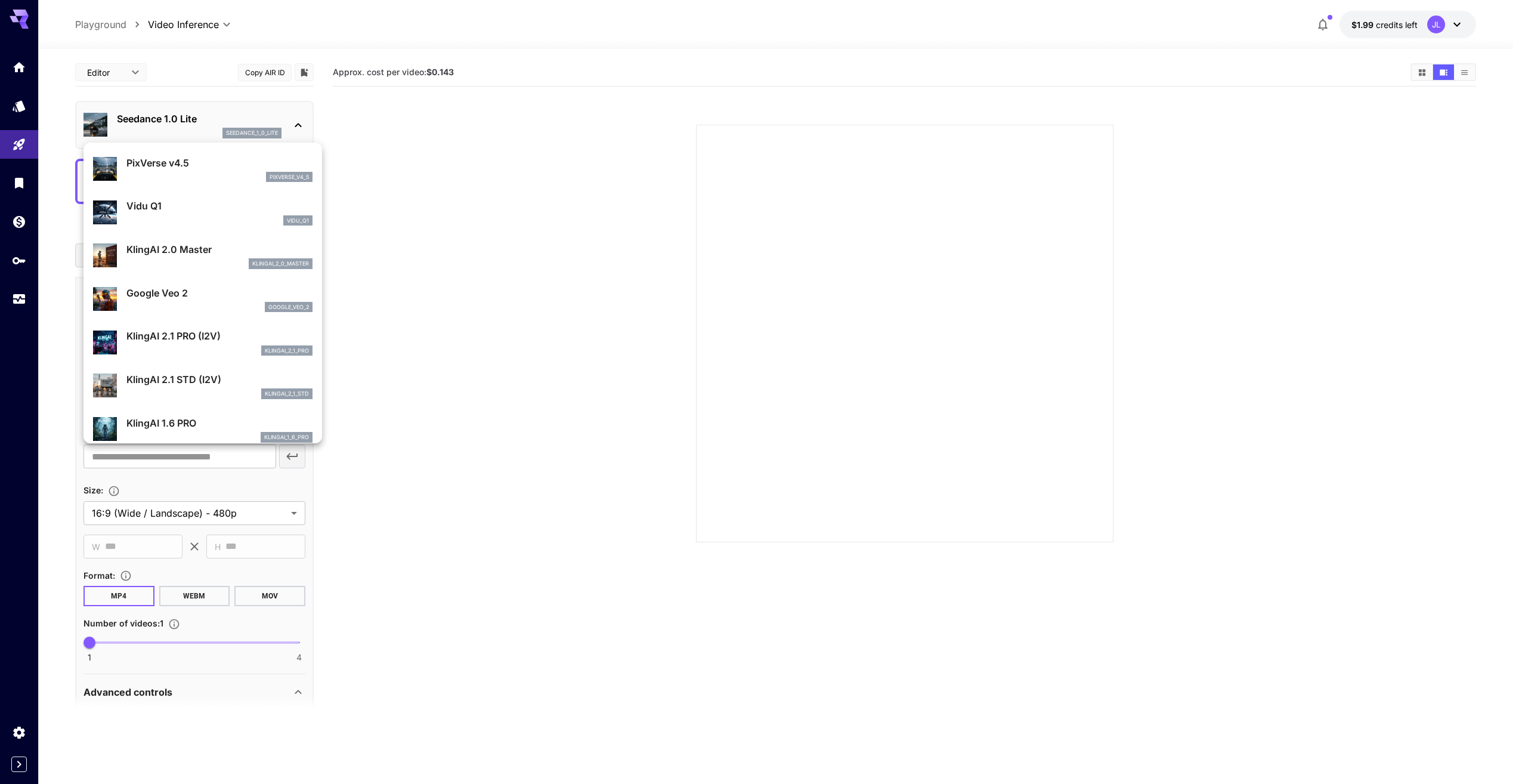
scroll to position [599, 0]
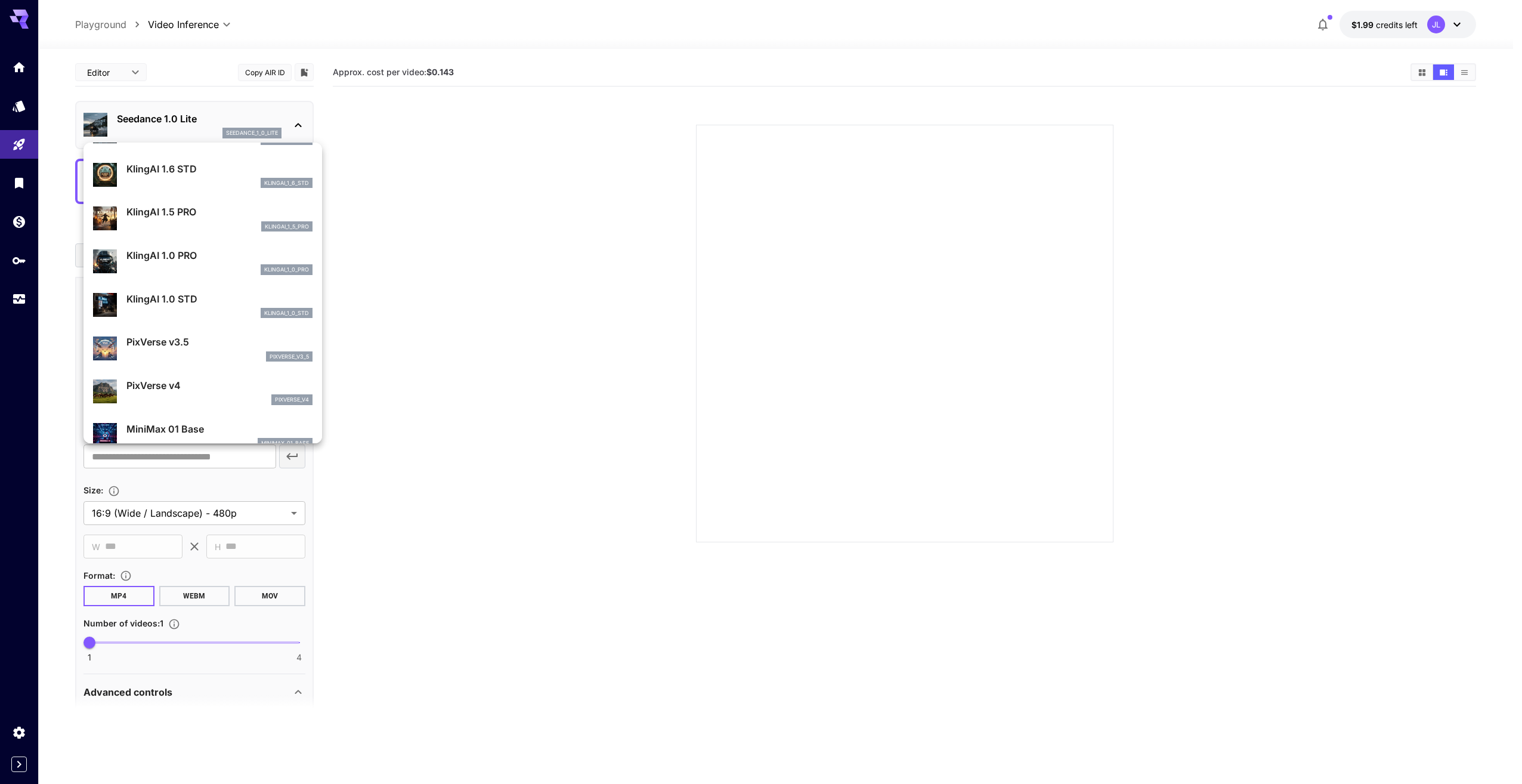
click at [532, 317] on div at bounding box center [761, 392] width 1522 height 784
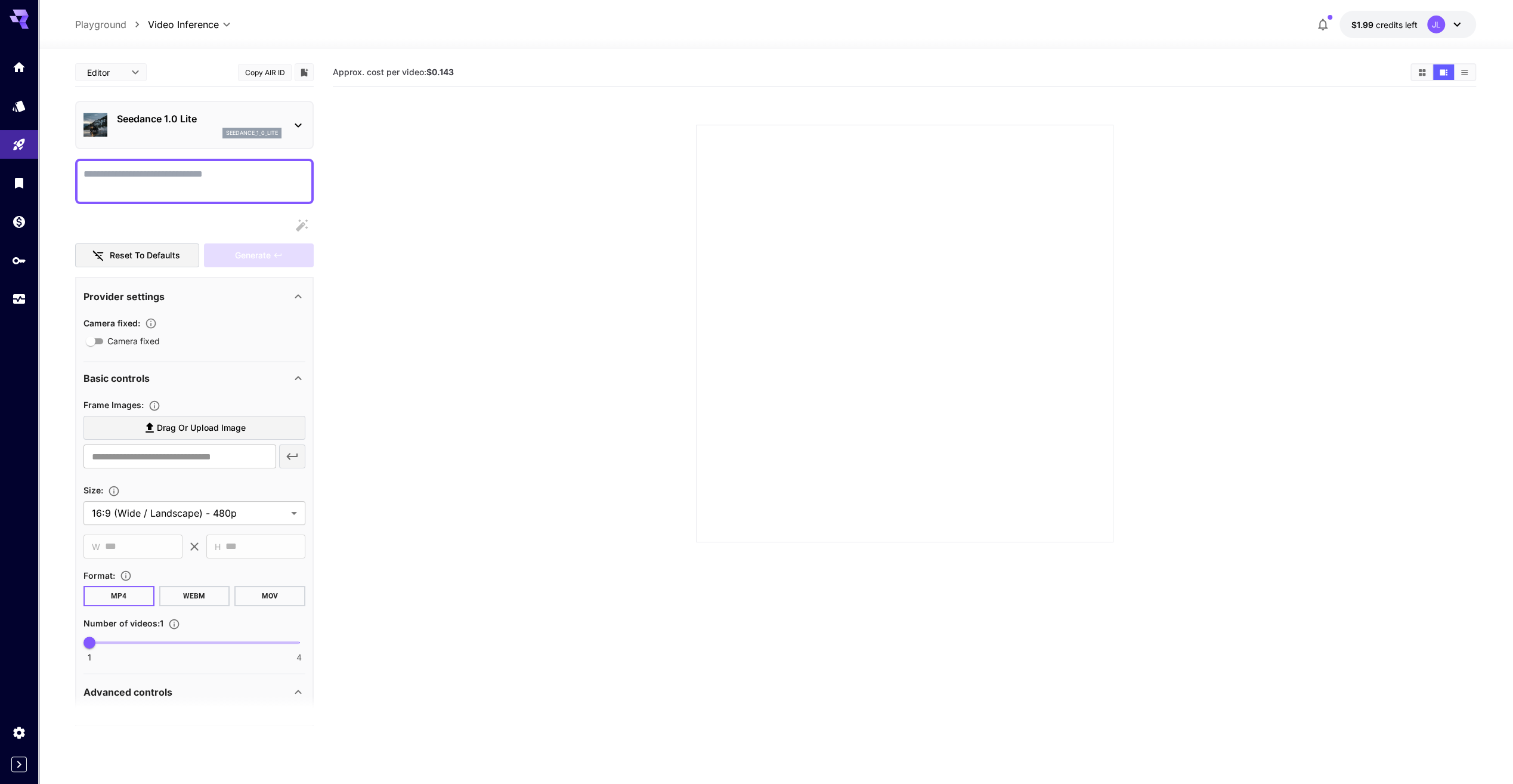
click at [293, 125] on icon at bounding box center [298, 125] width 15 height 15
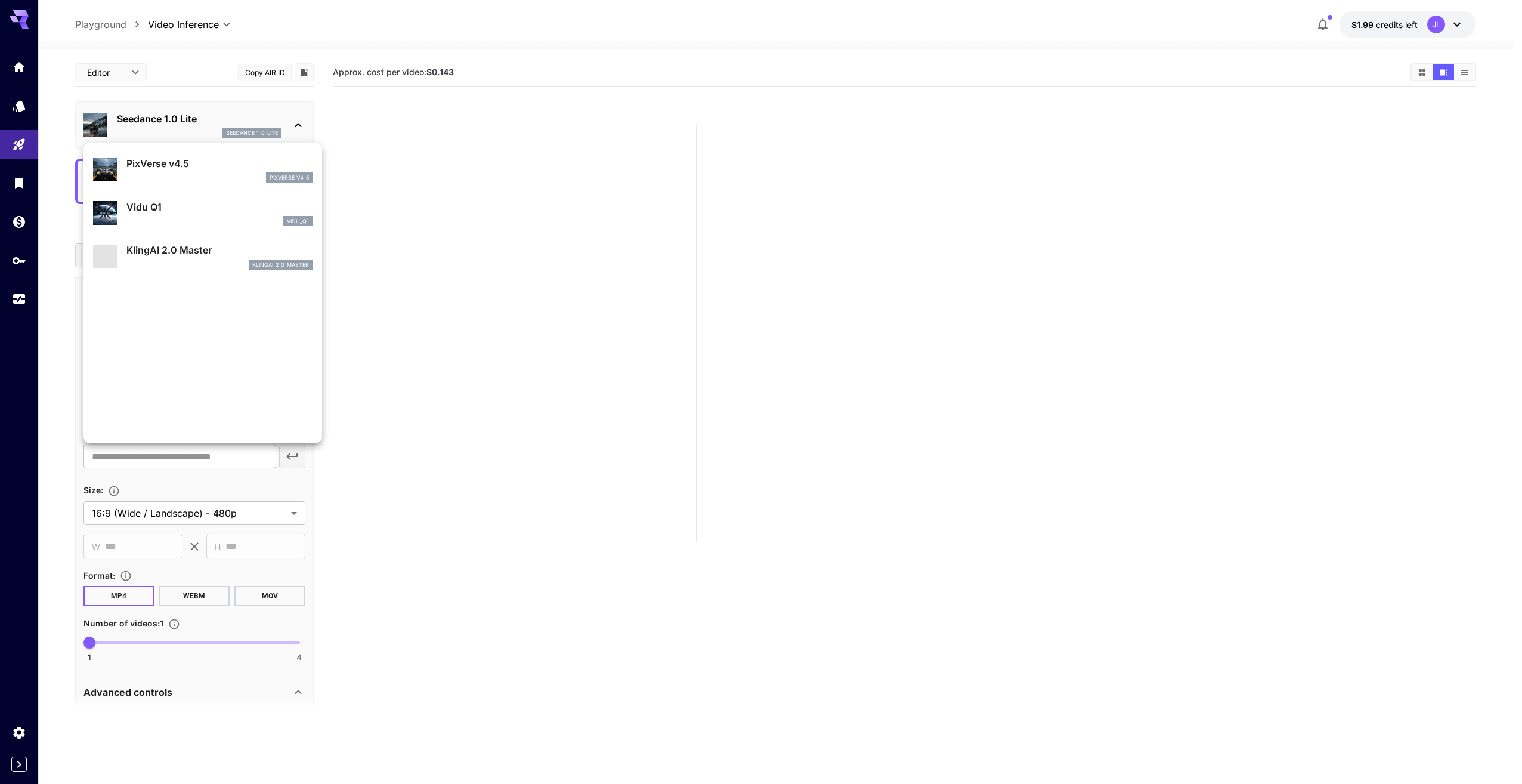
scroll to position [299, 0]
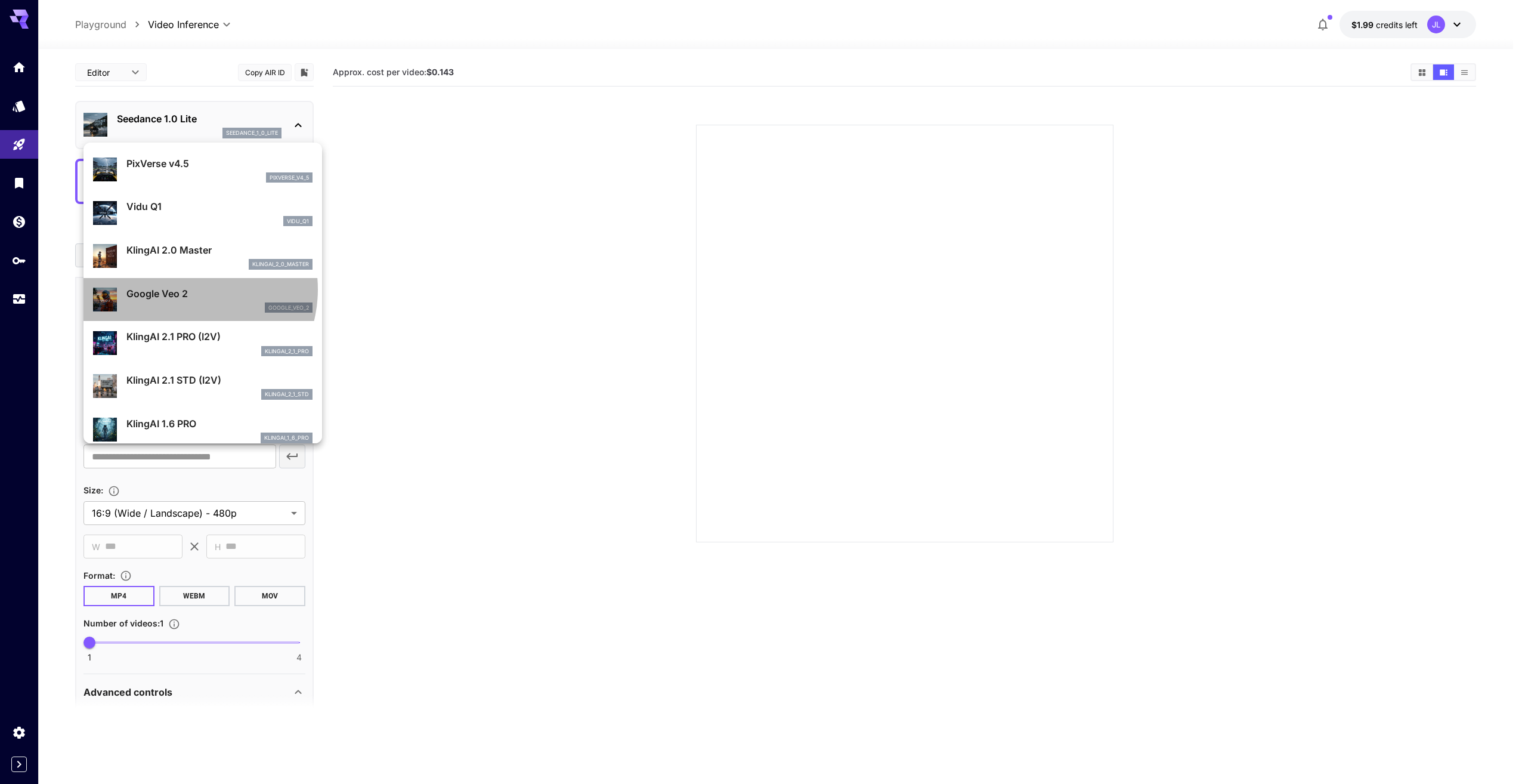
click at [185, 289] on p "Google Veo 2" at bounding box center [219, 294] width 186 height 15
type input "**********"
type input "****"
type input "***"
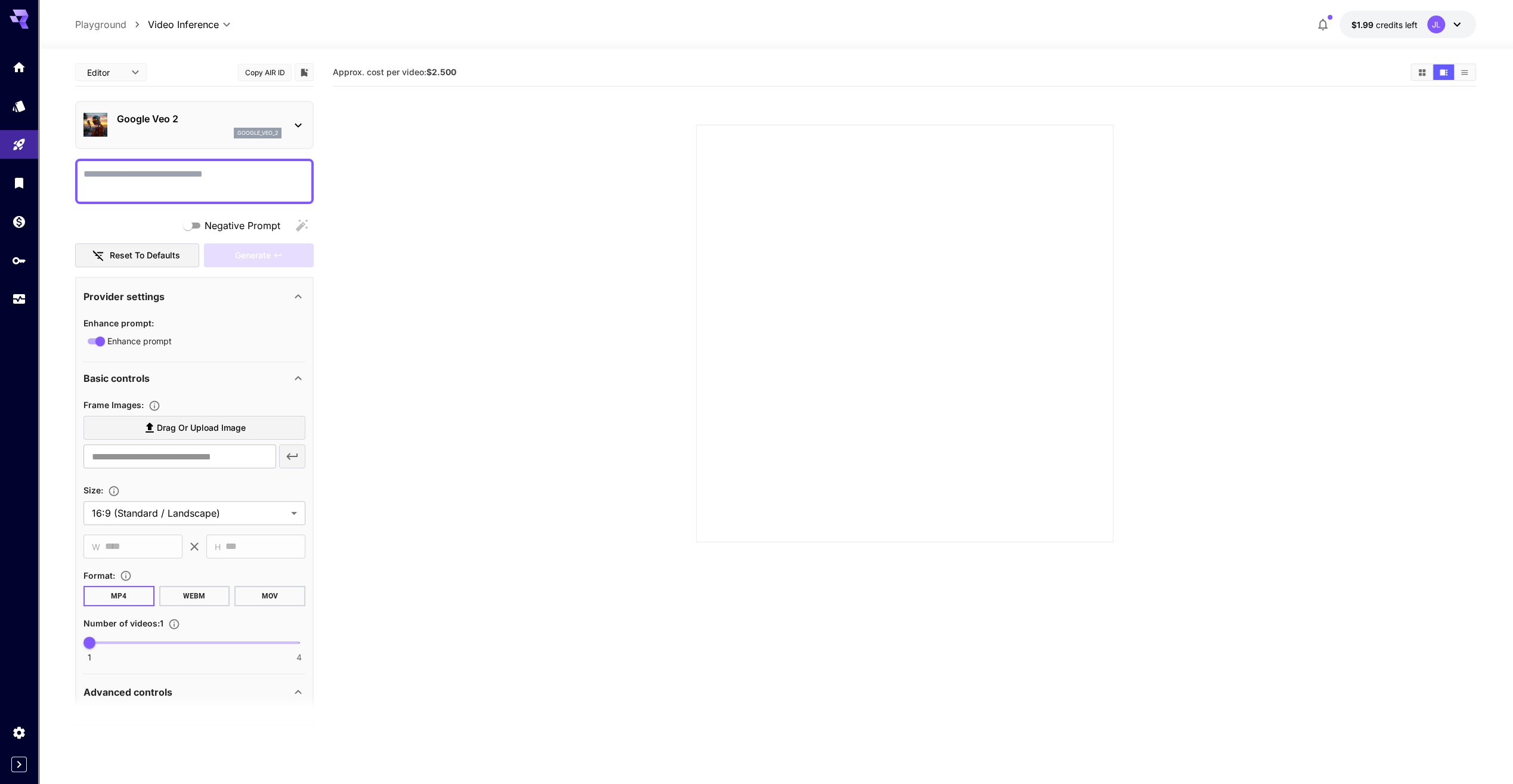
click at [197, 171] on textarea "Negative Prompt" at bounding box center [195, 181] width 222 height 28
type textarea "**********"
click at [251, 250] on div "Generate" at bounding box center [258, 256] width 110 height 25
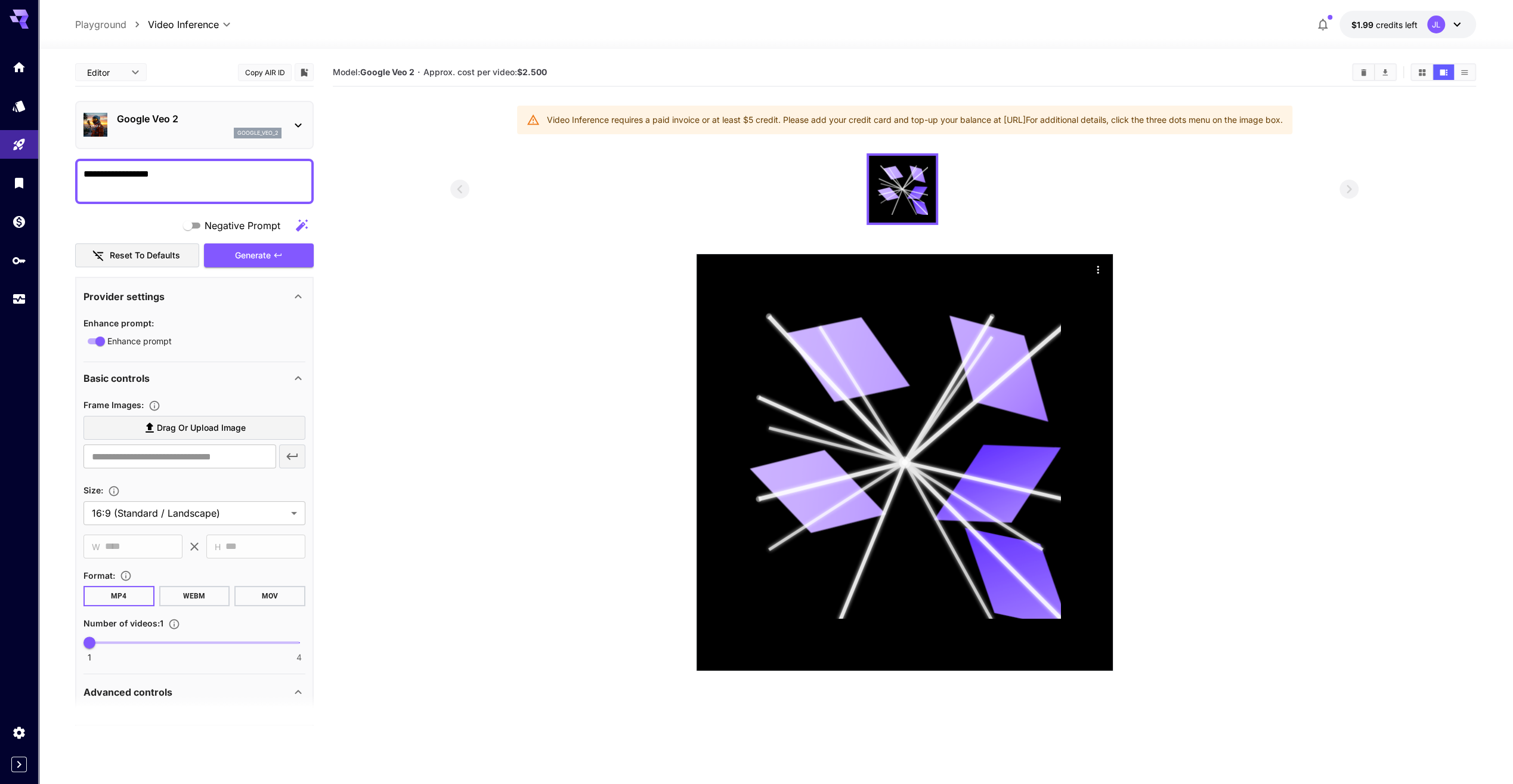
click at [300, 112] on div "Google Veo 2 google_veo_2" at bounding box center [195, 124] width 222 height 36
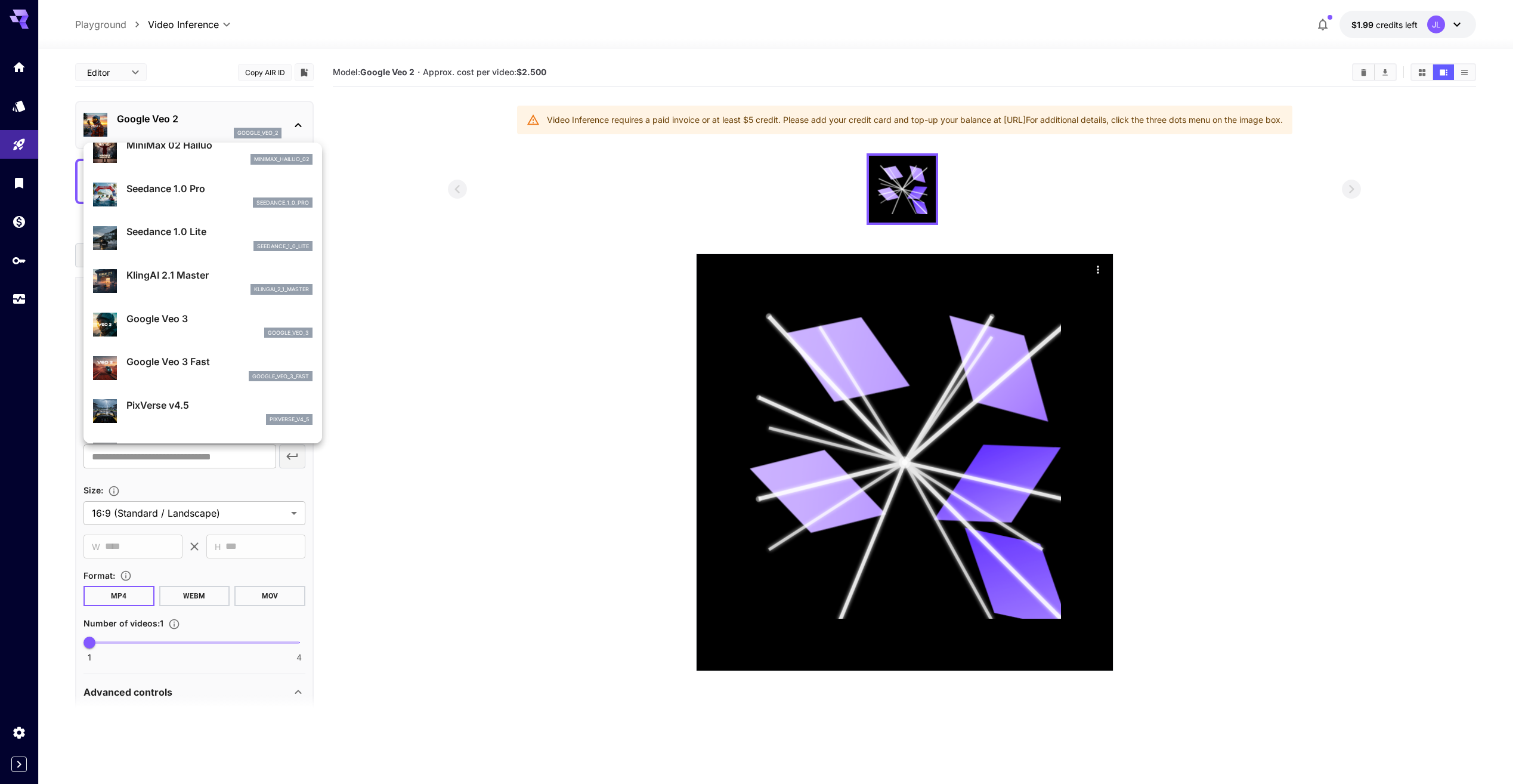
scroll to position [0, 0]
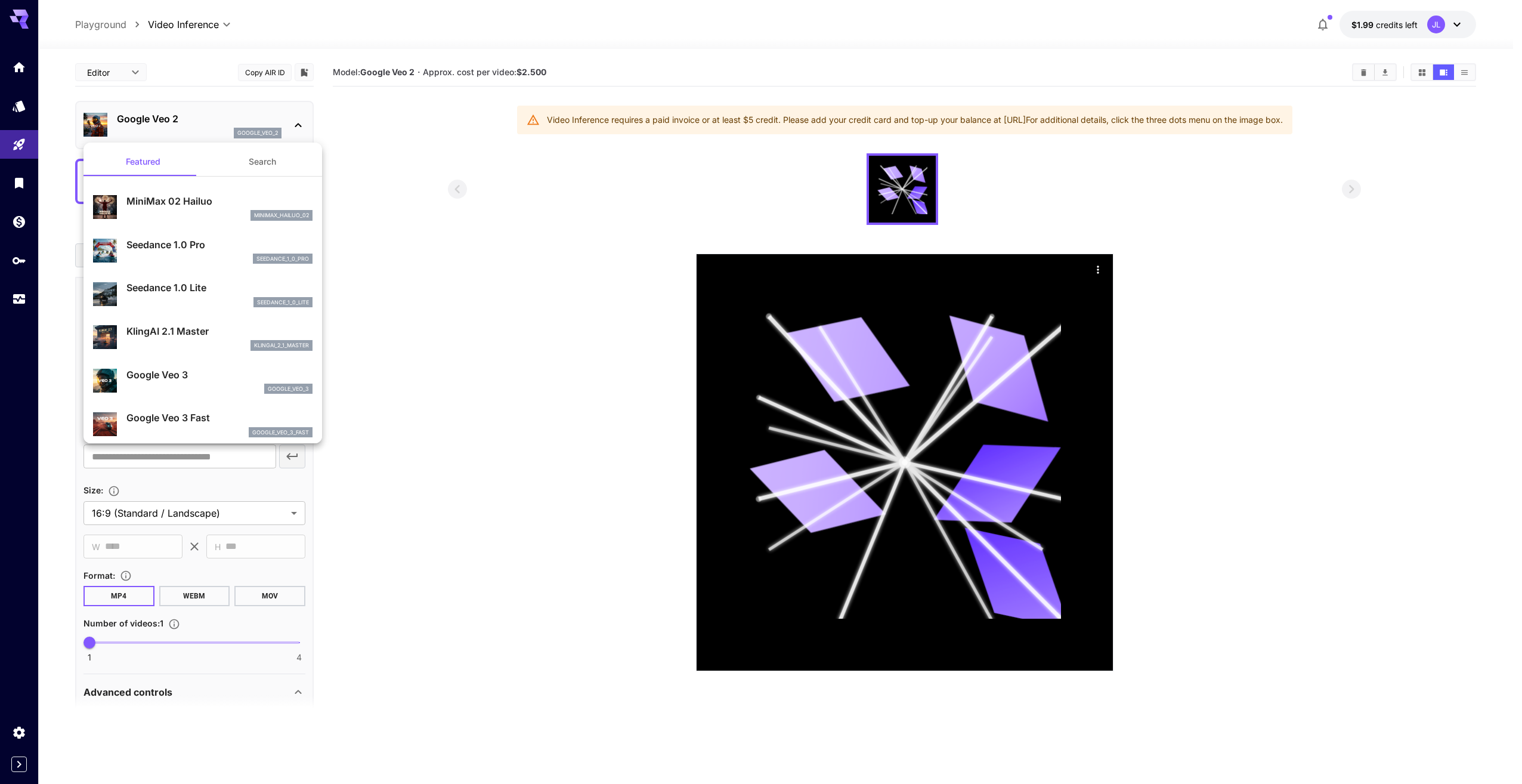
click at [159, 166] on button "Featured" at bounding box center [143, 161] width 120 height 28
click at [371, 166] on div at bounding box center [761, 392] width 1522 height 784
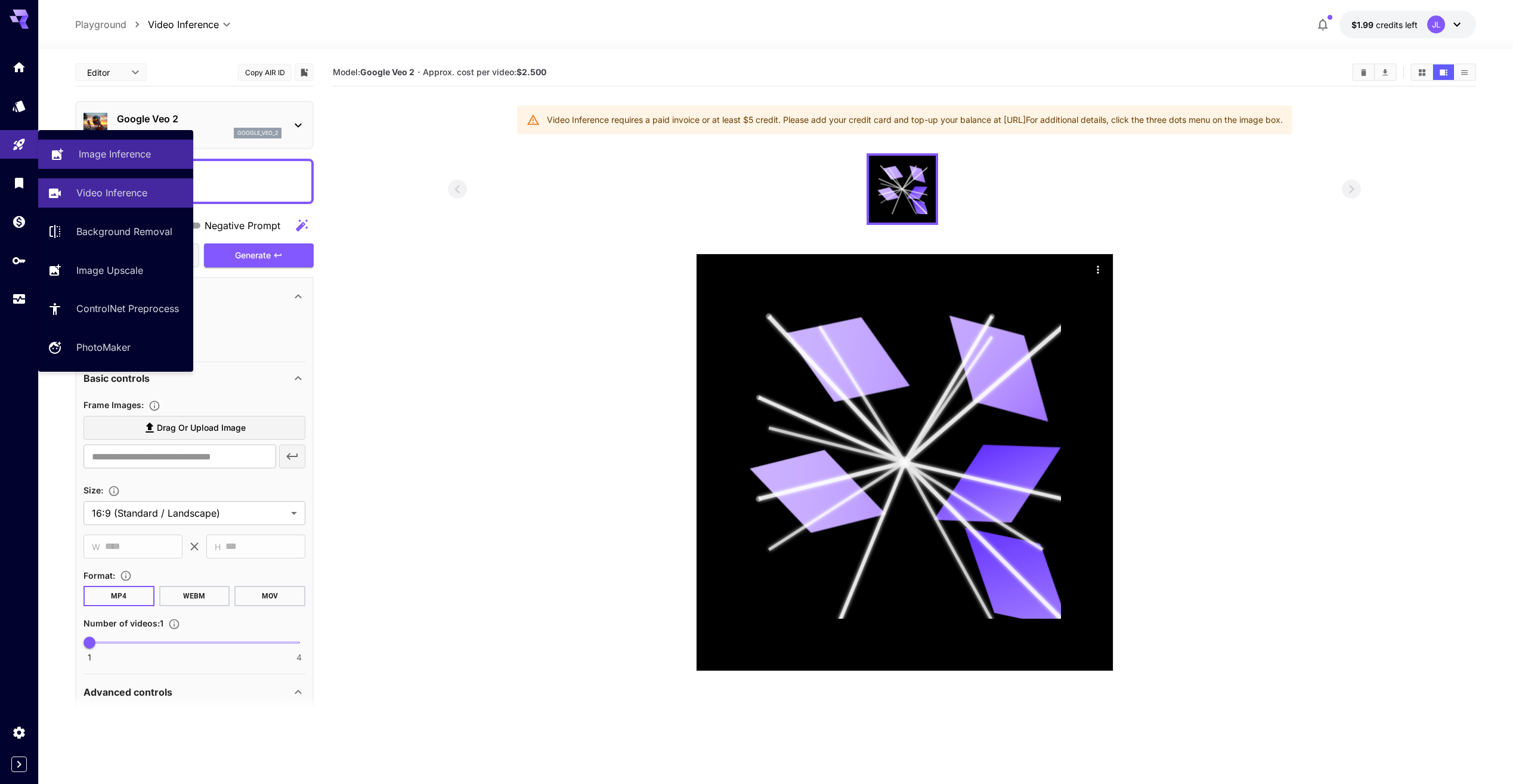
click at [98, 153] on p "Image Inference" at bounding box center [115, 153] width 72 height 15
type input "**********"
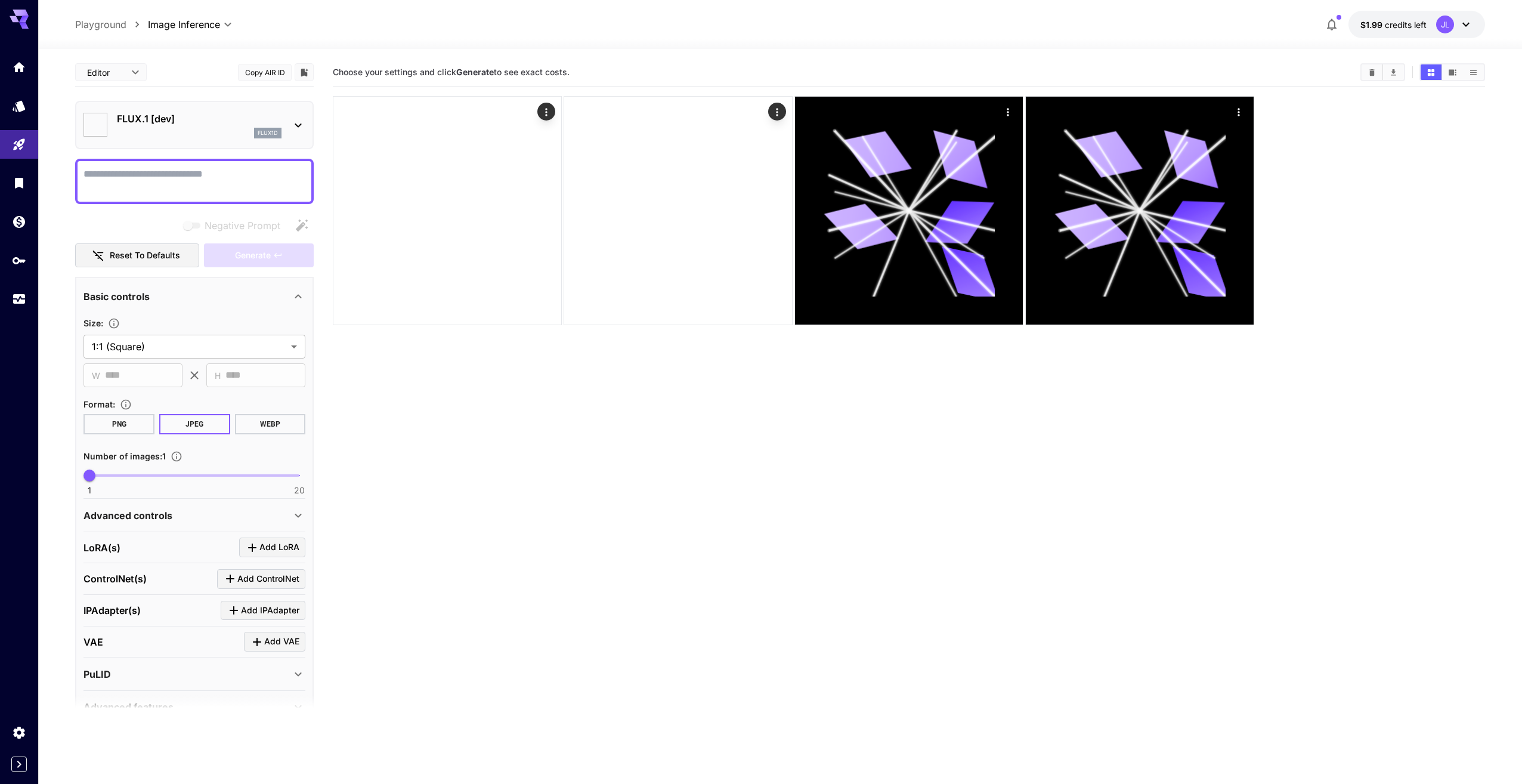
type input "**********"
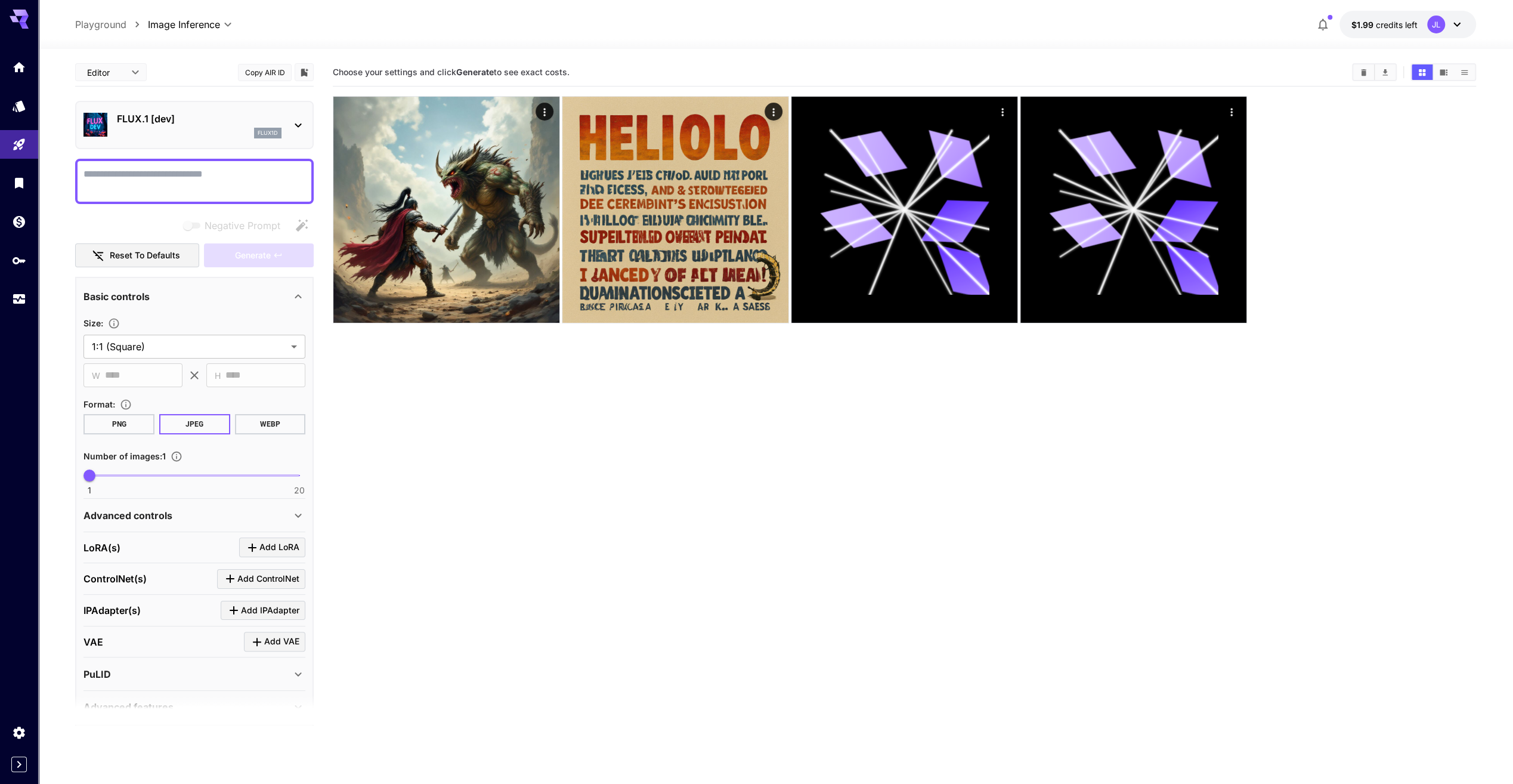
click at [288, 126] on div "FLUX.1 [dev] flux1d" at bounding box center [195, 124] width 222 height 36
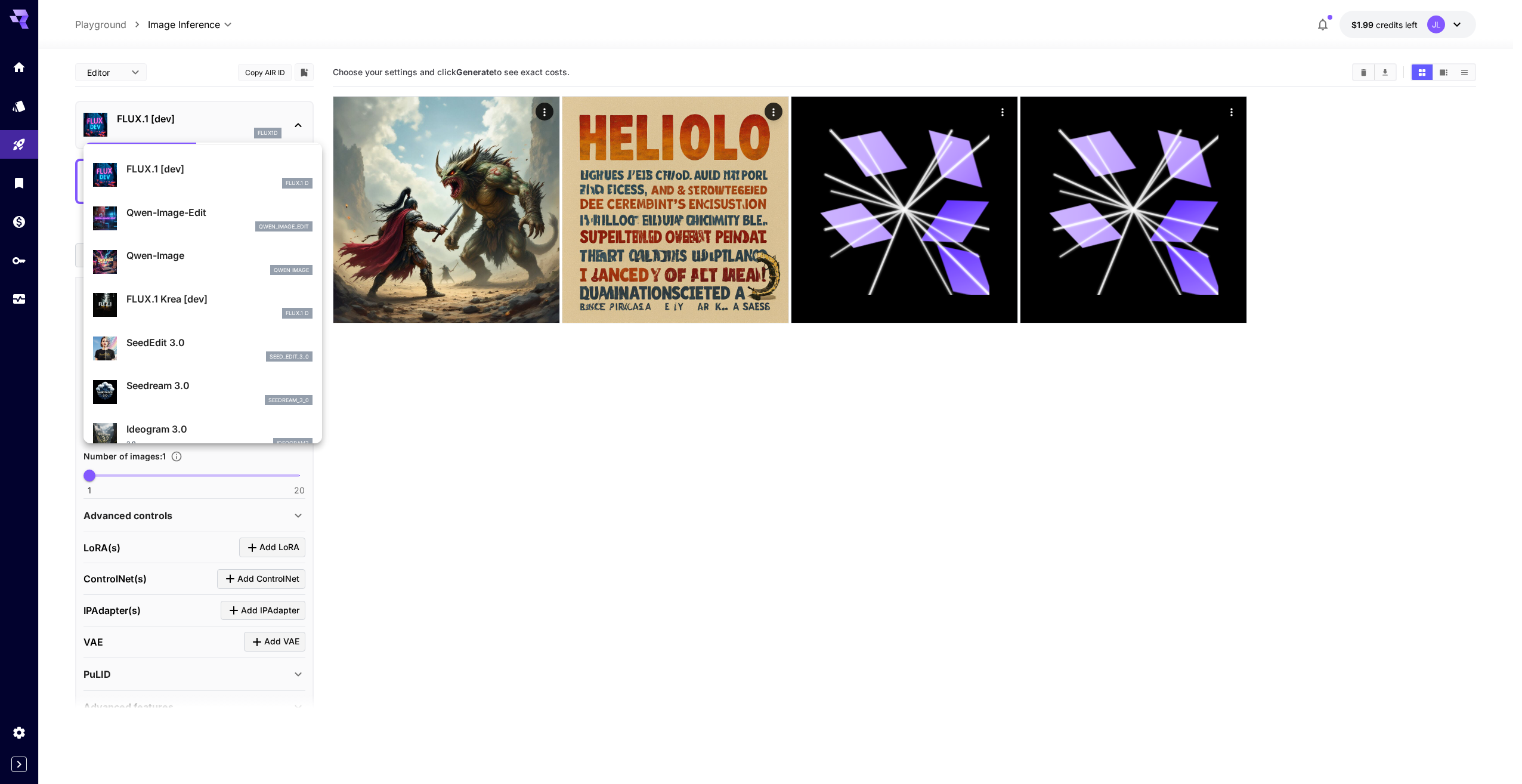
scroll to position [60, 0]
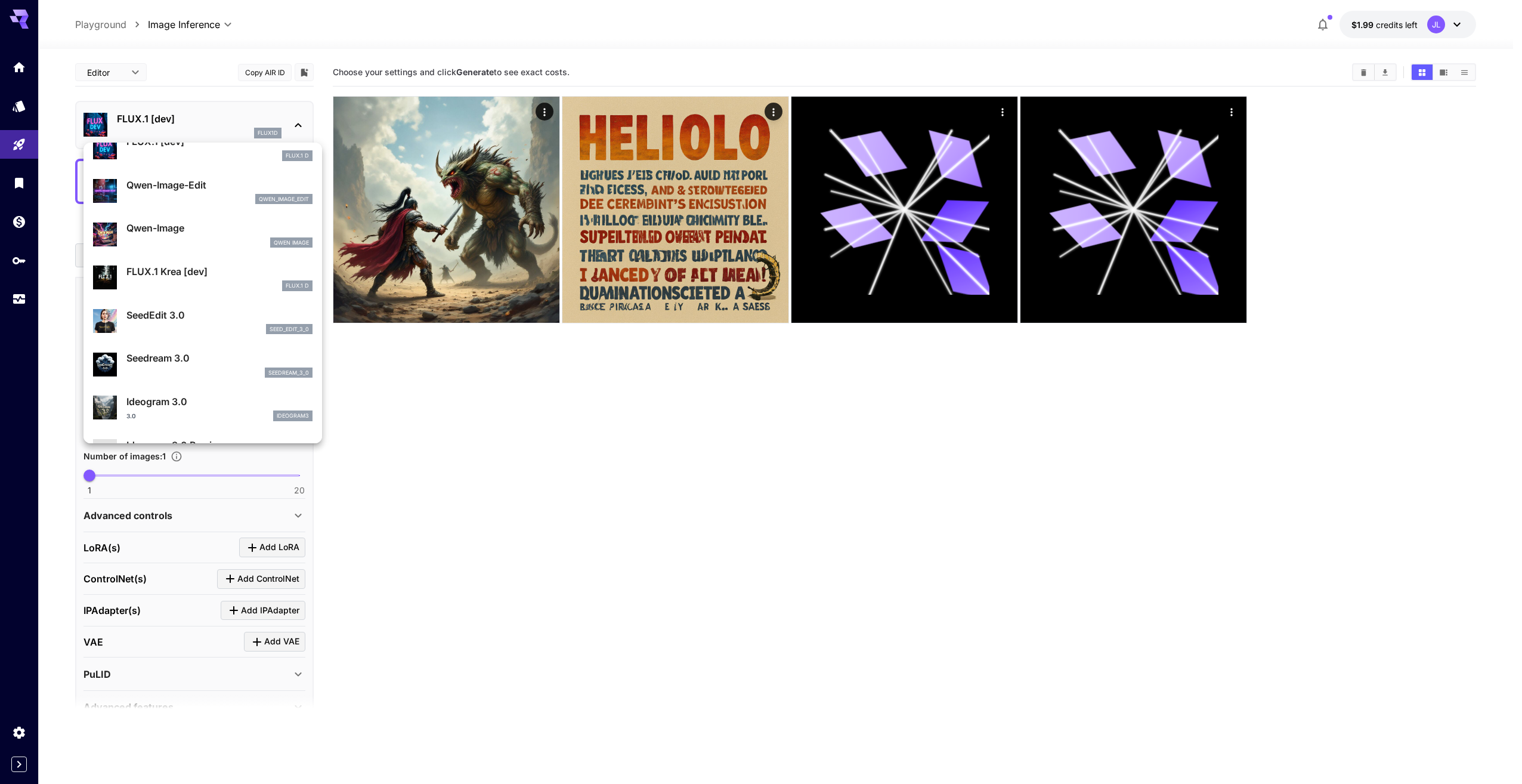
click at [484, 458] on div at bounding box center [761, 392] width 1522 height 784
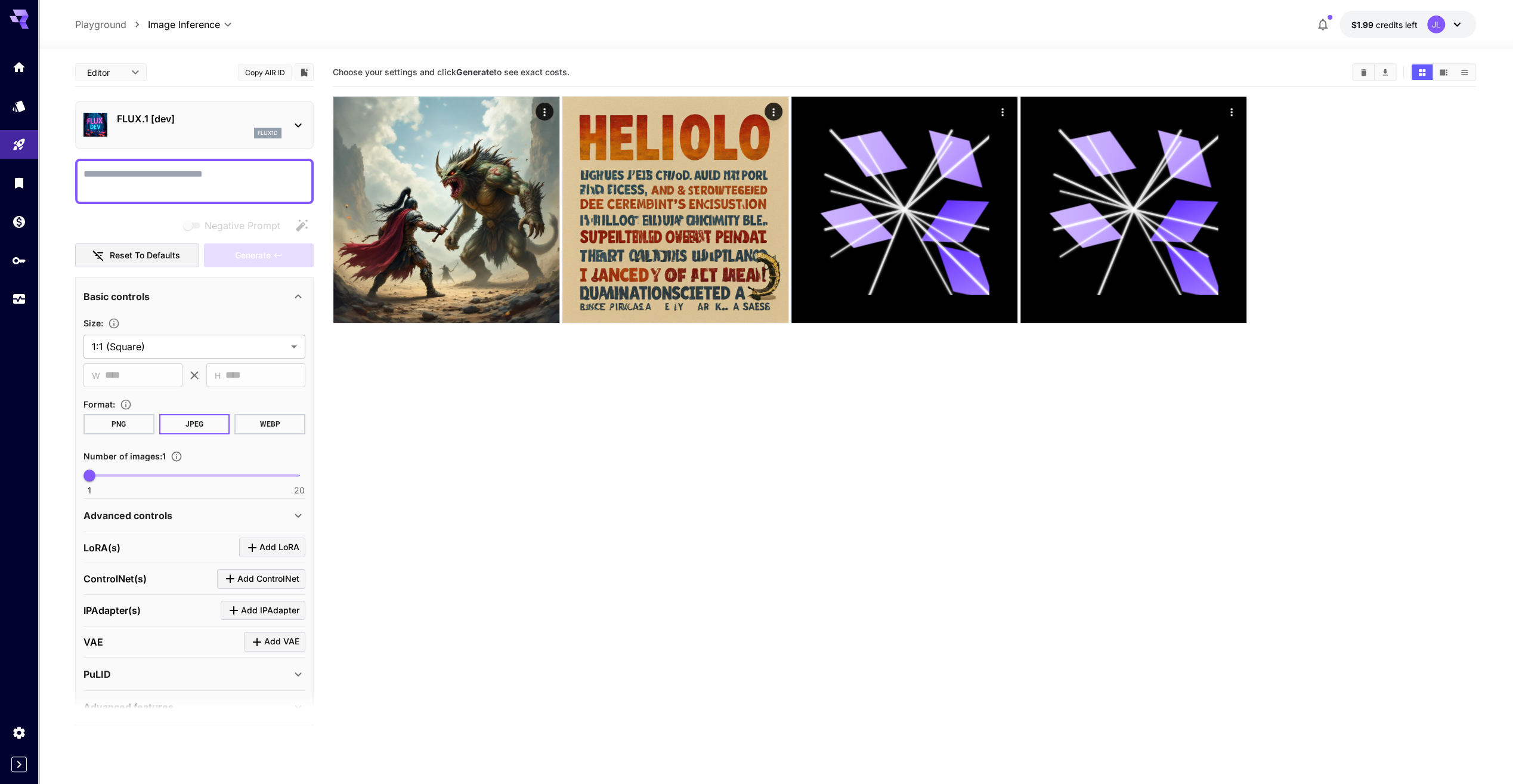
click at [215, 187] on textarea "Negative Prompt" at bounding box center [195, 181] width 222 height 28
click at [298, 120] on icon at bounding box center [298, 125] width 15 height 15
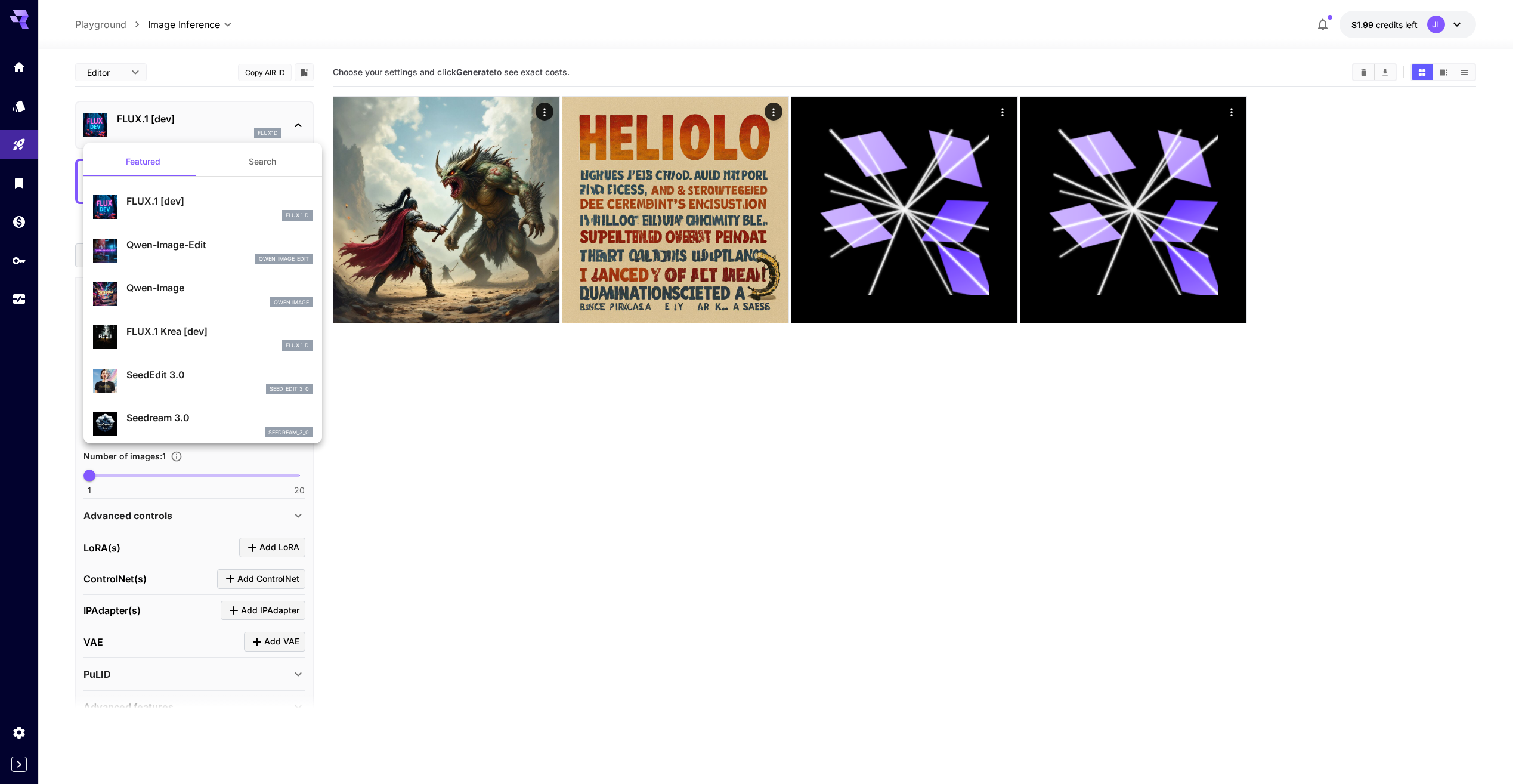
click at [188, 335] on p "FLUX.1 Krea [dev]" at bounding box center [219, 331] width 186 height 15
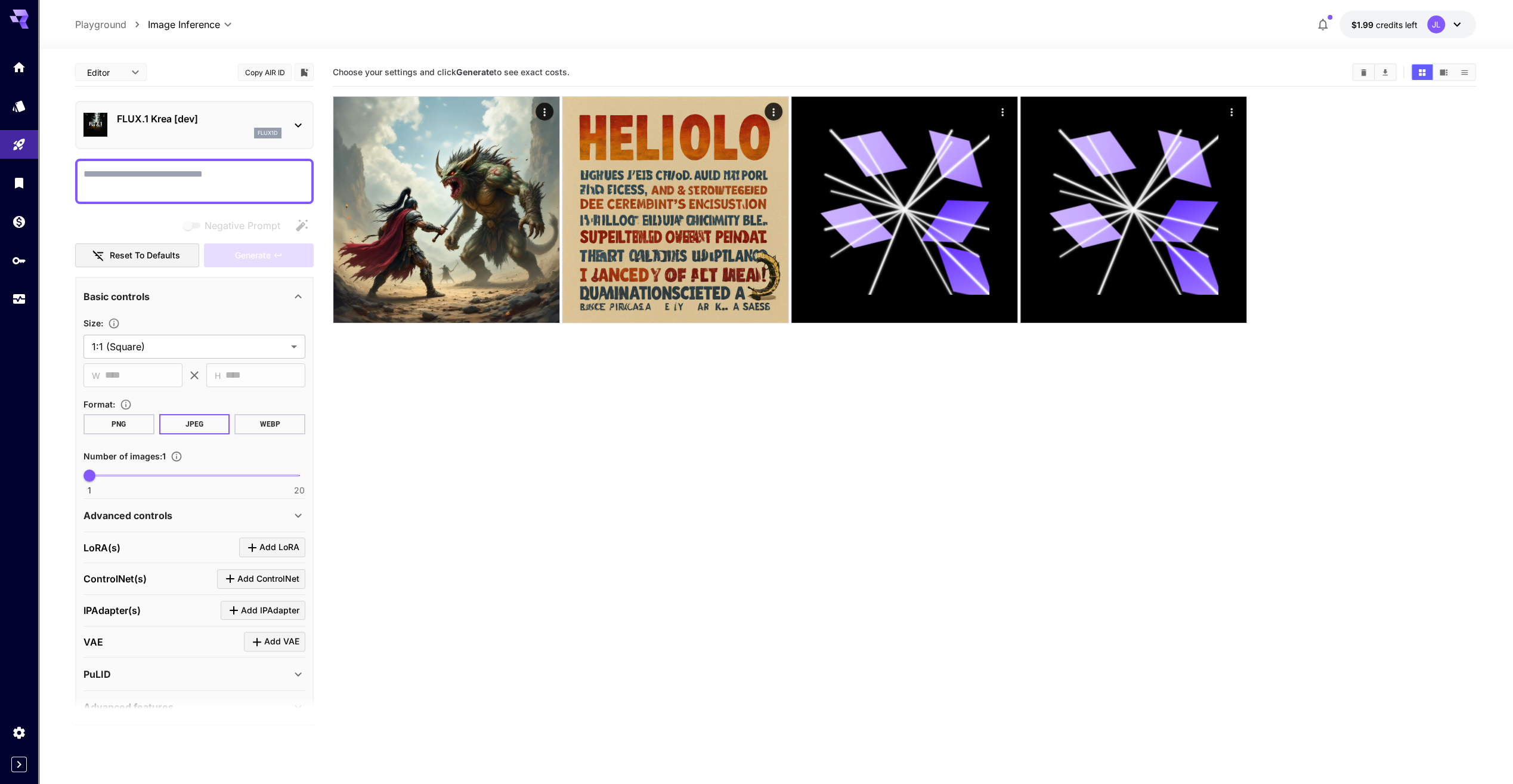
click at [202, 182] on textarea "Negative Prompt" at bounding box center [195, 181] width 222 height 28
type textarea "**********"
click at [238, 254] on span "Generate" at bounding box center [253, 255] width 36 height 15
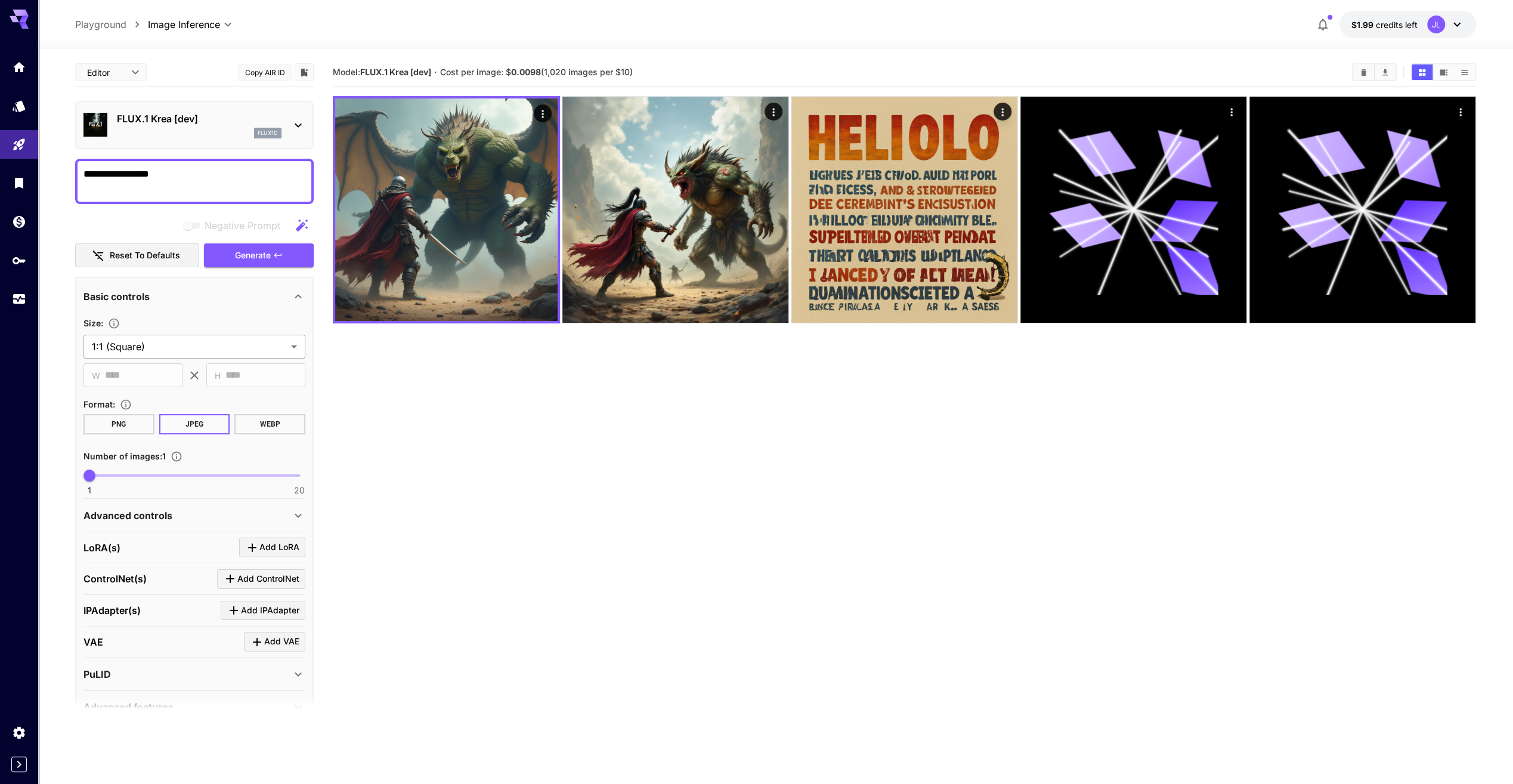
click at [192, 346] on body "**********" at bounding box center [756, 439] width 1513 height 878
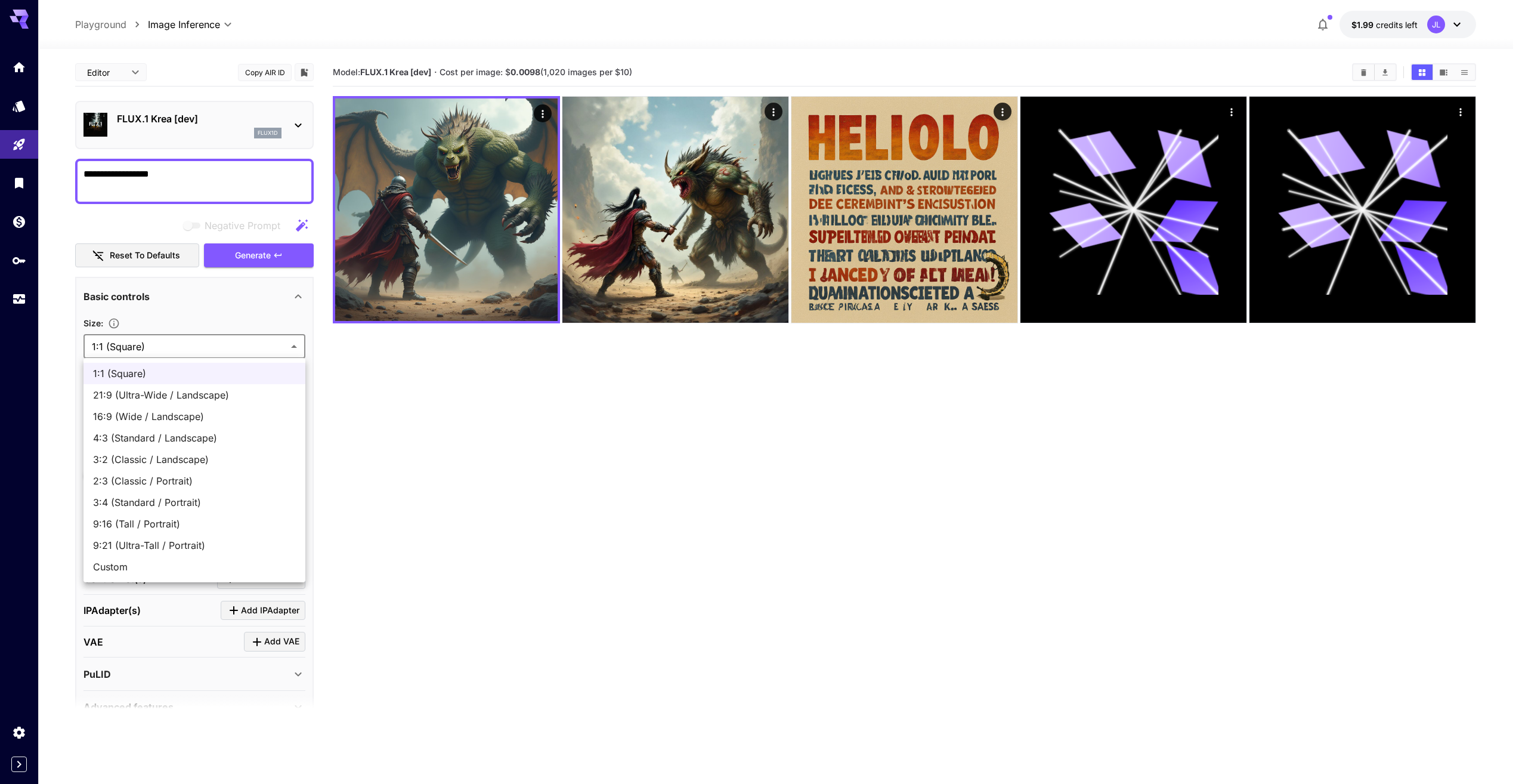
click at [608, 504] on div at bounding box center [761, 392] width 1522 height 784
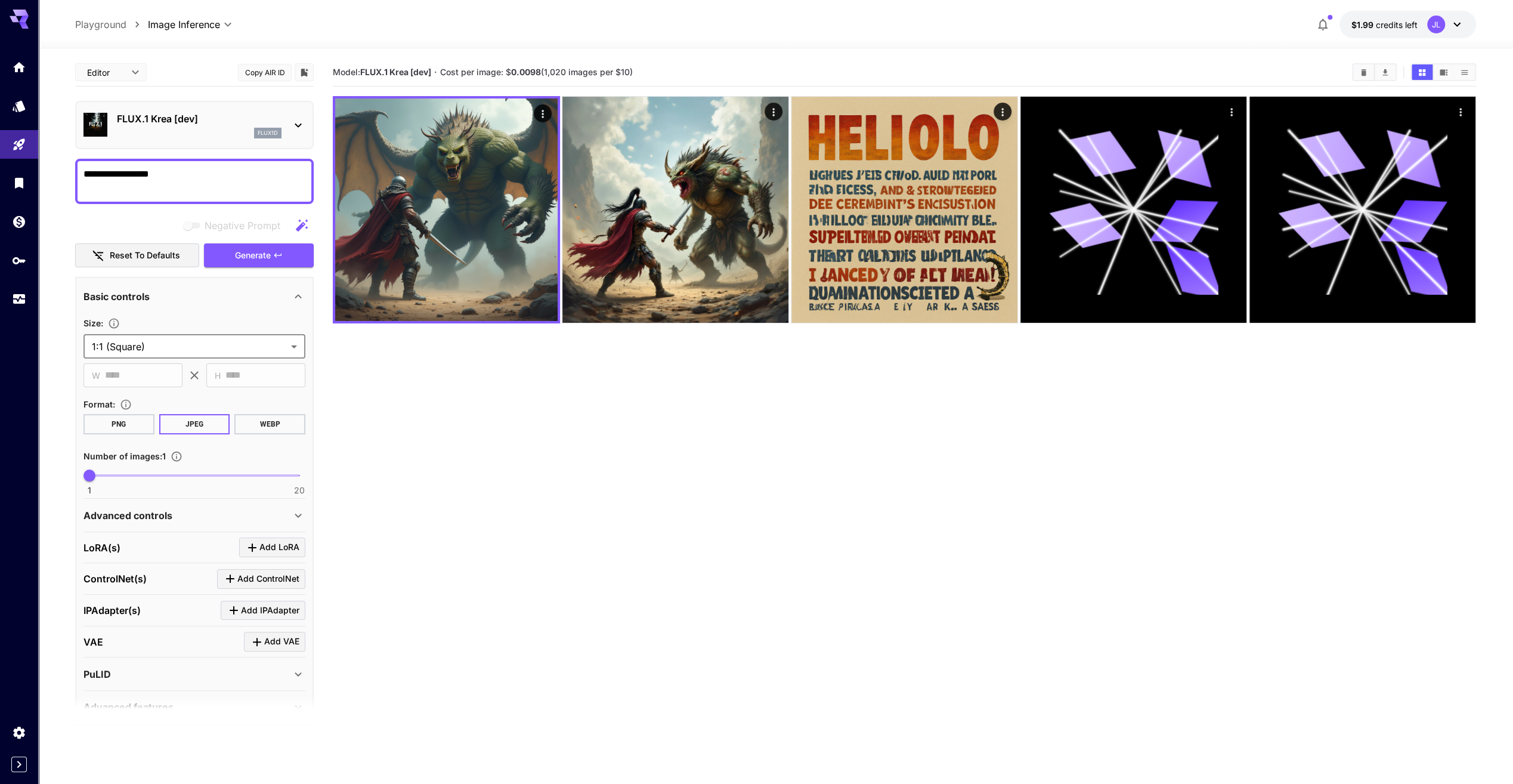
click at [1458, 20] on icon at bounding box center [1457, 25] width 15 height 15
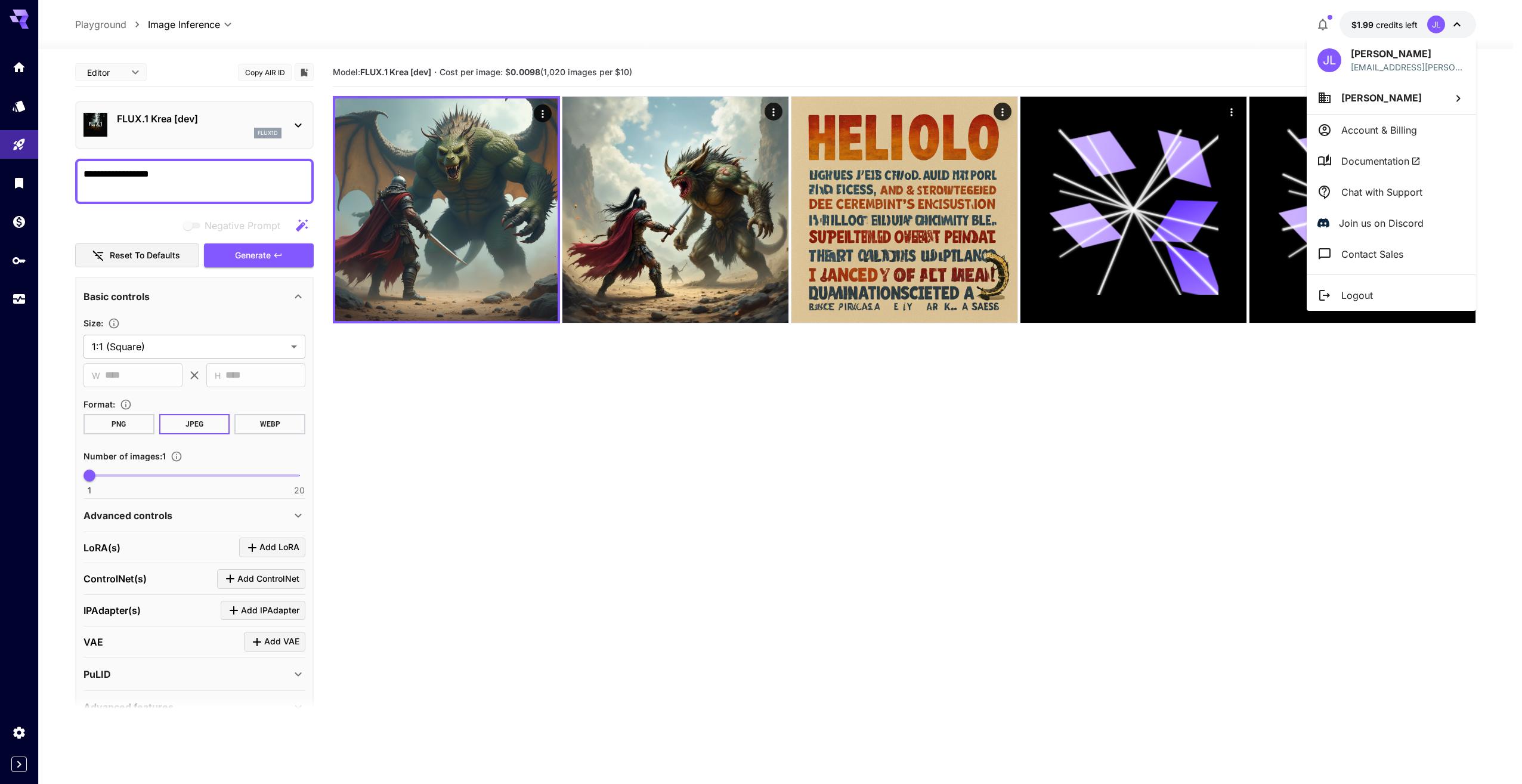
click at [1370, 259] on p "Contact Sales" at bounding box center [1372, 254] width 62 height 15
